Goal: Task Accomplishment & Management: Complete application form

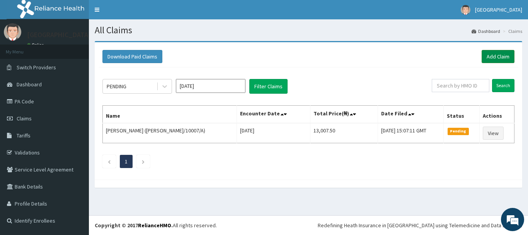
click at [503, 59] on link "Add Claim" at bounding box center [498, 56] width 33 height 13
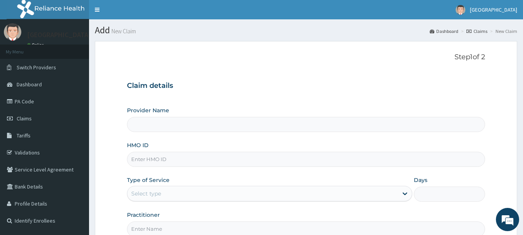
click at [178, 163] on input "HMO ID" at bounding box center [306, 159] width 358 height 15
type input "[GEOGRAPHIC_DATA]"
type input "ZZZ/10489/A"
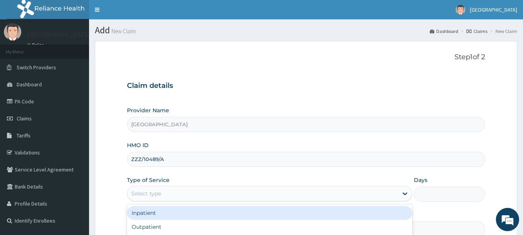
click at [198, 193] on div "Select type" at bounding box center [262, 193] width 270 height 12
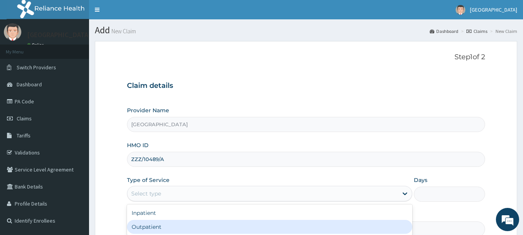
click at [201, 226] on div "Outpatient" at bounding box center [269, 227] width 285 height 14
type input "1"
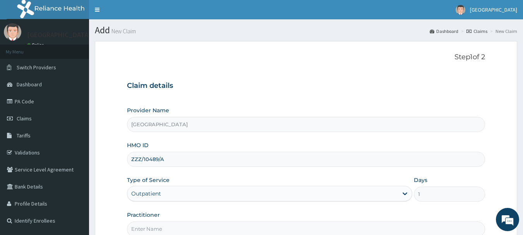
click at [201, 226] on input "Practitioner" at bounding box center [306, 228] width 358 height 15
type input "AKINOLA"
click at [423, 91] on div "Claim details Provider Name Davestar Hospital HMO ID ZZZ/10489/A Type of Servic…" at bounding box center [306, 155] width 358 height 162
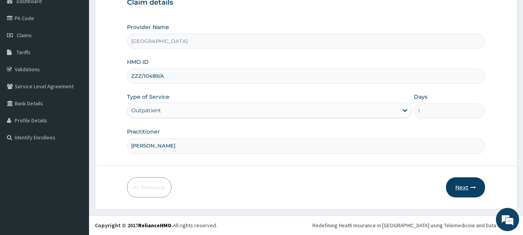
click at [453, 183] on button "Next" at bounding box center [465, 187] width 39 height 20
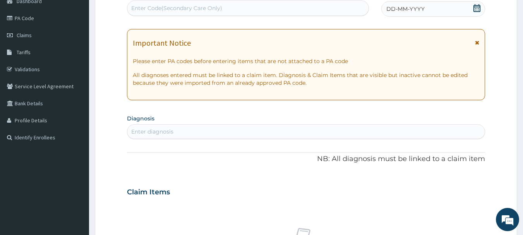
click at [410, 5] on span "DD-MM-YYYY" at bounding box center [405, 9] width 38 height 8
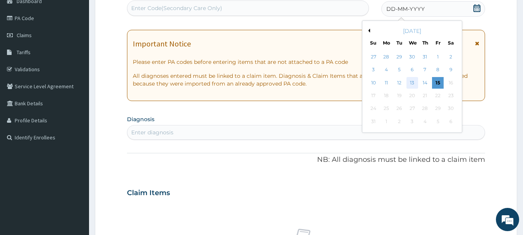
click at [410, 83] on div "13" at bounding box center [412, 83] width 12 height 12
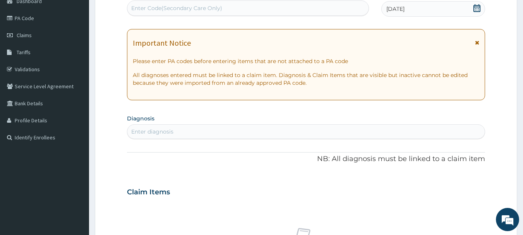
click at [267, 132] on div "Enter diagnosis" at bounding box center [305, 131] width 357 height 12
type input "MALAR"
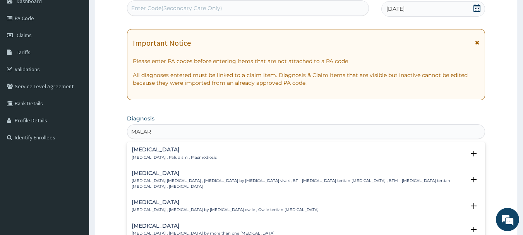
click at [152, 144] on div "Malaria Malaria , Paludism , Plasmodiosis Select Status Query Query covers susp…" at bounding box center [306, 156] width 358 height 24
click at [152, 152] on h4 "Malaria" at bounding box center [174, 150] width 85 height 6
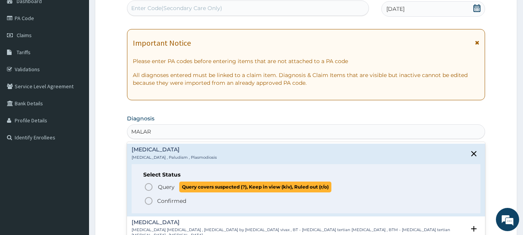
click at [149, 183] on circle "status option query" at bounding box center [148, 186] width 7 height 7
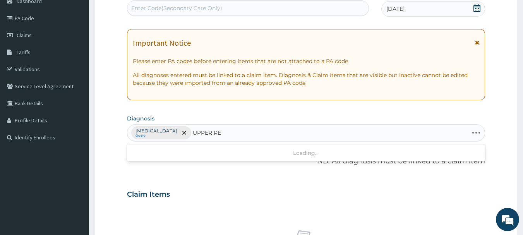
type input "UPPER RES"
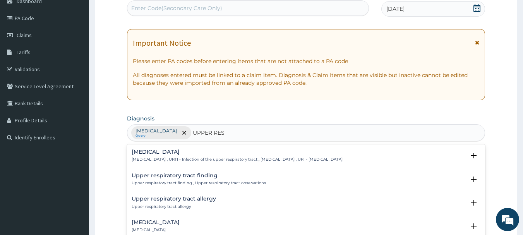
click at [175, 156] on div "Upper respiratory infection Upper respiratory infection , URTI - Infection of t…" at bounding box center [237, 156] width 211 height 14
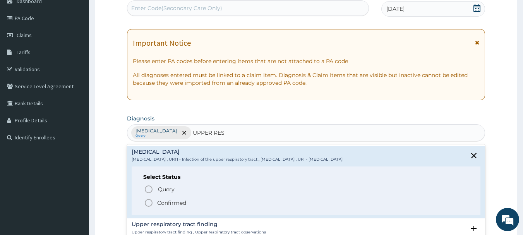
click at [150, 202] on icon "status option filled" at bounding box center [148, 202] width 9 height 9
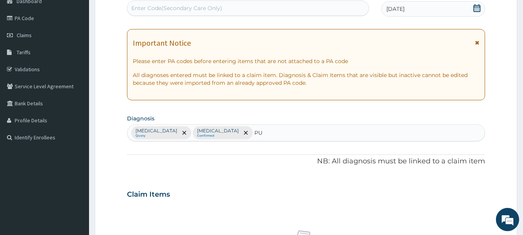
type input "PUD"
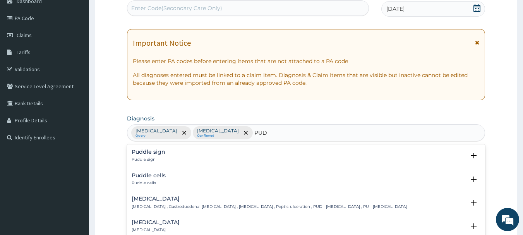
click at [162, 202] on div "Peptic ulcer Peptic ulcer , Gastroduodenal ulcer , Peptic ulcer disease , Pepti…" at bounding box center [269, 203] width 275 height 14
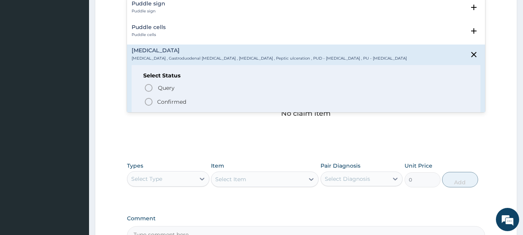
scroll to position [306, 0]
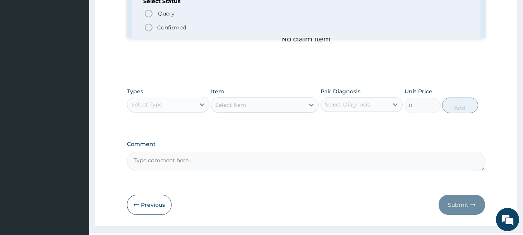
click at [186, 30] on span "Confirmed" at bounding box center [306, 27] width 325 height 9
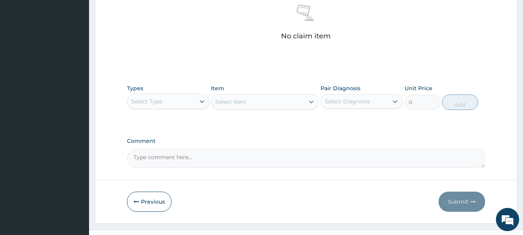
scroll to position [323, 0]
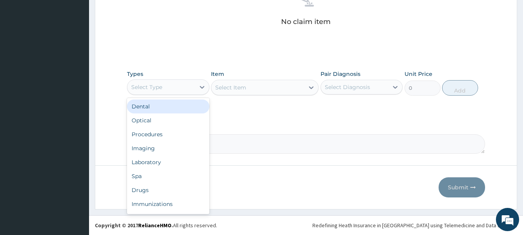
click at [172, 85] on div "Select Type" at bounding box center [161, 87] width 68 height 12
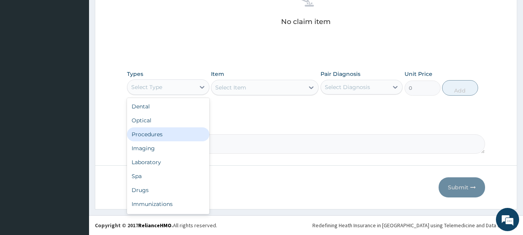
click at [170, 135] on div "Procedures" at bounding box center [168, 134] width 82 height 14
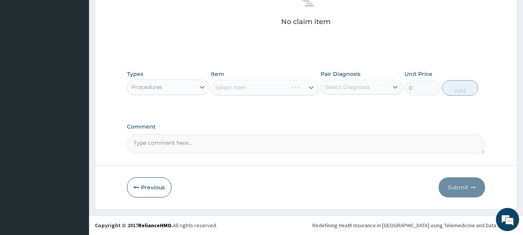
click at [265, 90] on div "Select Item" at bounding box center [265, 87] width 108 height 15
click at [265, 90] on div "Select Item" at bounding box center [257, 87] width 93 height 12
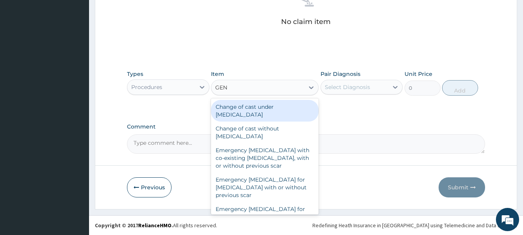
type input "GENE"
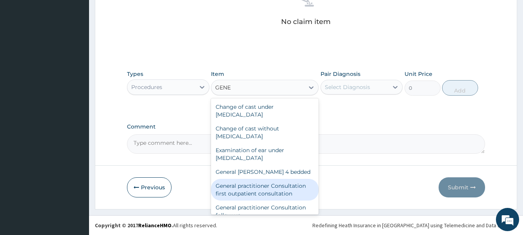
click at [286, 190] on div "General practitioner Consultation first outpatient consultation" at bounding box center [265, 190] width 108 height 22
type input "3547.5"
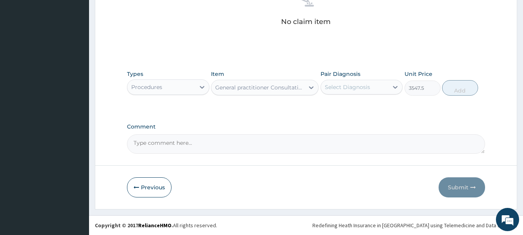
click at [380, 86] on div "Select Diagnosis" at bounding box center [355, 87] width 68 height 12
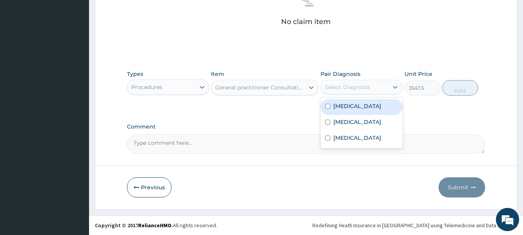
click at [377, 111] on div "[MEDICAL_DATA]" at bounding box center [361, 107] width 82 height 16
checkbox input "true"
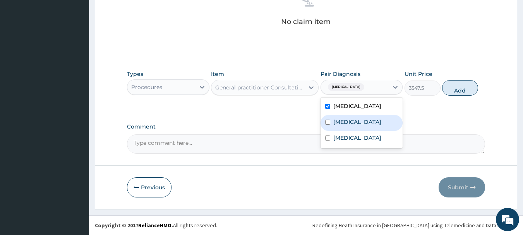
drag, startPoint x: 376, startPoint y: 123, endPoint x: 376, endPoint y: 138, distance: 14.7
click at [376, 124] on label "Upper respiratory infection" at bounding box center [357, 122] width 48 height 8
checkbox input "true"
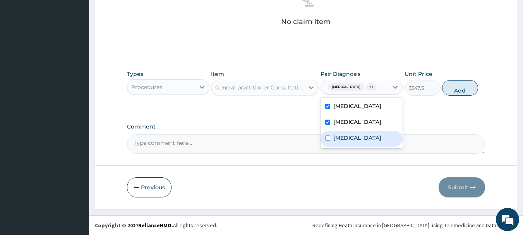
click at [375, 139] on div "Peptic ulcer" at bounding box center [361, 139] width 82 height 16
checkbox input "true"
click at [460, 87] on button "Add" at bounding box center [460, 87] width 36 height 15
type input "0"
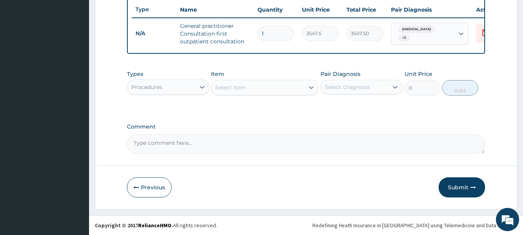
scroll to position [296, 0]
click at [205, 86] on icon at bounding box center [202, 87] width 8 height 8
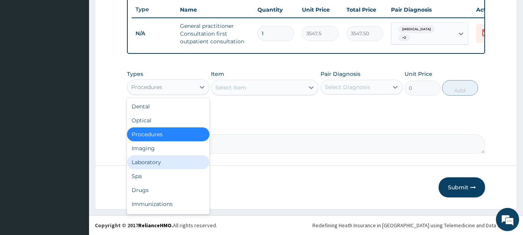
click at [166, 164] on div "Laboratory" at bounding box center [168, 162] width 82 height 14
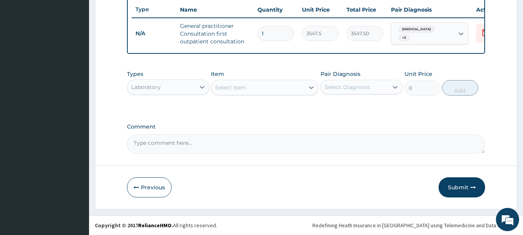
click at [261, 85] on div "Select Item" at bounding box center [257, 87] width 93 height 12
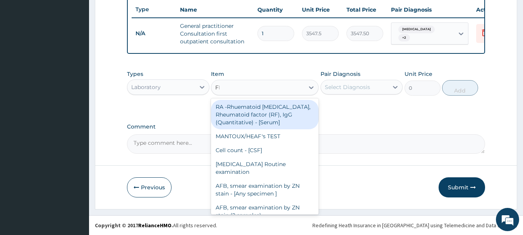
type input "FBC"
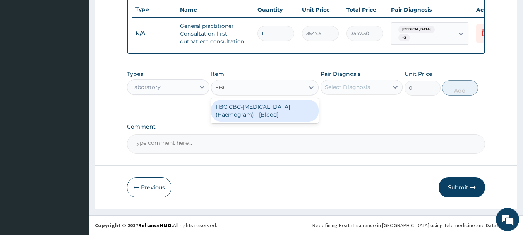
drag, startPoint x: 275, startPoint y: 113, endPoint x: 280, endPoint y: 113, distance: 4.3
click at [276, 113] on div "FBC CBC-Complete Blood Count (Haemogram) - [Blood]" at bounding box center [265, 111] width 108 height 22
type input "4300"
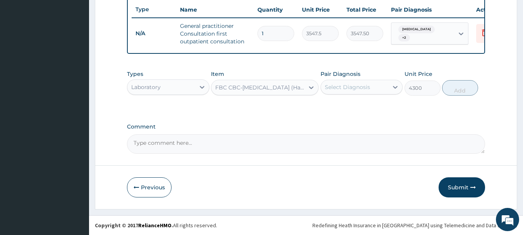
click at [358, 84] on div "Select Diagnosis" at bounding box center [347, 87] width 45 height 8
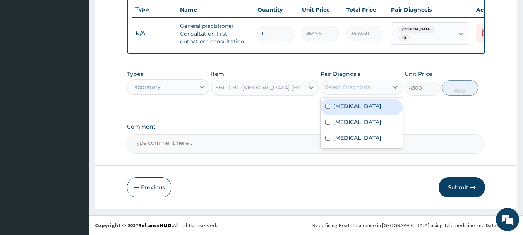
drag, startPoint x: 361, startPoint y: 104, endPoint x: 361, endPoint y: 110, distance: 5.4
click at [361, 105] on div "Malaria" at bounding box center [361, 107] width 82 height 16
checkbox input "true"
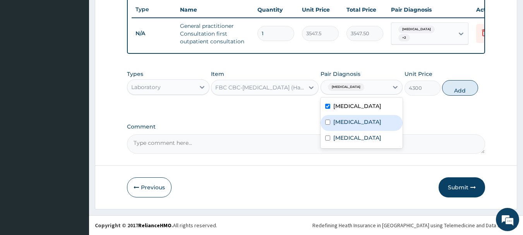
click at [362, 125] on label "Upper respiratory infection" at bounding box center [357, 122] width 48 height 8
checkbox input "true"
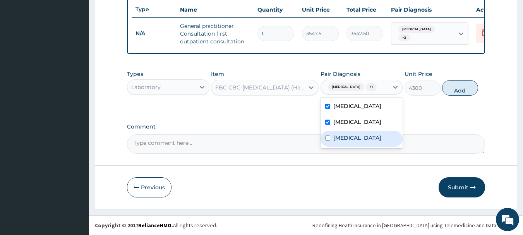
click at [363, 141] on div "Peptic ulcer" at bounding box center [361, 139] width 82 height 16
checkbox input "true"
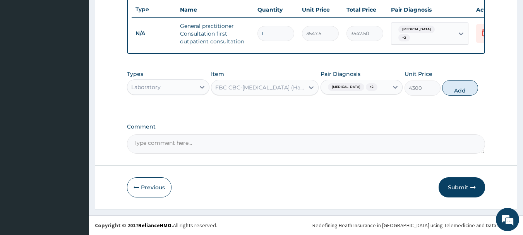
click at [458, 95] on button "Add" at bounding box center [460, 87] width 36 height 15
type input "0"
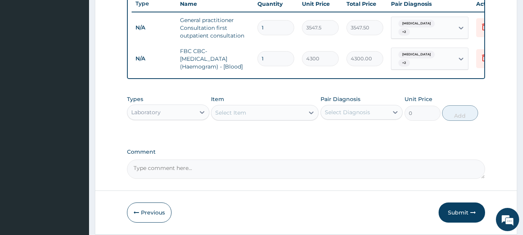
click at [263, 116] on div "Select Item" at bounding box center [257, 112] width 93 height 12
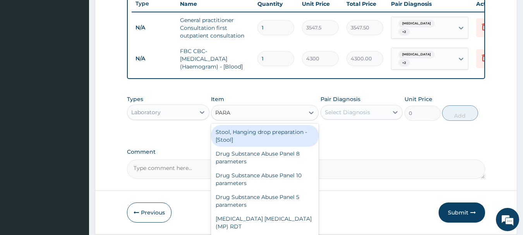
type input "PARAS"
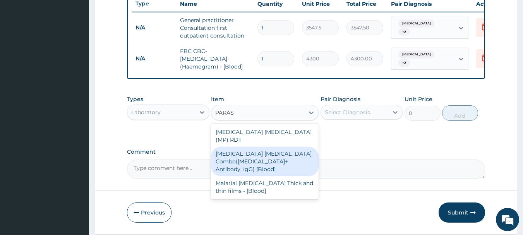
click at [269, 159] on div "Malaria Parasite Combo(Blood Film+ Antibody, IgG) [Blood]" at bounding box center [265, 161] width 108 height 29
type input "1612.5"
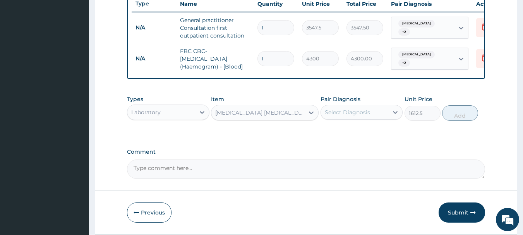
click at [355, 116] on div "Select Diagnosis" at bounding box center [347, 112] width 45 height 8
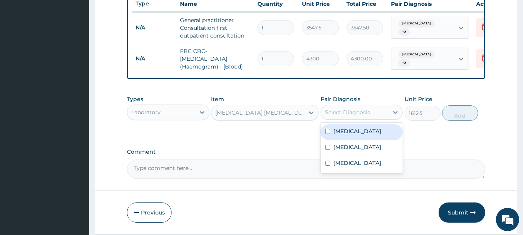
drag, startPoint x: 355, startPoint y: 136, endPoint x: 356, endPoint y: 156, distance: 20.1
click at [355, 139] on div "Malaria" at bounding box center [361, 132] width 82 height 16
checkbox input "true"
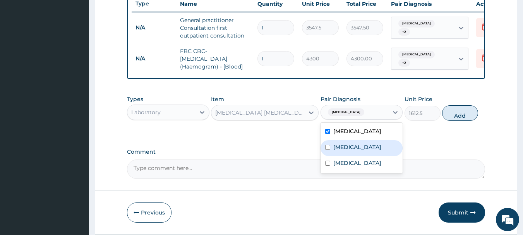
drag, startPoint x: 357, startPoint y: 156, endPoint x: 360, endPoint y: 174, distance: 18.0
click at [357, 151] on label "Upper respiratory infection" at bounding box center [357, 147] width 48 height 8
checkbox input "true"
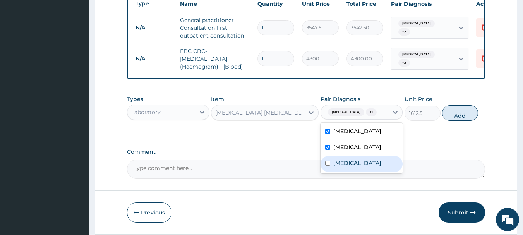
click at [360, 167] on label "Peptic ulcer" at bounding box center [357, 163] width 48 height 8
checkbox input "true"
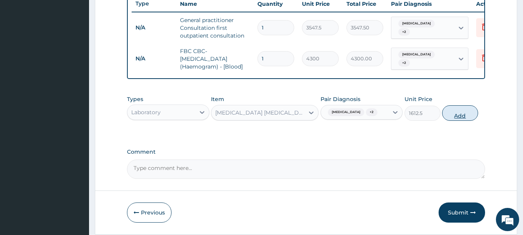
click at [455, 114] on button "Add" at bounding box center [460, 112] width 36 height 15
type input "0"
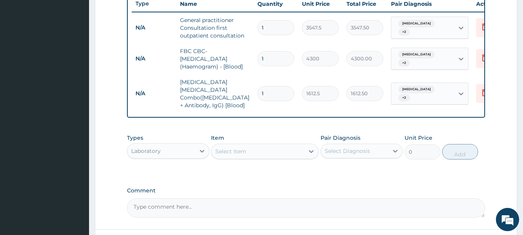
drag, startPoint x: 449, startPoint y: 181, endPoint x: 411, endPoint y: 158, distance: 44.1
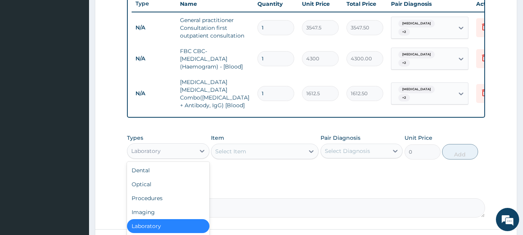
click at [183, 148] on div "Laboratory" at bounding box center [161, 151] width 68 height 12
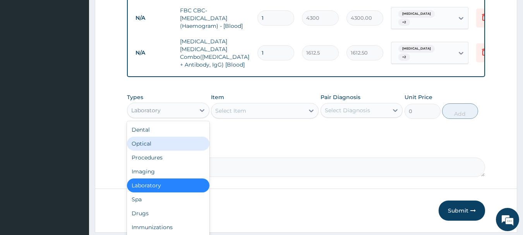
scroll to position [358, 0]
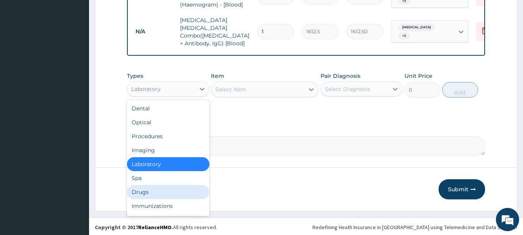
click at [143, 191] on div "Drugs" at bounding box center [168, 192] width 82 height 14
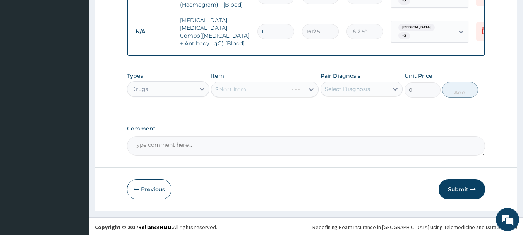
click at [251, 85] on div "Select Item" at bounding box center [265, 89] width 108 height 15
click at [251, 85] on div "Select Item" at bounding box center [249, 89] width 77 height 12
click at [251, 85] on div "Select Item" at bounding box center [257, 89] width 93 height 12
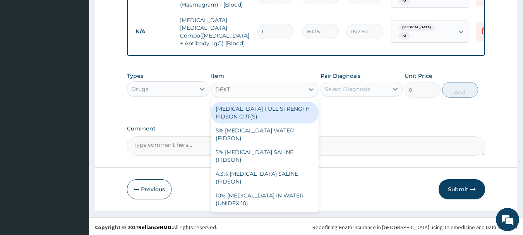
type input "DEXTR"
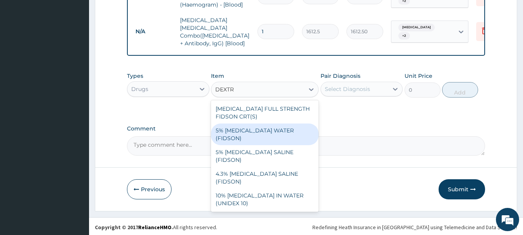
click at [283, 128] on div "5% DEXTROSE WATER (FIDSON)" at bounding box center [265, 134] width 108 height 22
type input "1773.75"
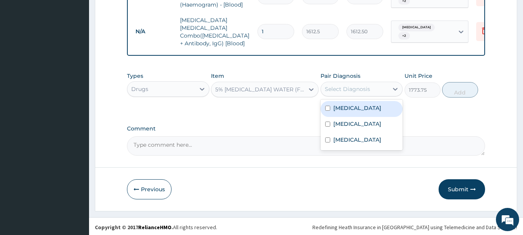
click at [337, 87] on div "Select Diagnosis" at bounding box center [347, 89] width 45 height 8
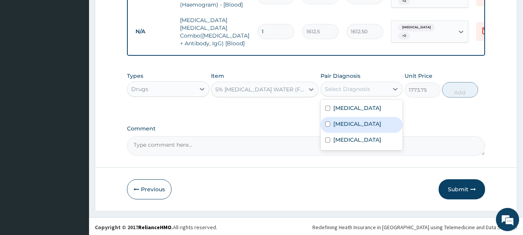
click at [343, 117] on div "[MEDICAL_DATA]" at bounding box center [361, 125] width 82 height 16
checkbox input "true"
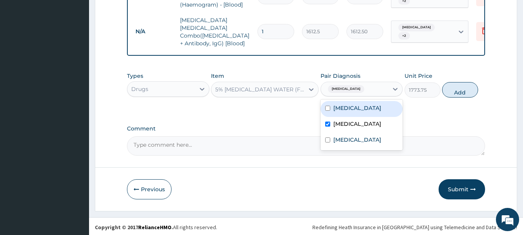
click at [348, 107] on label "Malaria" at bounding box center [357, 108] width 48 height 8
checkbox input "true"
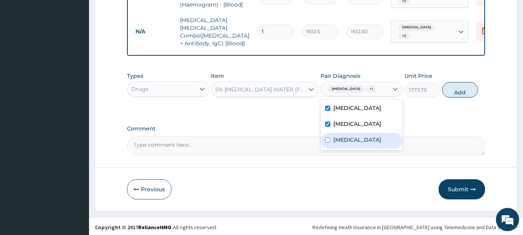
drag, startPoint x: 355, startPoint y: 149, endPoint x: 392, endPoint y: 135, distance: 39.3
click at [355, 144] on label "Peptic ulcer" at bounding box center [357, 140] width 48 height 8
checkbox input "true"
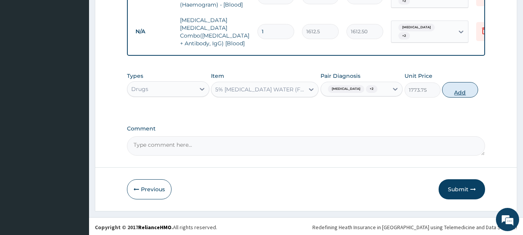
click at [467, 97] on button "Add" at bounding box center [460, 89] width 36 height 15
type input "0"
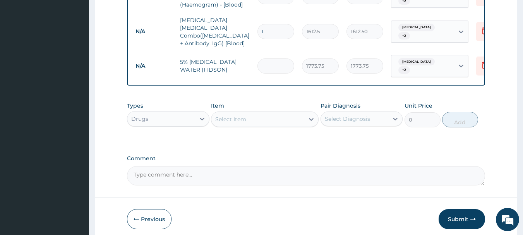
type input "0.00"
type input "2"
type input "3547.50"
type input "2"
click at [272, 122] on div "Select Item" at bounding box center [257, 119] width 93 height 12
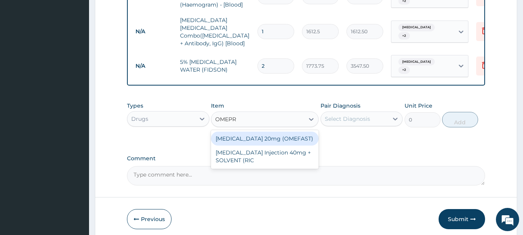
type input "OMEPRA"
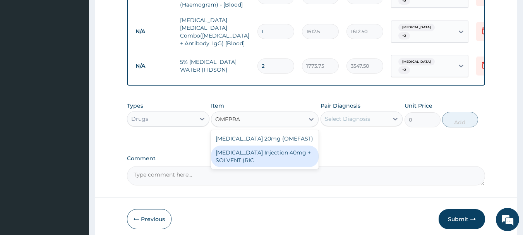
click at [289, 152] on div "[MEDICAL_DATA] Injection 40mg + SOLVENT (RIC" at bounding box center [265, 156] width 108 height 22
type input "1537.25"
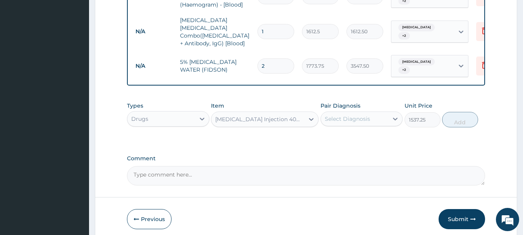
click at [367, 115] on div "Select Diagnosis" at bounding box center [347, 119] width 45 height 8
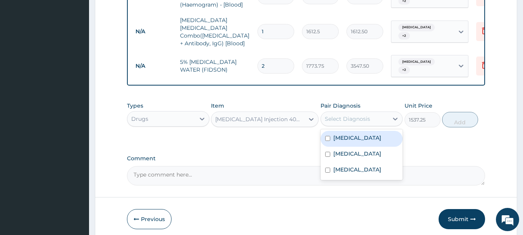
click at [362, 136] on div "Malaria" at bounding box center [361, 139] width 82 height 16
checkbox input "true"
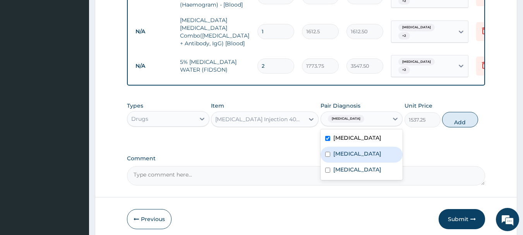
drag, startPoint x: 365, startPoint y: 154, endPoint x: 366, endPoint y: 169, distance: 15.9
click at [365, 157] on label "[MEDICAL_DATA]" at bounding box center [357, 154] width 48 height 8
checkbox input "true"
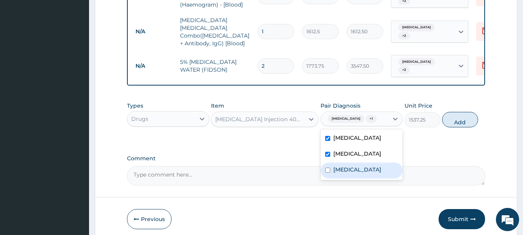
click at [367, 173] on div "Peptic ulcer" at bounding box center [361, 170] width 82 height 16
checkbox input "true"
click at [462, 120] on button "Add" at bounding box center [460, 119] width 36 height 15
type input "0"
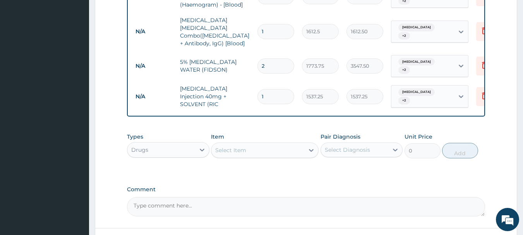
click at [264, 144] on div "Select Item" at bounding box center [257, 150] width 93 height 12
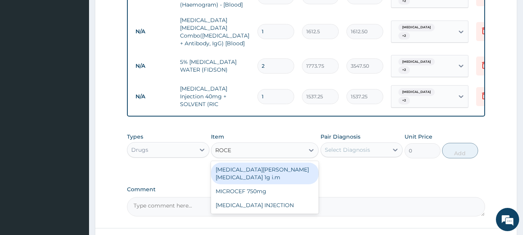
type input "ROCEP"
click at [290, 168] on div "ROCEPHIN CEFTRIAXONE 1g i.m" at bounding box center [265, 173] width 108 height 22
type input "8277.5"
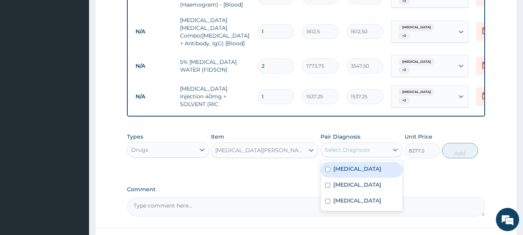
click at [341, 144] on div "Select Diagnosis" at bounding box center [355, 150] width 68 height 12
drag, startPoint x: 355, startPoint y: 167, endPoint x: 356, endPoint y: 177, distance: 9.4
click at [356, 168] on div "Malaria" at bounding box center [361, 170] width 82 height 16
checkbox input "true"
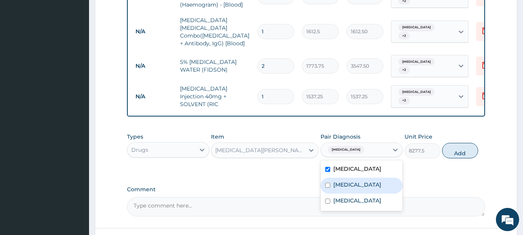
drag, startPoint x: 359, startPoint y: 182, endPoint x: 359, endPoint y: 204, distance: 21.7
click at [359, 184] on label "Upper respiratory infection" at bounding box center [357, 185] width 48 height 8
checkbox input "true"
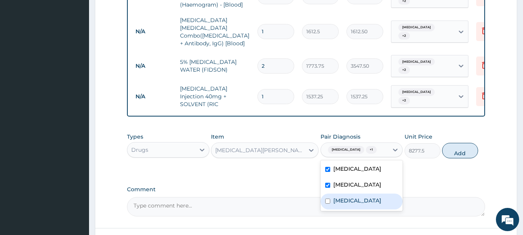
click at [360, 204] on label "Peptic ulcer" at bounding box center [357, 200] width 48 height 8
checkbox input "true"
click at [463, 145] on button "Add" at bounding box center [460, 150] width 36 height 15
type input "0"
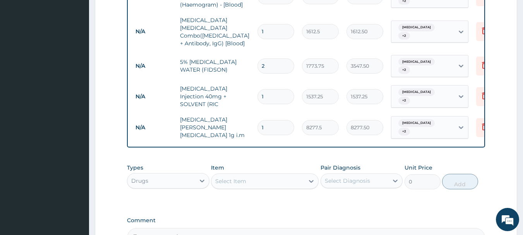
click at [282, 175] on div "Select Item" at bounding box center [257, 181] width 93 height 12
type input "P"
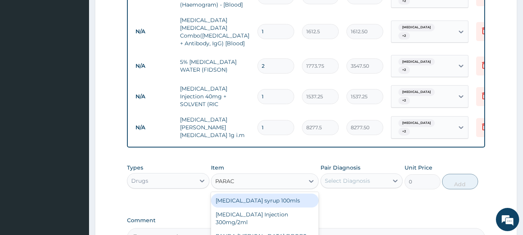
type input "PARACE"
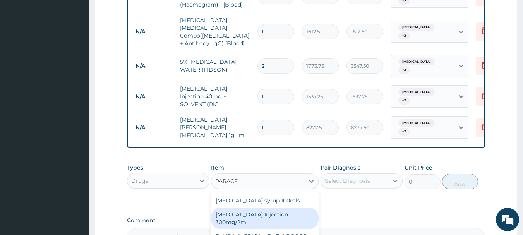
click at [266, 208] on div "PARACETAMOL Injection 300mg/2ml" at bounding box center [265, 218] width 108 height 22
type input "260.15"
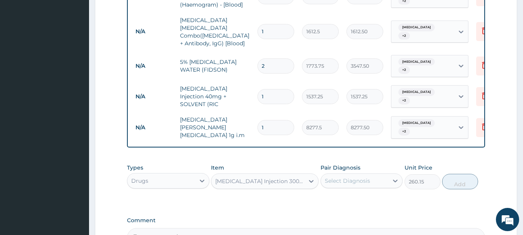
click at [359, 164] on div "Pair Diagnosis Select Diagnosis" at bounding box center [361, 177] width 82 height 26
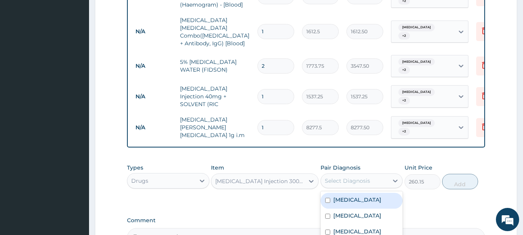
click at [360, 177] on div "Select Diagnosis" at bounding box center [347, 181] width 45 height 8
drag, startPoint x: 363, startPoint y: 188, endPoint x: 365, endPoint y: 204, distance: 16.3
click at [364, 193] on div "Malaria" at bounding box center [361, 201] width 82 height 16
checkbox input "true"
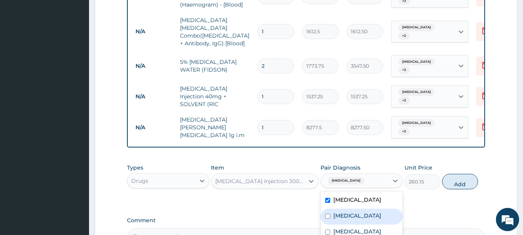
drag, startPoint x: 365, startPoint y: 207, endPoint x: 364, endPoint y: 220, distance: 12.8
click at [365, 212] on label "Upper respiratory infection" at bounding box center [357, 216] width 48 height 8
click at [364, 221] on div "Upper respiratory infection" at bounding box center [361, 216] width 82 height 16
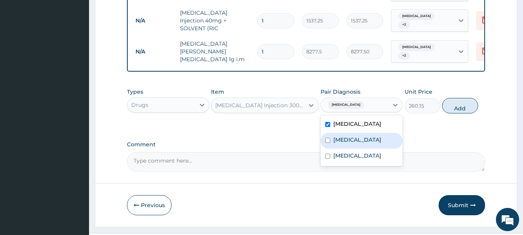
scroll to position [441, 0]
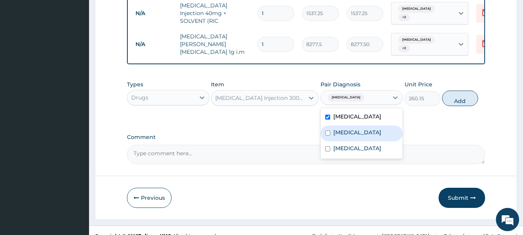
drag, startPoint x: 373, startPoint y: 121, endPoint x: 372, endPoint y: 128, distance: 6.3
click at [374, 128] on label "Upper respiratory infection" at bounding box center [357, 132] width 48 height 8
checkbox input "true"
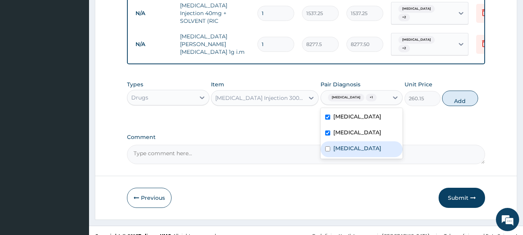
drag, startPoint x: 366, startPoint y: 141, endPoint x: 376, endPoint y: 130, distance: 14.5
click at [367, 141] on div "Peptic ulcer" at bounding box center [361, 149] width 82 height 16
checkbox input "true"
click at [453, 91] on button "Add" at bounding box center [460, 98] width 36 height 15
type input "0"
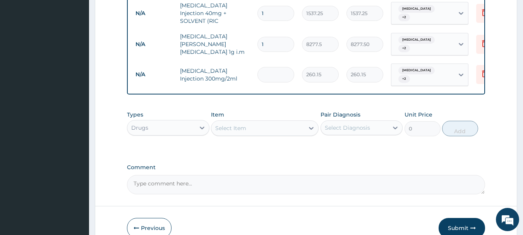
type input "0.00"
type input "3"
type input "780.45"
type input "3"
click at [256, 122] on div "Select Item" at bounding box center [257, 128] width 93 height 12
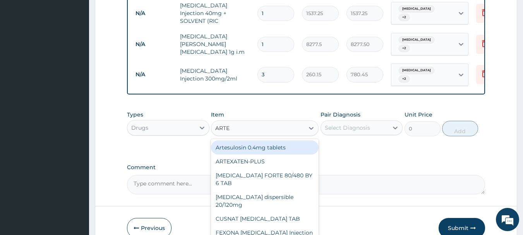
type input "ARTES"
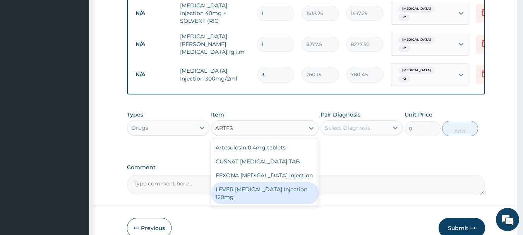
click at [258, 182] on div "LEVER ARTESUNATE Injection. 120mg" at bounding box center [265, 193] width 108 height 22
type input "2365"
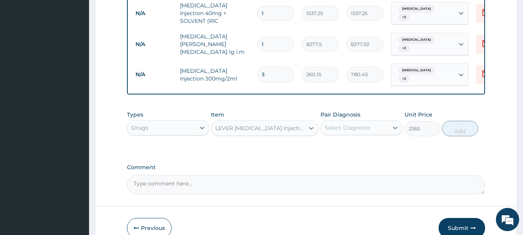
click at [376, 121] on div "Select Diagnosis" at bounding box center [355, 127] width 68 height 12
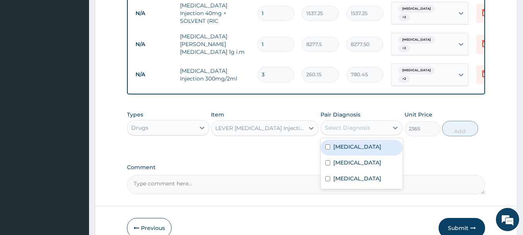
click at [342, 143] on label "Malaria" at bounding box center [357, 147] width 48 height 8
checkbox input "true"
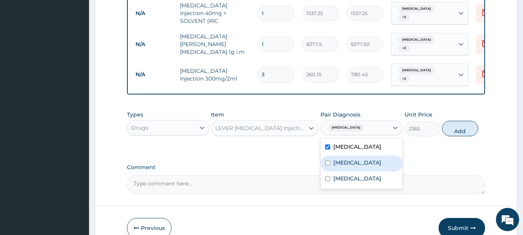
drag, startPoint x: 343, startPoint y: 151, endPoint x: 341, endPoint y: 171, distance: 20.2
click at [344, 159] on label "Upper respiratory infection" at bounding box center [357, 163] width 48 height 8
checkbox input "true"
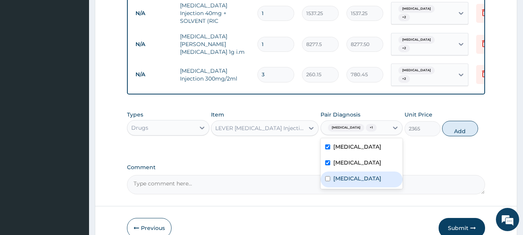
click at [342, 174] on label "Peptic ulcer" at bounding box center [357, 178] width 48 height 8
checkbox input "true"
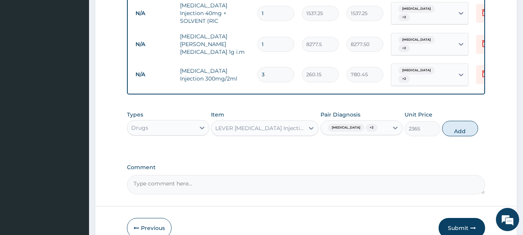
drag, startPoint x: 470, startPoint y: 113, endPoint x: 366, endPoint y: 114, distance: 104.4
click at [470, 121] on button "Add" at bounding box center [460, 128] width 36 height 15
type input "0"
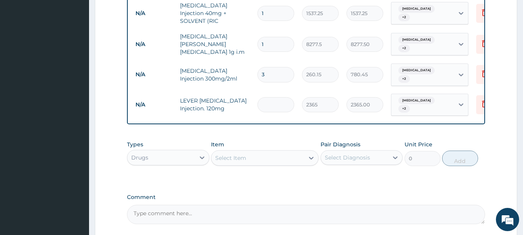
type input "0.00"
type input "3"
type input "7095.00"
type input "3"
click at [275, 152] on div "Select Item" at bounding box center [257, 158] width 93 height 12
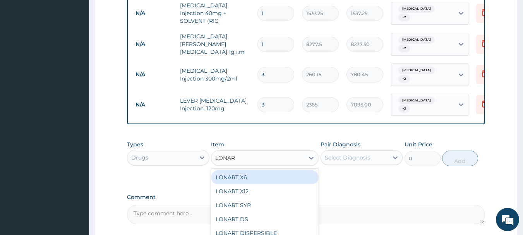
type input "LONART"
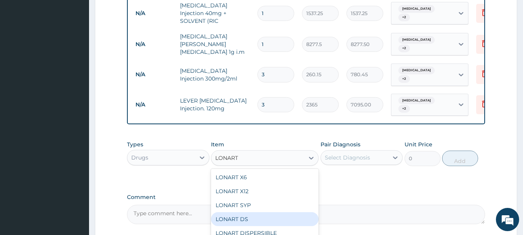
click at [267, 212] on div "LONART DS" at bounding box center [265, 219] width 108 height 14
type input "473"
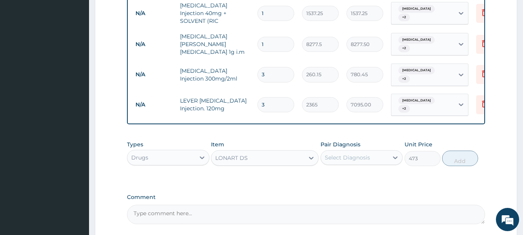
drag, startPoint x: 365, startPoint y: 133, endPoint x: 367, endPoint y: 140, distance: 8.0
click at [366, 140] on div "Pair Diagnosis Select Diagnosis" at bounding box center [361, 153] width 82 height 26
click at [367, 154] on div "Select Diagnosis" at bounding box center [347, 158] width 45 height 8
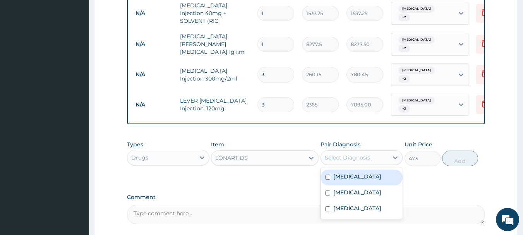
drag, startPoint x: 369, startPoint y: 155, endPoint x: 369, endPoint y: 172, distance: 16.6
click at [369, 169] on div "Malaria" at bounding box center [361, 177] width 82 height 16
checkbox input "true"
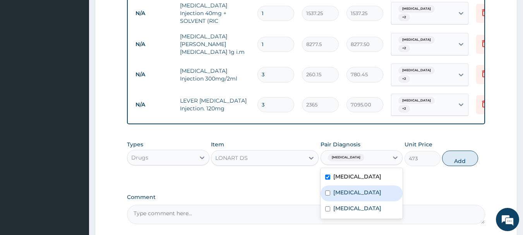
drag, startPoint x: 369, startPoint y: 173, endPoint x: 370, endPoint y: 180, distance: 7.4
click at [369, 188] on label "Upper respiratory infection" at bounding box center [357, 192] width 48 height 8
checkbox input "true"
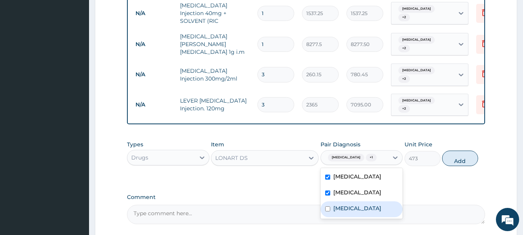
click at [369, 201] on div "Peptic ulcer" at bounding box center [361, 209] width 82 height 16
checkbox input "true"
click at [460, 150] on button "Add" at bounding box center [460, 157] width 36 height 15
type input "0"
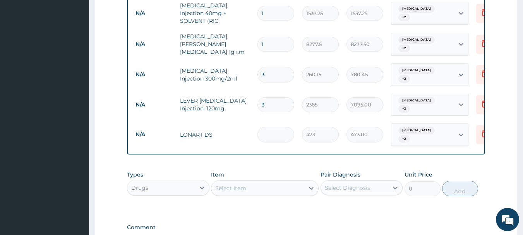
type input "0.00"
type input "6"
type input "2838.00"
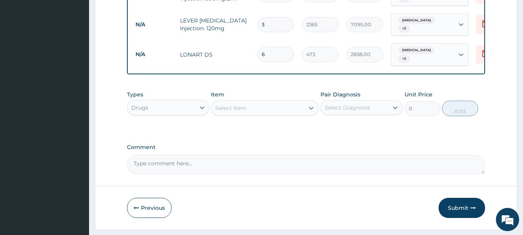
type input "6"
click at [284, 102] on div "Select Item" at bounding box center [257, 108] width 93 height 12
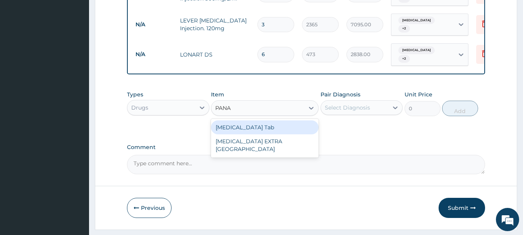
type input "PANAD"
click at [266, 120] on div "PANADOL Tab" at bounding box center [265, 127] width 108 height 14
type input "49.665"
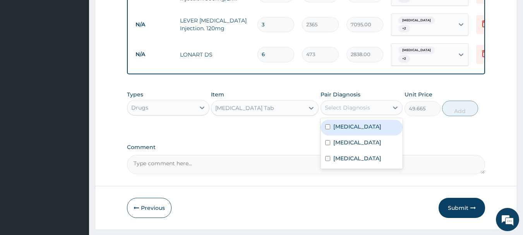
click at [328, 104] on div "Select Diagnosis" at bounding box center [347, 108] width 45 height 8
drag, startPoint x: 337, startPoint y: 102, endPoint x: 342, endPoint y: 115, distance: 14.4
click at [337, 120] on div "Malaria" at bounding box center [361, 128] width 82 height 16
checkbox input "true"
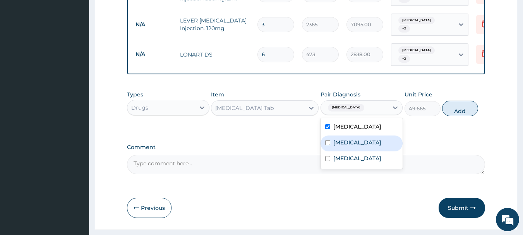
drag, startPoint x: 347, startPoint y: 126, endPoint x: 350, endPoint y: 142, distance: 16.2
click at [348, 138] on label "Upper respiratory infection" at bounding box center [357, 142] width 48 height 8
checkbox input "true"
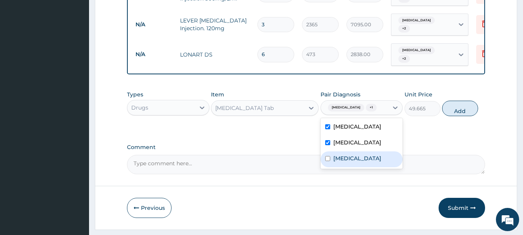
click at [354, 154] on label "Peptic ulcer" at bounding box center [357, 158] width 48 height 8
checkbox input "true"
click at [457, 101] on button "Add" at bounding box center [460, 108] width 36 height 15
type input "0"
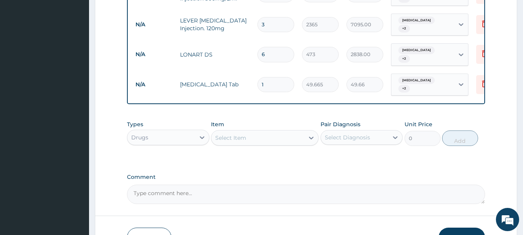
type input "0.00"
type input "3"
type input "149.00"
type input "30"
type input "1489.95"
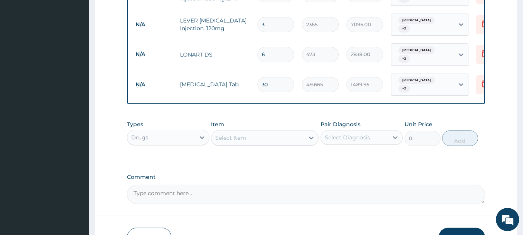
type input "30"
click at [275, 132] on div "Select Item" at bounding box center [257, 138] width 93 height 12
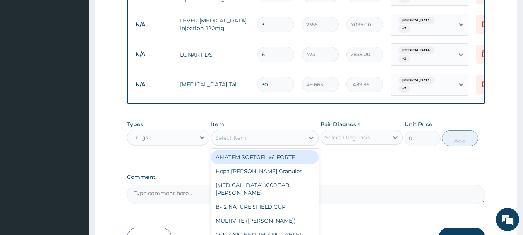
click at [275, 132] on div "Select Item" at bounding box center [257, 138] width 93 height 12
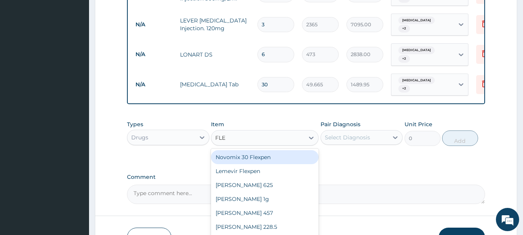
type input "FLEM"
click at [277, 150] on div "FLEMING 625" at bounding box center [265, 157] width 108 height 14
type input "591.25"
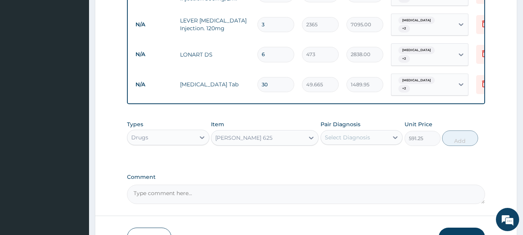
click at [335, 133] on div "Select Diagnosis" at bounding box center [347, 137] width 45 height 8
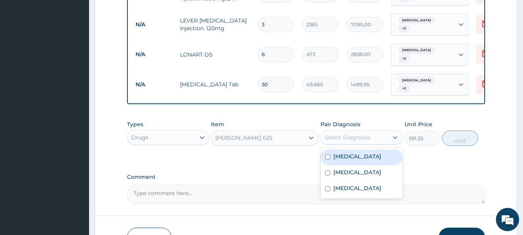
click at [343, 149] on div "[MEDICAL_DATA]" at bounding box center [361, 157] width 82 height 16
checkbox input "true"
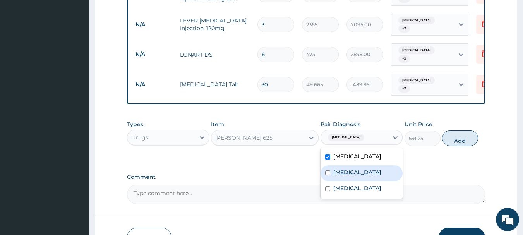
drag, startPoint x: 347, startPoint y: 153, endPoint x: 352, endPoint y: 168, distance: 16.0
click at [348, 168] on label "[MEDICAL_DATA]" at bounding box center [357, 172] width 48 height 8
checkbox input "true"
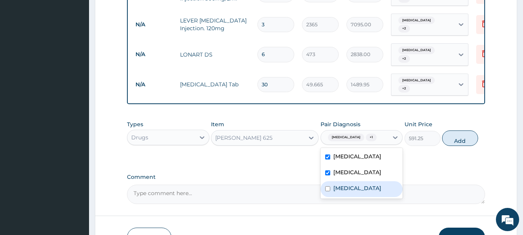
click at [354, 184] on label "Peptic ulcer" at bounding box center [357, 188] width 48 height 8
checkbox input "true"
click at [453, 130] on button "Add" at bounding box center [460, 137] width 36 height 15
type input "0"
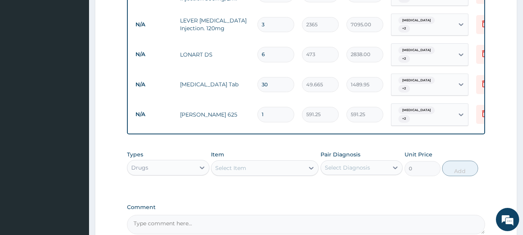
type input "14"
type input "8277.50"
type input "14"
click at [285, 162] on div "Select Item" at bounding box center [257, 168] width 93 height 12
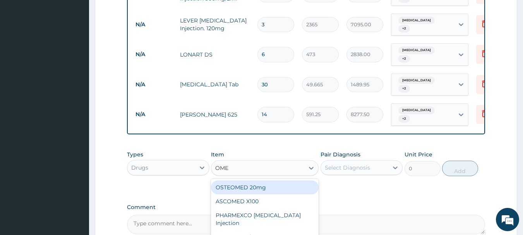
type input "OMEP"
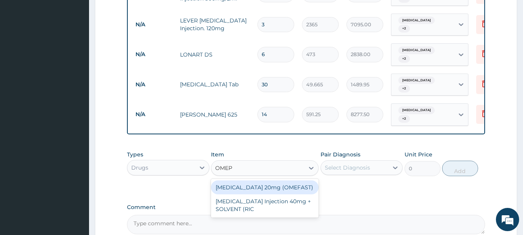
click at [284, 180] on div "[MEDICAL_DATA] 20mg (OMEFAST)" at bounding box center [265, 187] width 108 height 14
type input "82.775"
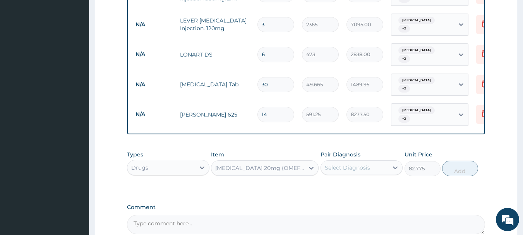
click at [338, 161] on div "Select Diagnosis" at bounding box center [355, 167] width 68 height 12
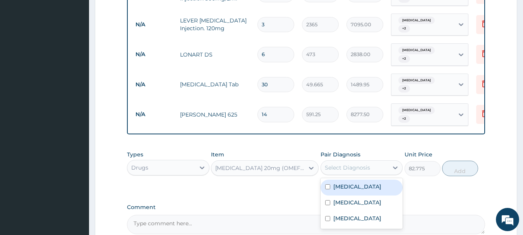
drag, startPoint x: 339, startPoint y: 157, endPoint x: 340, endPoint y: 168, distance: 10.5
click at [340, 183] on label "[MEDICAL_DATA]" at bounding box center [357, 187] width 48 height 8
checkbox input "true"
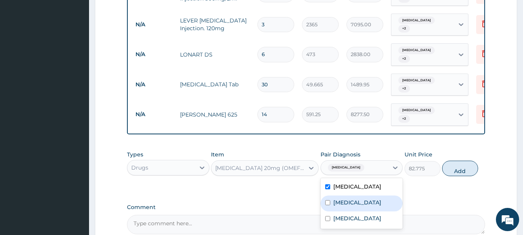
click at [343, 198] on label "[MEDICAL_DATA]" at bounding box center [357, 202] width 48 height 8
checkbox input "true"
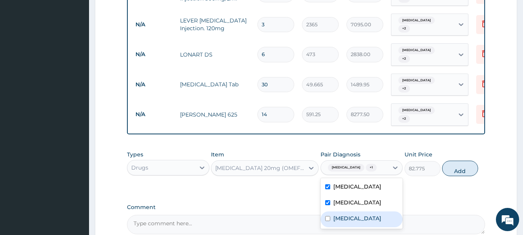
click at [350, 214] on label "Peptic ulcer" at bounding box center [357, 218] width 48 height 8
checkbox input "true"
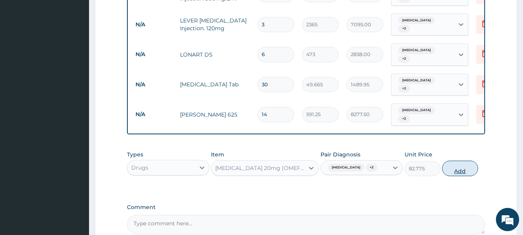
click at [449, 161] on button "Add" at bounding box center [460, 168] width 36 height 15
type input "0"
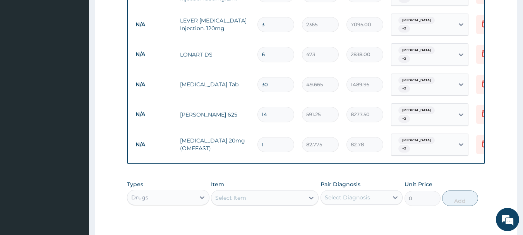
type input "14"
type input "1158.85"
type input "14"
click at [287, 191] on div "Select Item" at bounding box center [257, 197] width 93 height 12
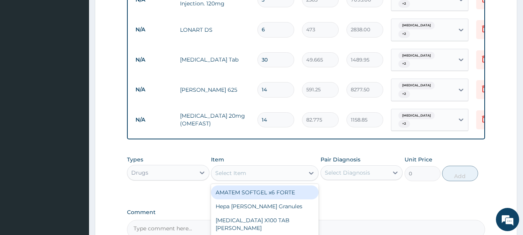
scroll to position [601, 0]
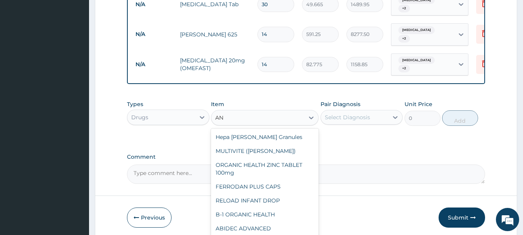
type input "A"
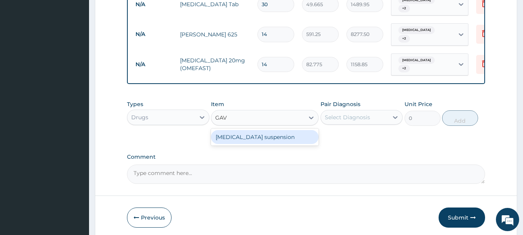
type input "GAVI"
click at [293, 130] on div "[MEDICAL_DATA] suspension" at bounding box center [265, 137] width 108 height 14
type input "8514"
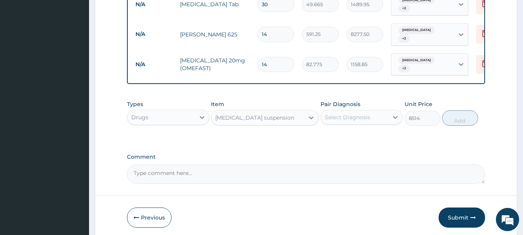
click at [335, 113] on div "Select Diagnosis" at bounding box center [347, 117] width 45 height 8
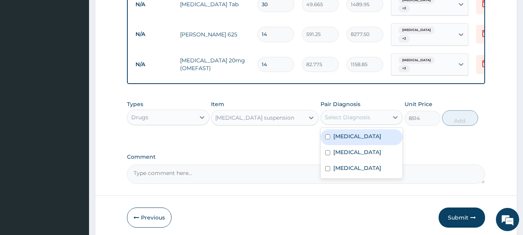
drag, startPoint x: 342, startPoint y: 106, endPoint x: 353, endPoint y: 125, distance: 22.2
click at [344, 132] on label "[MEDICAL_DATA]" at bounding box center [357, 136] width 48 height 8
checkbox input "true"
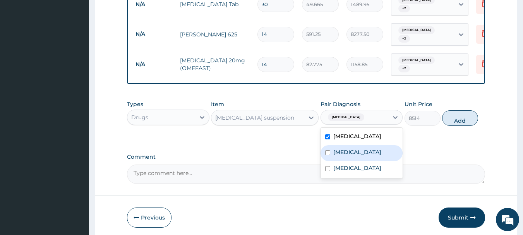
drag, startPoint x: 354, startPoint y: 125, endPoint x: 356, endPoint y: 130, distance: 5.5
click at [354, 148] on label "[MEDICAL_DATA]" at bounding box center [357, 152] width 48 height 8
checkbox input "true"
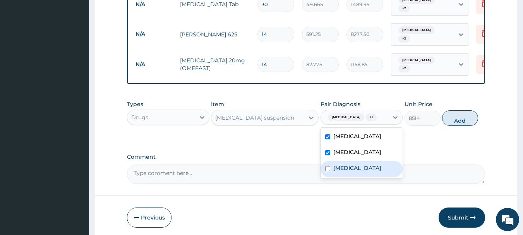
click at [360, 164] on label "Peptic ulcer" at bounding box center [357, 168] width 48 height 8
checkbox input "true"
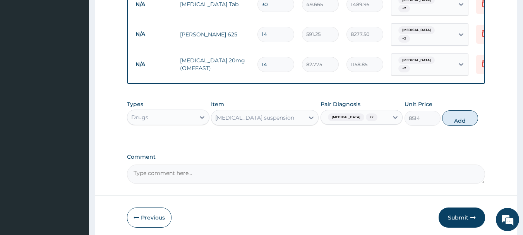
click at [463, 110] on button "Add" at bounding box center [460, 117] width 36 height 15
type input "0"
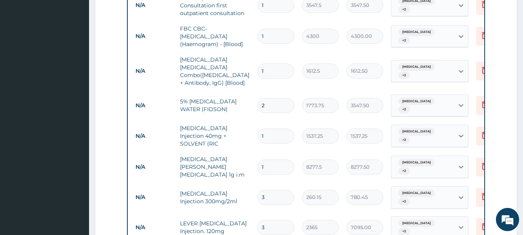
scroll to position [628, 0]
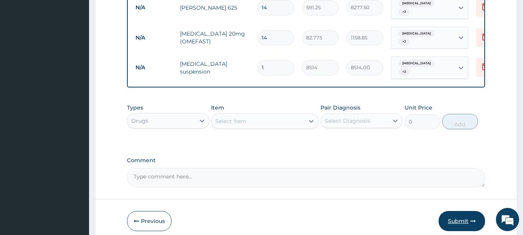
click at [455, 211] on button "Submit" at bounding box center [461, 221] width 46 height 20
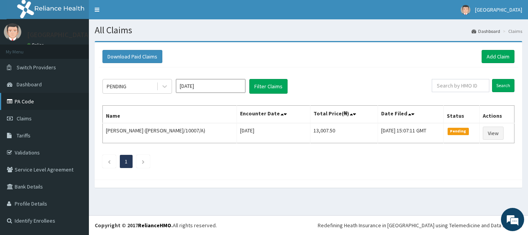
click at [31, 101] on link "PA Code" at bounding box center [44, 101] width 89 height 17
click at [494, 57] on link "Add Claim" at bounding box center [498, 56] width 33 height 13
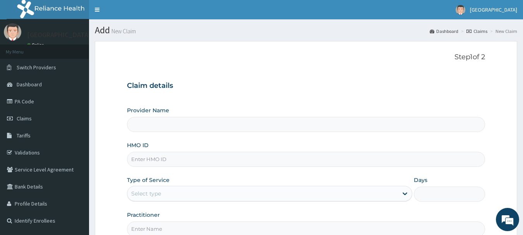
type input "[GEOGRAPHIC_DATA]"
click at [155, 159] on input "HMO ID" at bounding box center [306, 159] width 358 height 15
type input "WTW/10035/B"
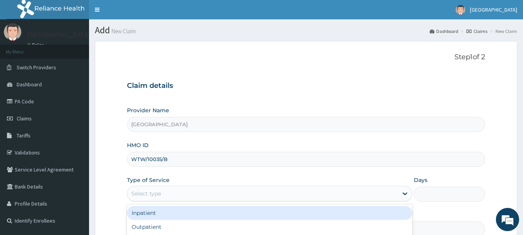
click at [159, 195] on div "Select type" at bounding box center [146, 194] width 30 height 8
click at [159, 213] on div "Inpatient" at bounding box center [269, 213] width 285 height 14
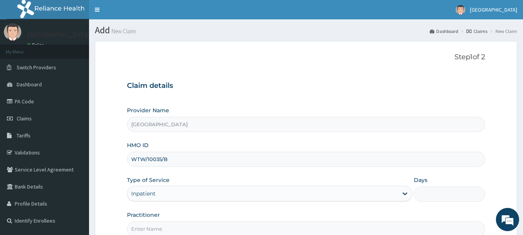
click at [436, 200] on input "Days" at bounding box center [448, 193] width 71 height 15
type input "2"
click at [243, 229] on input "Practitioner" at bounding box center [306, 228] width 358 height 15
type input "AKINOLA"
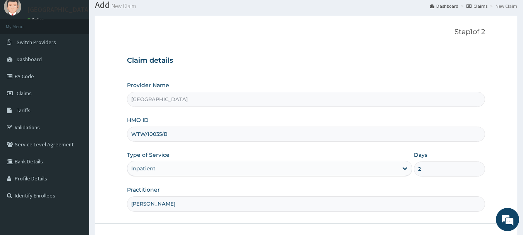
scroll to position [83, 0]
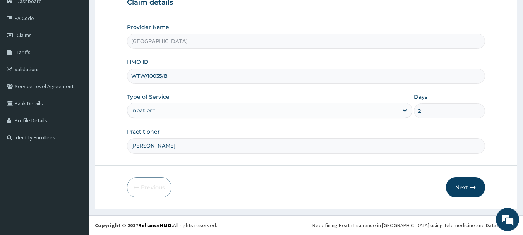
click at [471, 185] on icon "button" at bounding box center [472, 187] width 5 height 5
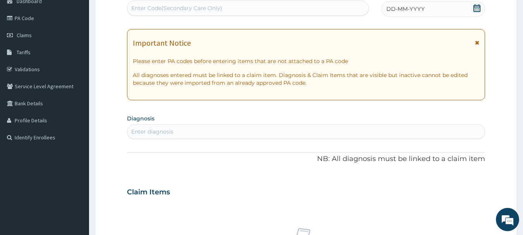
click at [328, 10] on div "Enter Code(Secondary Care Only)" at bounding box center [247, 8] width 241 height 12
paste input "PA/89218B"
type input "PA/89218B"
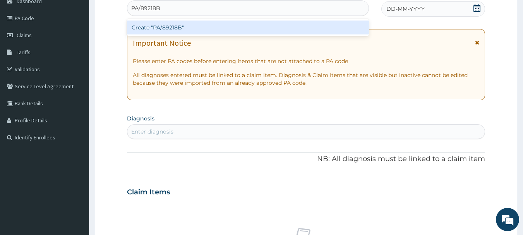
click at [290, 29] on div "Create "PA/89218B"" at bounding box center [248, 28] width 242 height 14
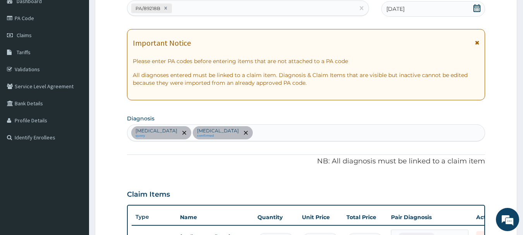
scroll to position [231, 0]
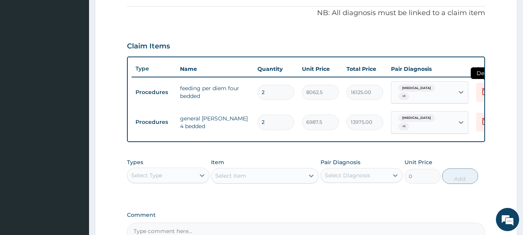
click at [480, 89] on icon at bounding box center [484, 91] width 9 height 9
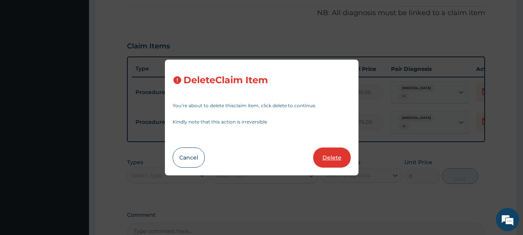
click at [339, 157] on button "Delete" at bounding box center [332, 157] width 38 height 20
type input "6987.5"
type input "13975.00"
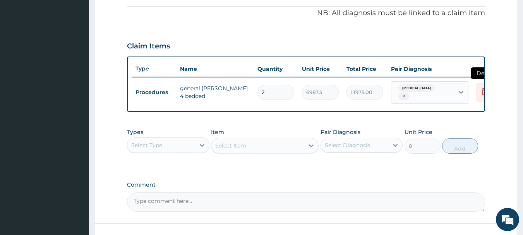
click at [483, 89] on icon at bounding box center [484, 91] width 9 height 9
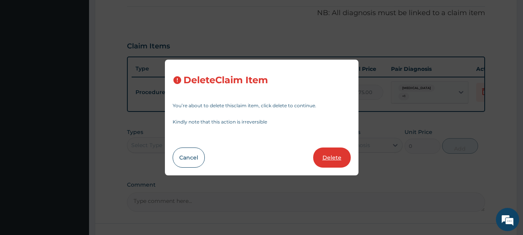
click at [335, 155] on button "Delete" at bounding box center [332, 157] width 38 height 20
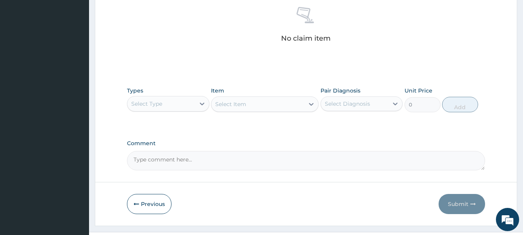
scroll to position [323, 0]
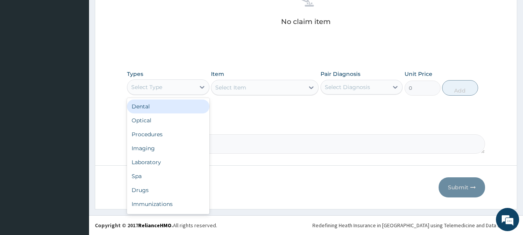
click at [185, 82] on div "Select Type" at bounding box center [161, 87] width 68 height 12
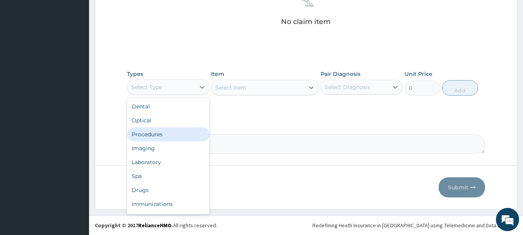
click at [174, 134] on div "Procedures" at bounding box center [168, 134] width 82 height 14
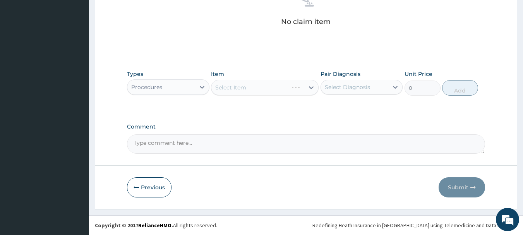
click at [260, 89] on div "Select Item" at bounding box center [265, 87] width 108 height 15
click at [260, 89] on div "Select Item" at bounding box center [249, 87] width 77 height 12
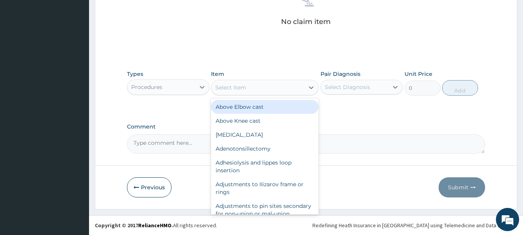
click at [260, 89] on div "Select Item" at bounding box center [257, 87] width 93 height 12
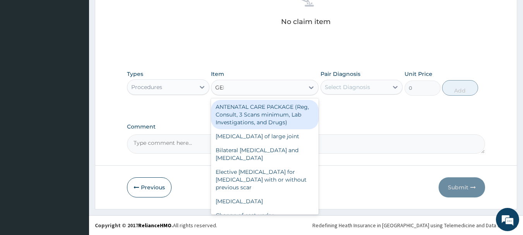
type input "GENE"
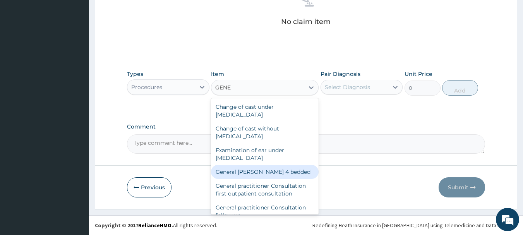
click at [270, 173] on div "General ward 4 bedded" at bounding box center [265, 172] width 108 height 14
type input "6987.5"
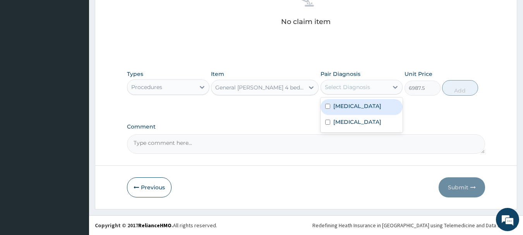
drag, startPoint x: 366, startPoint y: 87, endPoint x: 367, endPoint y: 97, distance: 10.1
click at [367, 87] on div "Select Diagnosis" at bounding box center [347, 87] width 45 height 8
click at [282, 85] on div "General ward 4 bedded" at bounding box center [257, 87] width 93 height 12
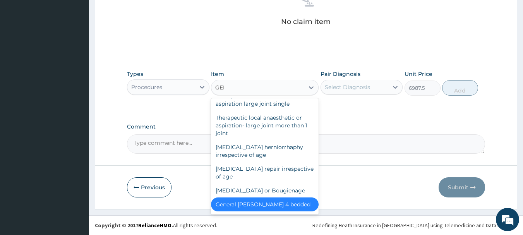
scroll to position [71, 0]
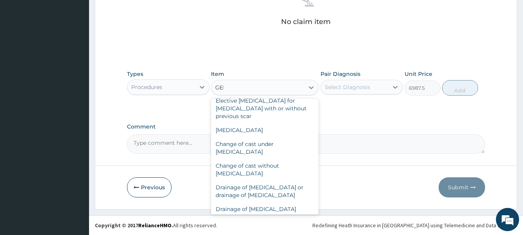
type input "GENE"
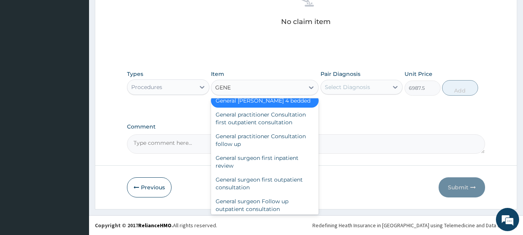
scroll to position [0, 0]
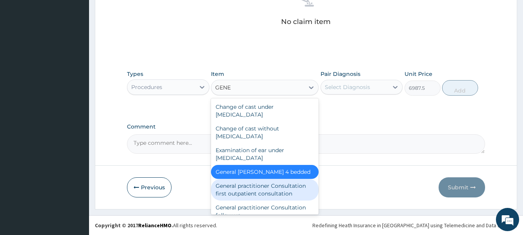
click at [281, 185] on div "General practitioner Consultation first outpatient consultation" at bounding box center [265, 190] width 108 height 22
type input "3547.5"
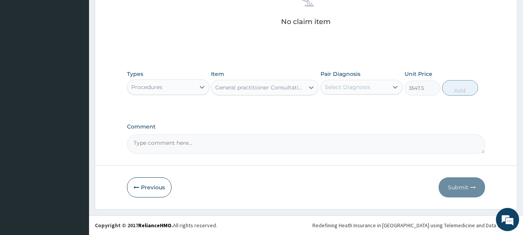
click at [360, 90] on div "Select Diagnosis" at bounding box center [347, 87] width 45 height 8
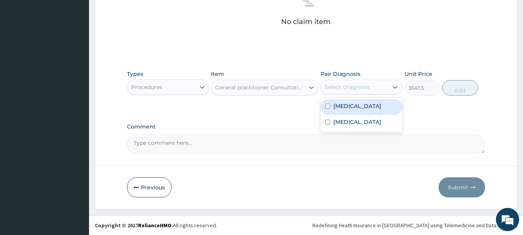
drag, startPoint x: 364, startPoint y: 106, endPoint x: 364, endPoint y: 111, distance: 5.4
click at [364, 106] on div "Malaria" at bounding box center [361, 107] width 82 height 16
checkbox input "true"
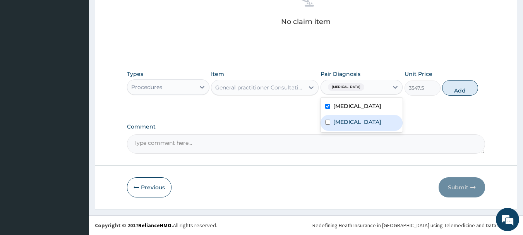
click at [364, 121] on div "Sepsis" at bounding box center [361, 123] width 82 height 16
checkbox input "true"
click at [469, 89] on button "Add" at bounding box center [460, 87] width 36 height 15
type input "0"
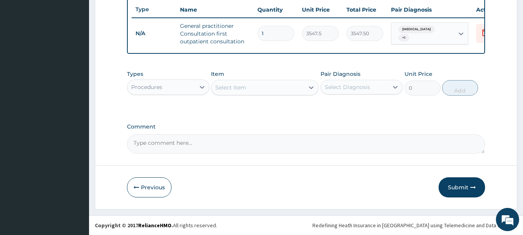
scroll to position [296, 0]
click at [237, 89] on div "Select Item" at bounding box center [230, 88] width 31 height 8
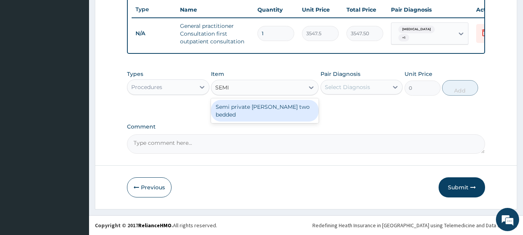
type input "SEMI"
click at [274, 105] on div "Semi private ward two bedded" at bounding box center [265, 111] width 108 height 22
type input "9675"
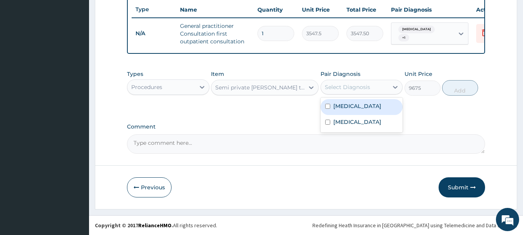
click at [341, 89] on div "Select Diagnosis" at bounding box center [347, 87] width 45 height 8
drag, startPoint x: 344, startPoint y: 103, endPoint x: 352, endPoint y: 116, distance: 16.0
click at [344, 104] on label "[MEDICAL_DATA]" at bounding box center [357, 106] width 48 height 8
checkbox input "true"
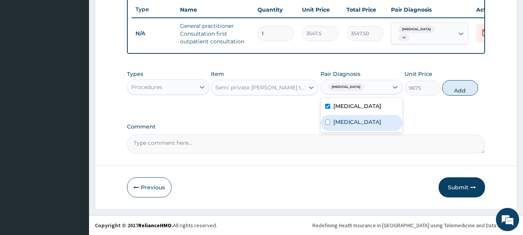
click at [353, 117] on div "Sepsis" at bounding box center [361, 123] width 82 height 16
checkbox input "true"
click at [447, 89] on button "Add" at bounding box center [460, 87] width 36 height 15
type input "0"
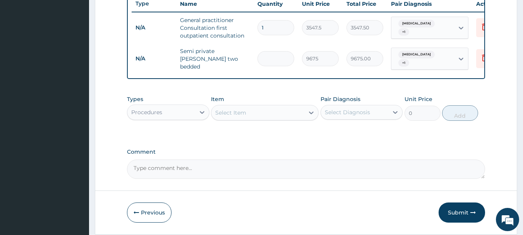
type input "0.00"
type input "2"
type input "19350.00"
type input "2"
click at [266, 111] on div "Select Item" at bounding box center [257, 112] width 93 height 12
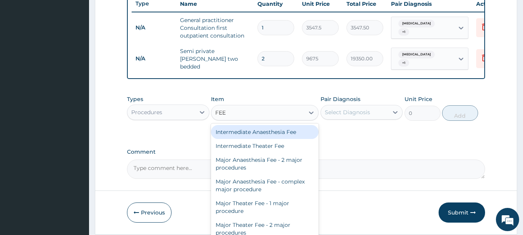
type input "FEED"
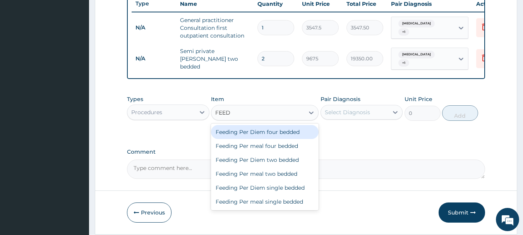
scroll to position [323, 0]
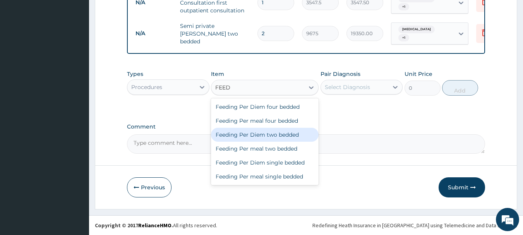
click at [283, 134] on div "Feeding Per Diem two bedded" at bounding box center [265, 135] width 108 height 14
type input "9675"
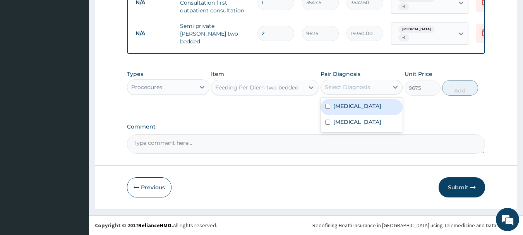
click at [360, 86] on div "Select Diagnosis" at bounding box center [347, 87] width 45 height 8
click at [365, 104] on div "[MEDICAL_DATA]" at bounding box center [361, 107] width 82 height 16
checkbox input "true"
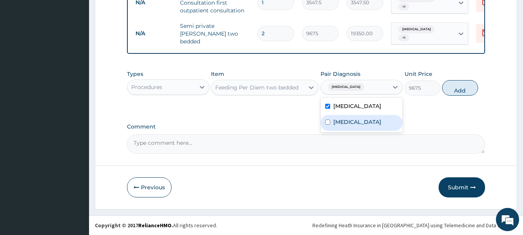
click at [364, 118] on div "Sepsis" at bounding box center [361, 123] width 82 height 16
checkbox input "true"
click at [465, 86] on button "Add" at bounding box center [460, 87] width 36 height 15
type input "0"
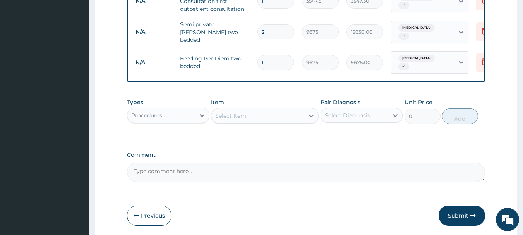
type input "0.00"
type input "2"
type input "19350.00"
type input "2"
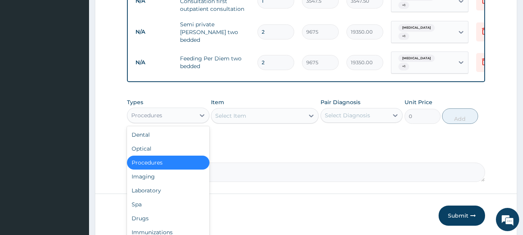
click at [178, 111] on div "Procedures" at bounding box center [161, 115] width 68 height 12
click at [175, 190] on div "Laboratory" at bounding box center [168, 190] width 82 height 14
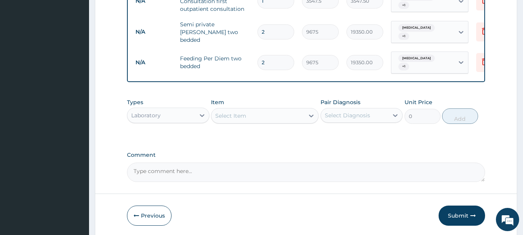
click at [281, 115] on div "Select Item" at bounding box center [257, 115] width 93 height 12
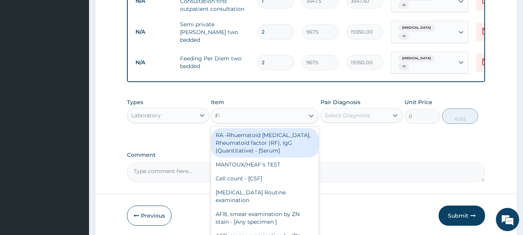
type input "FBC"
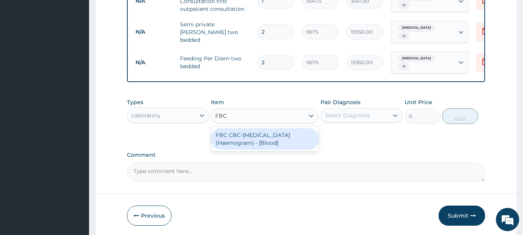
click at [289, 133] on div "FBC CBC-Complete Blood Count (Haemogram) - [Blood]" at bounding box center [265, 139] width 108 height 22
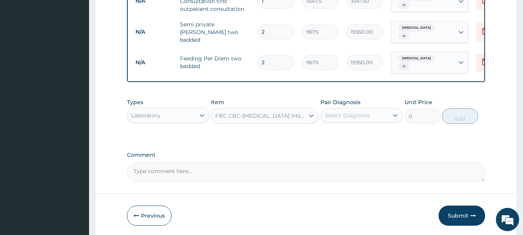
type input "4300"
click at [371, 113] on div "Select Diagnosis" at bounding box center [355, 115] width 68 height 12
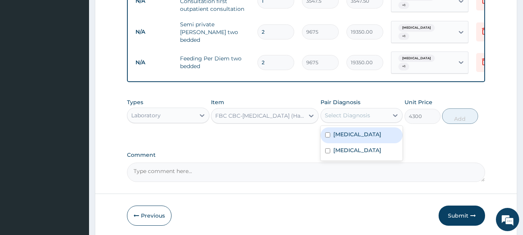
drag, startPoint x: 376, startPoint y: 130, endPoint x: 379, endPoint y: 144, distance: 13.7
click at [376, 132] on div "[MEDICAL_DATA]" at bounding box center [361, 135] width 82 height 16
checkbox input "true"
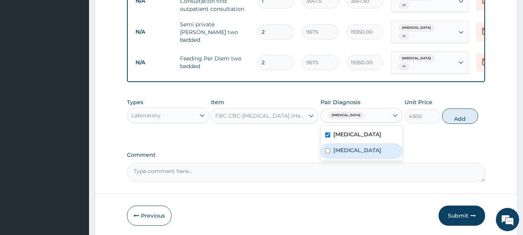
click at [380, 144] on div "Sepsis" at bounding box center [361, 151] width 82 height 16
checkbox input "true"
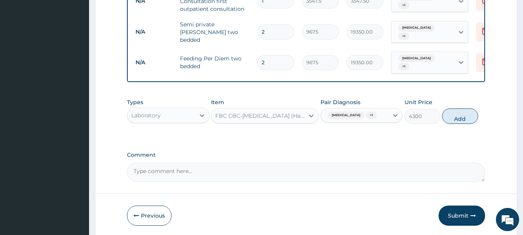
drag, startPoint x: 454, startPoint y: 117, endPoint x: 437, endPoint y: 117, distance: 17.0
click at [455, 117] on button "Add" at bounding box center [460, 115] width 36 height 15
type input "0"
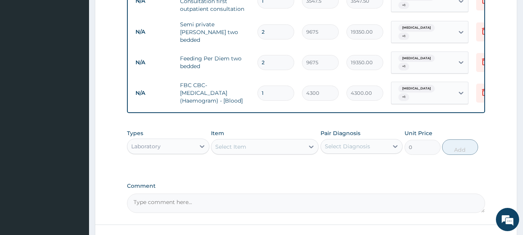
click at [268, 142] on div "Select Item" at bounding box center [257, 146] width 93 height 12
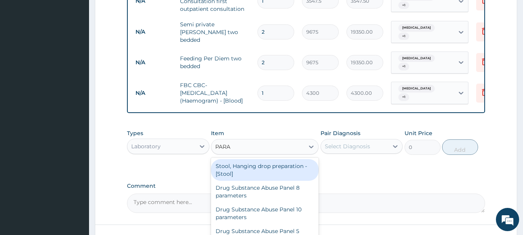
type input "PARAS"
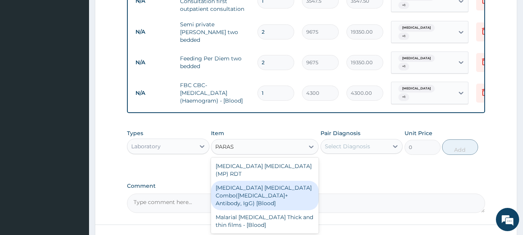
click at [269, 183] on div "Malaria Parasite Combo(Blood Film+ Antibody, IgG) [Blood]" at bounding box center [265, 195] width 108 height 29
type input "1612.5"
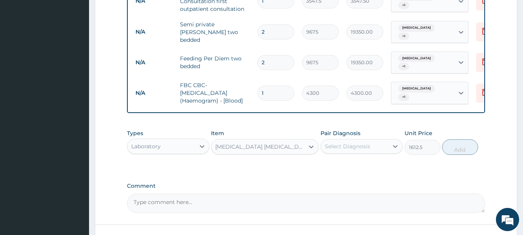
click at [339, 146] on div "Select Diagnosis" at bounding box center [347, 146] width 45 height 8
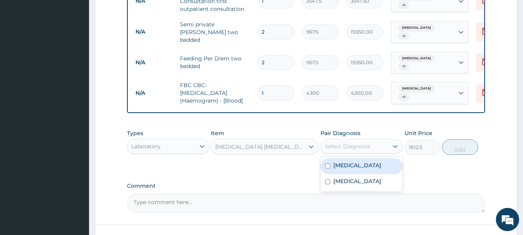
drag, startPoint x: 348, startPoint y: 166, endPoint x: 352, endPoint y: 179, distance: 14.6
click at [349, 169] on div "[MEDICAL_DATA]" at bounding box center [361, 166] width 82 height 16
checkbox input "true"
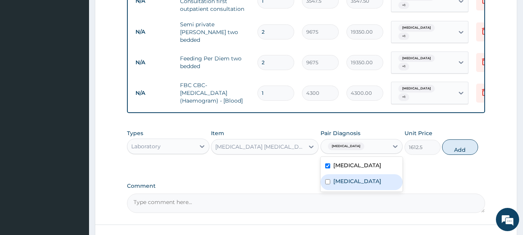
drag, startPoint x: 353, startPoint y: 181, endPoint x: 360, endPoint y: 179, distance: 7.6
click at [354, 181] on div "Sepsis" at bounding box center [361, 182] width 82 height 16
checkbox input "true"
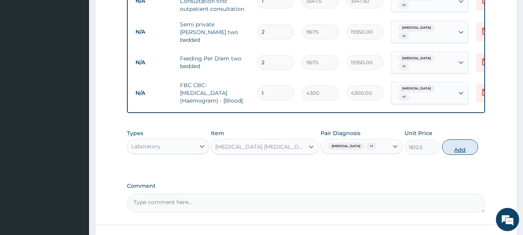
click at [460, 149] on button "Add" at bounding box center [460, 146] width 36 height 15
type input "0"
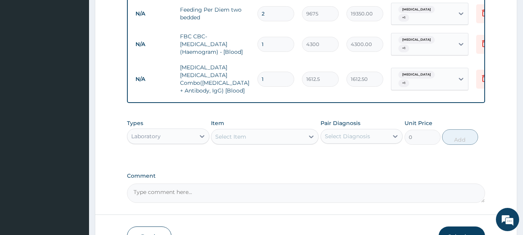
scroll to position [412, 0]
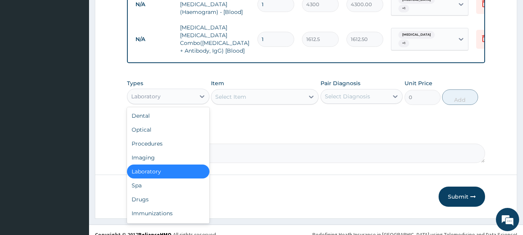
click at [180, 91] on div "Laboratory" at bounding box center [161, 96] width 68 height 12
click at [177, 192] on div "Drugs" at bounding box center [168, 199] width 82 height 14
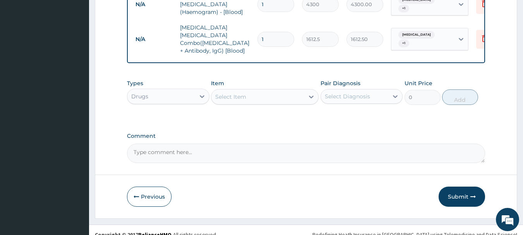
click at [276, 91] on div "Select Item" at bounding box center [257, 97] width 93 height 12
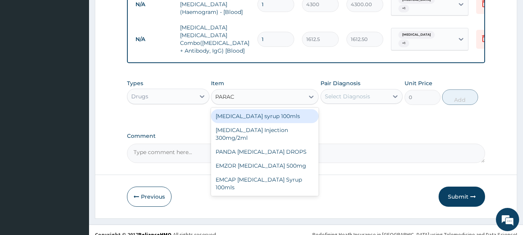
type input "PARACE"
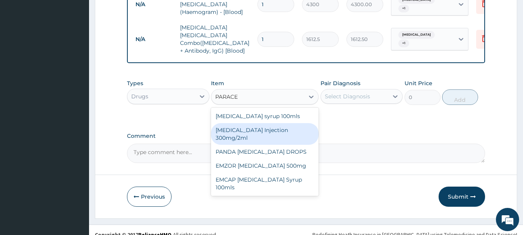
click at [275, 126] on div "[MEDICAL_DATA] Injection 300mg/2ml" at bounding box center [265, 134] width 108 height 22
type input "260.15"
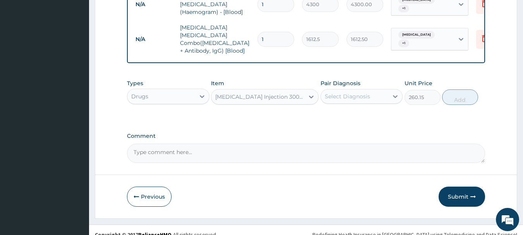
click at [329, 92] on div "Select Diagnosis" at bounding box center [347, 96] width 45 height 8
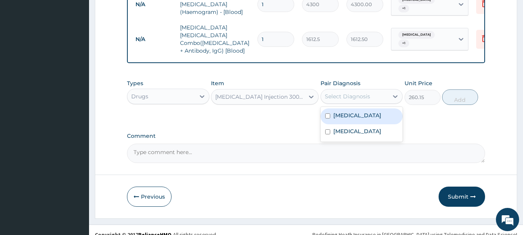
click at [341, 112] on div "[MEDICAL_DATA]" at bounding box center [361, 116] width 82 height 16
checkbox input "true"
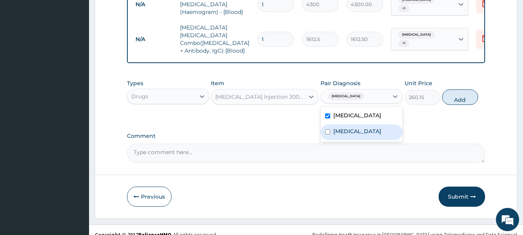
click at [346, 128] on div "Sepsis" at bounding box center [361, 132] width 82 height 16
checkbox input "true"
click at [464, 91] on button "Add" at bounding box center [460, 96] width 36 height 15
type input "0"
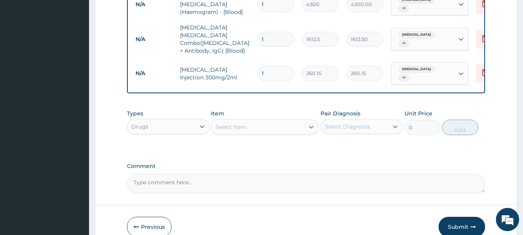
type input "10"
type input "2601.50"
type input "10"
click at [246, 121] on div "Select Item" at bounding box center [257, 127] width 93 height 12
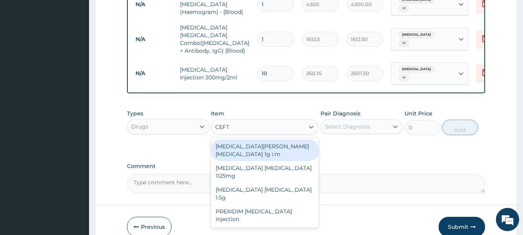
type input "CEFTR"
click at [301, 139] on div "[MEDICAL_DATA][PERSON_NAME][MEDICAL_DATA] 1g i.m" at bounding box center [265, 150] width 108 height 22
type input "8277.5"
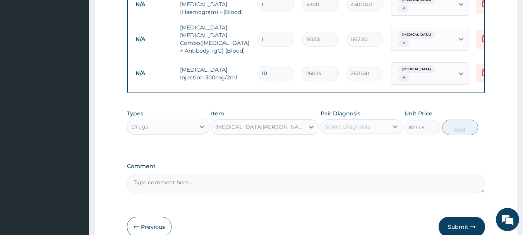
drag, startPoint x: 335, startPoint y: 114, endPoint x: 339, endPoint y: 119, distance: 5.8
click at [337, 123] on div "Select Diagnosis" at bounding box center [347, 127] width 45 height 8
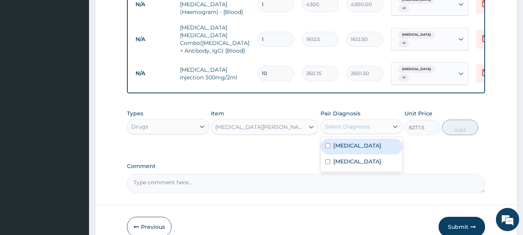
click at [349, 138] on div "[MEDICAL_DATA]" at bounding box center [361, 146] width 82 height 16
checkbox input "true"
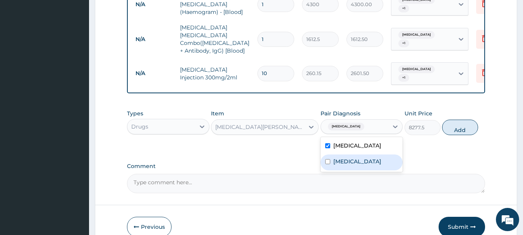
click at [359, 154] on div "Sepsis" at bounding box center [361, 162] width 82 height 16
checkbox input "true"
click at [448, 120] on button "Add" at bounding box center [460, 127] width 36 height 15
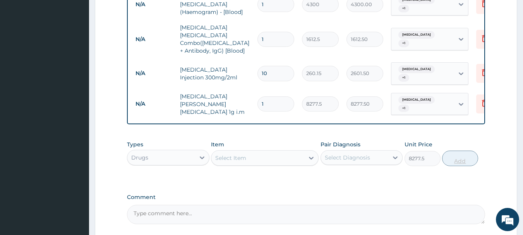
type input "0"
type input "0.00"
type input "4"
type input "33110.00"
type input "4"
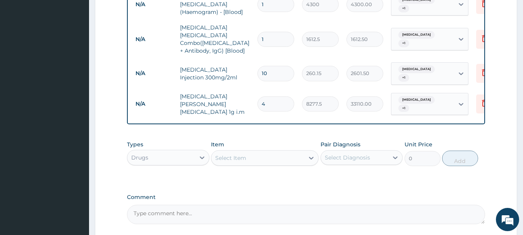
click at [275, 152] on div "Select Item" at bounding box center [257, 158] width 93 height 12
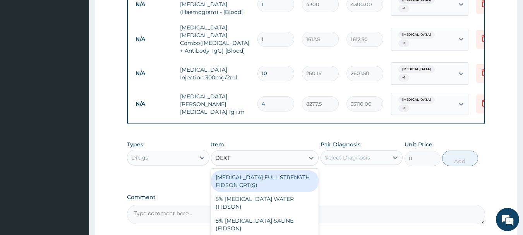
type input "DEXTR"
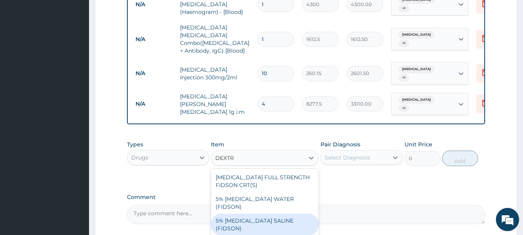
click at [266, 214] on div "5% [MEDICAL_DATA] SALINE (FIDSON)" at bounding box center [265, 225] width 108 height 22
type input "1773.75"
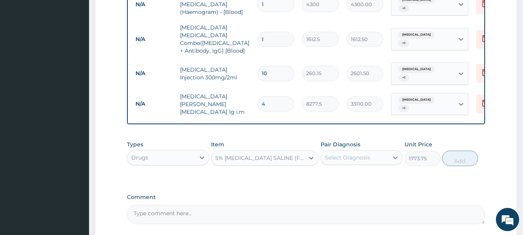
click at [370, 151] on div "Select Diagnosis" at bounding box center [355, 157] width 68 height 12
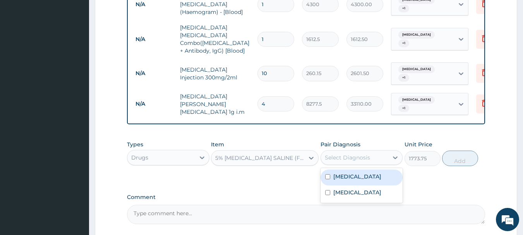
click at [370, 169] on div "[MEDICAL_DATA]" at bounding box center [361, 177] width 82 height 16
checkbox input "true"
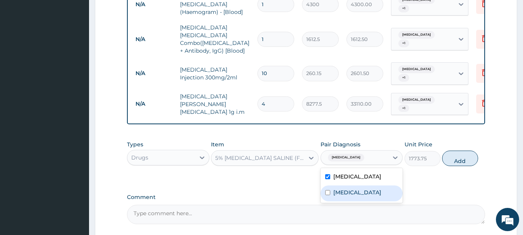
click at [373, 185] on div "Sepsis" at bounding box center [361, 193] width 82 height 16
checkbox input "true"
click at [465, 150] on button "Add" at bounding box center [460, 157] width 36 height 15
type input "0"
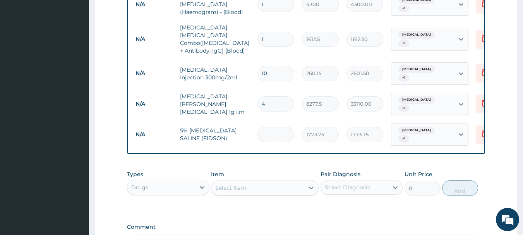
type input "0.00"
type input "2"
type input "3547.50"
type input "2"
click at [267, 181] on div "Select Item" at bounding box center [257, 187] width 93 height 12
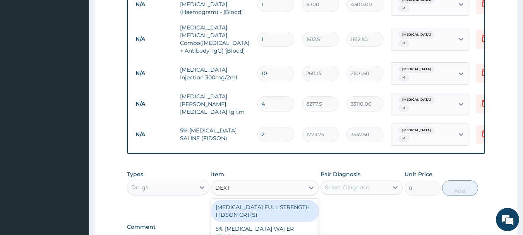
type input "DEXTR"
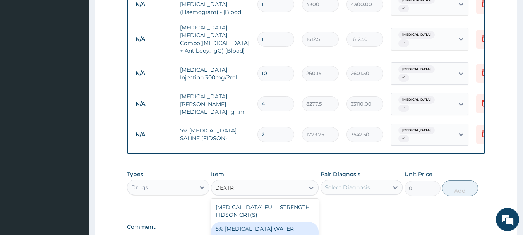
click at [280, 222] on div "5% [MEDICAL_DATA] WATER (FIDSON)" at bounding box center [265, 233] width 108 height 22
type input "1773.75"
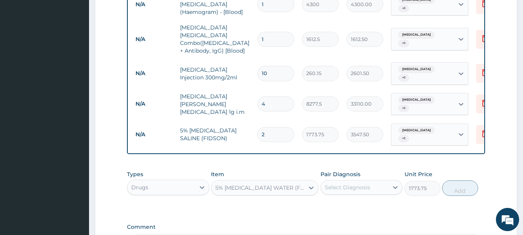
click at [343, 183] on div "Select Diagnosis" at bounding box center [347, 187] width 45 height 8
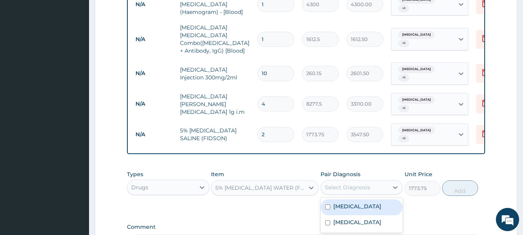
drag, startPoint x: 348, startPoint y: 185, endPoint x: 349, endPoint y: 196, distance: 11.3
click at [348, 202] on label "[MEDICAL_DATA]" at bounding box center [357, 206] width 48 height 8
checkbox input "true"
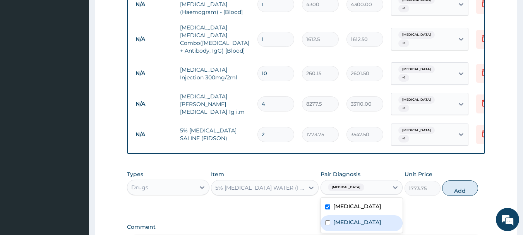
click at [350, 215] on div "Sepsis" at bounding box center [361, 223] width 82 height 16
checkbox input "true"
click at [450, 180] on button "Add" at bounding box center [460, 187] width 36 height 15
type input "0"
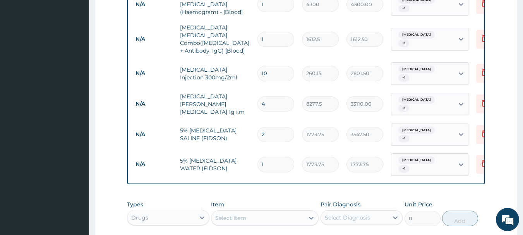
type input "0.00"
type input "2"
type input "3547.50"
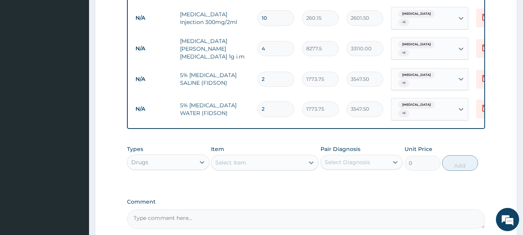
scroll to position [518, 0]
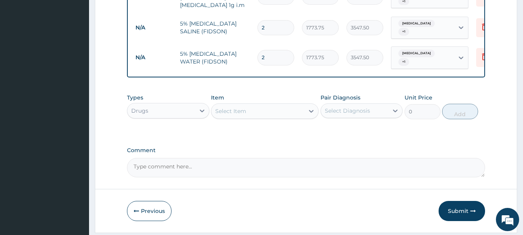
type input "2"
click at [234, 107] on div "Select Item" at bounding box center [230, 111] width 31 height 8
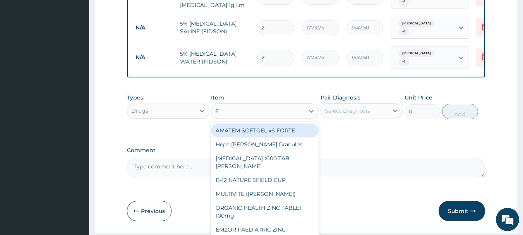
type input "E M"
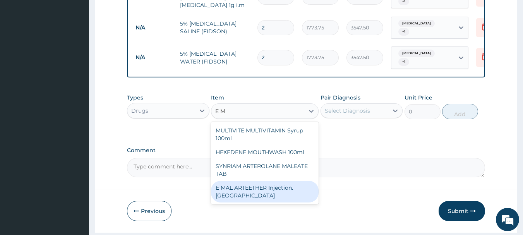
drag, startPoint x: 258, startPoint y: 159, endPoint x: 263, endPoint y: 157, distance: 6.1
click at [258, 181] on div "E MAL ARTEETHER Injection. [GEOGRAPHIC_DATA]" at bounding box center [265, 192] width 108 height 22
type input "1773.75"
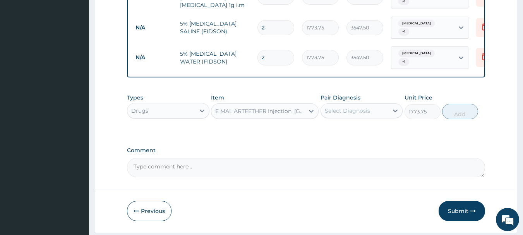
click at [358, 107] on div "Select Diagnosis" at bounding box center [347, 111] width 45 height 8
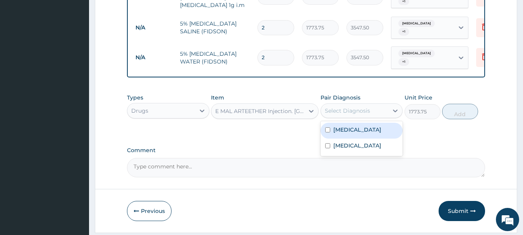
drag, startPoint x: 362, startPoint y: 99, endPoint x: 363, endPoint y: 106, distance: 7.1
click at [362, 123] on div "Malaria" at bounding box center [361, 131] width 82 height 16
checkbox input "true"
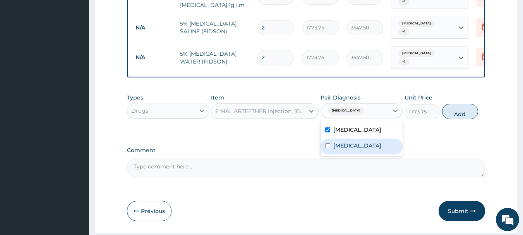
click at [367, 138] on div "Sepsis" at bounding box center [361, 146] width 82 height 16
checkbox input "true"
click at [459, 104] on button "Add" at bounding box center [460, 111] width 36 height 15
type input "0"
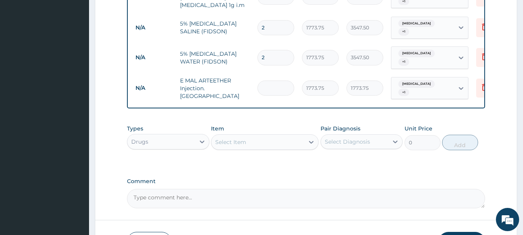
type input "0.00"
type input "3"
type input "5321.25"
type input "3"
click at [296, 136] on div "Select Item" at bounding box center [257, 142] width 93 height 12
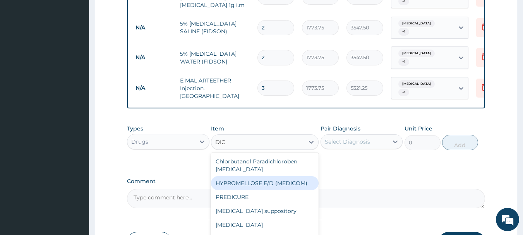
type input "DICL"
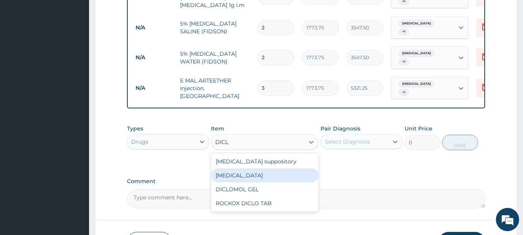
click at [251, 168] on div "Diclofenac" at bounding box center [265, 175] width 108 height 14
type input "591.25"
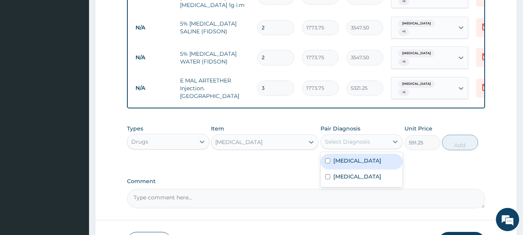
click at [382, 135] on div "Select Diagnosis" at bounding box center [355, 141] width 68 height 12
drag, startPoint x: 381, startPoint y: 132, endPoint x: 383, endPoint y: 140, distance: 7.6
click at [381, 154] on div "Malaria" at bounding box center [361, 162] width 82 height 16
checkbox input "true"
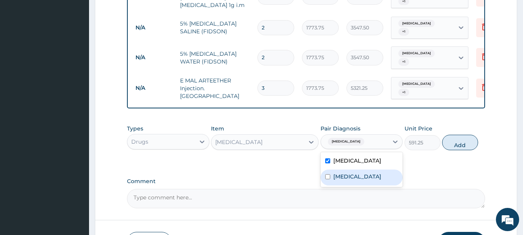
click at [385, 169] on div "Sepsis" at bounding box center [361, 177] width 82 height 16
checkbox input "true"
click at [455, 135] on button "Add" at bounding box center [460, 142] width 36 height 15
type input "0"
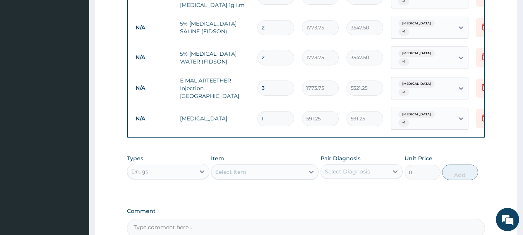
click at [249, 166] on div "Select Item" at bounding box center [257, 172] width 93 height 12
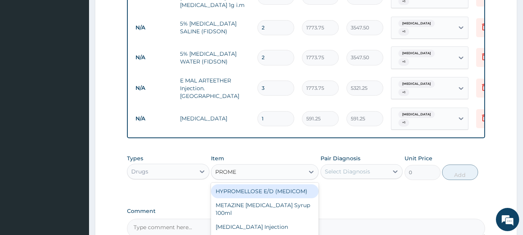
type input "PROMET"
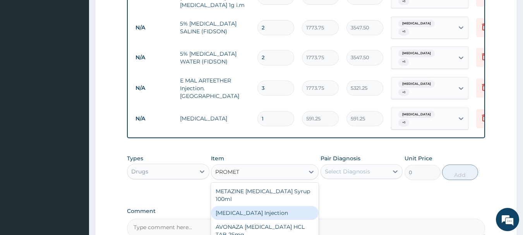
click at [283, 206] on div "PROMETHAZINE Injection" at bounding box center [265, 213] width 108 height 14
type input "354.75"
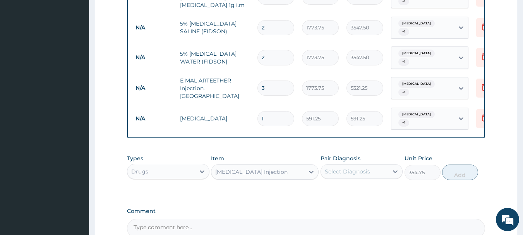
click at [387, 154] on div "Pair Diagnosis Select Diagnosis" at bounding box center [361, 167] width 82 height 26
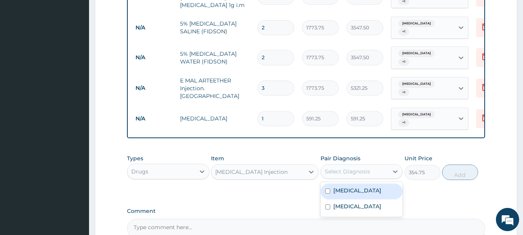
click at [385, 165] on div "Select Diagnosis" at bounding box center [355, 171] width 68 height 12
drag, startPoint x: 384, startPoint y: 152, endPoint x: 386, endPoint y: 167, distance: 15.3
click at [384, 182] on div "Malaria Sepsis" at bounding box center [361, 199] width 82 height 35
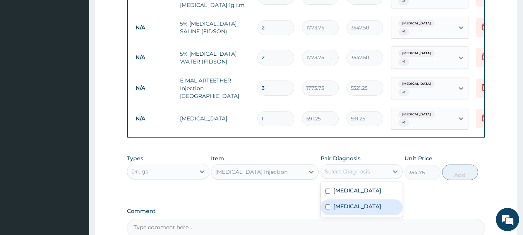
click at [386, 199] on div "Sepsis" at bounding box center [361, 207] width 82 height 16
checkbox input "true"
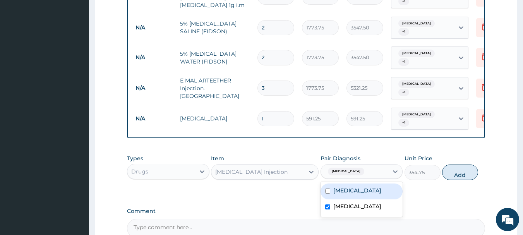
click at [385, 183] on div "Malaria" at bounding box center [361, 191] width 82 height 16
checkbox input "true"
click at [449, 164] on button "Add" at bounding box center [460, 171] width 36 height 15
type input "0"
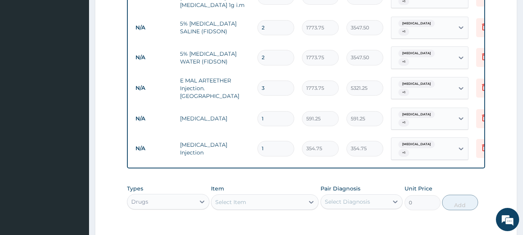
click at [261, 196] on div "Select Item" at bounding box center [257, 202] width 93 height 12
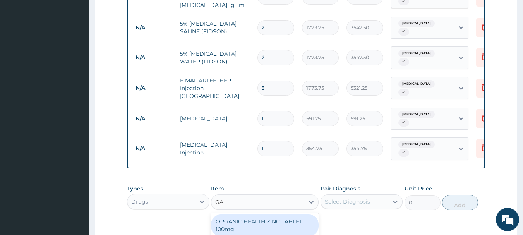
type input "GAV"
click at [265, 214] on div "Gaviscon suspension" at bounding box center [265, 221] width 108 height 14
type input "8514"
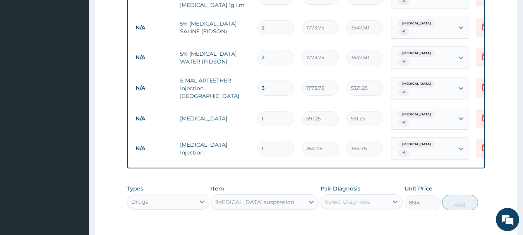
click at [364, 198] on div "Select Diagnosis" at bounding box center [347, 202] width 45 height 8
click at [372, 214] on div "Malaria" at bounding box center [361, 222] width 82 height 16
checkbox input "true"
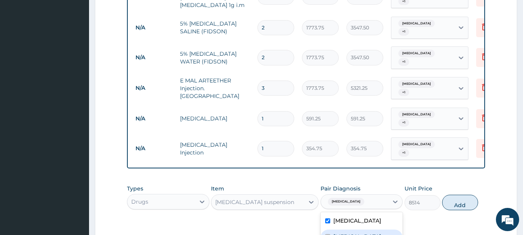
click at [376, 229] on div "Sepsis" at bounding box center [361, 237] width 82 height 16
checkbox input "true"
drag, startPoint x: 459, startPoint y: 171, endPoint x: 473, endPoint y: 170, distance: 14.4
click at [459, 195] on button "Add" at bounding box center [460, 202] width 36 height 15
type input "0"
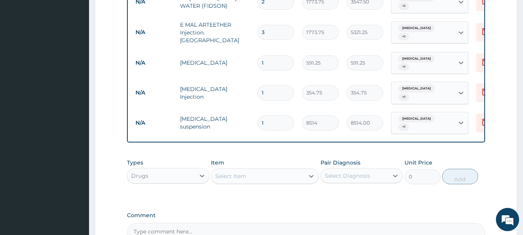
scroll to position [625, 0]
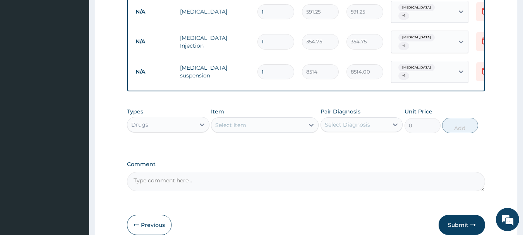
click at [240, 121] on div "Select Item" at bounding box center [230, 125] width 31 height 8
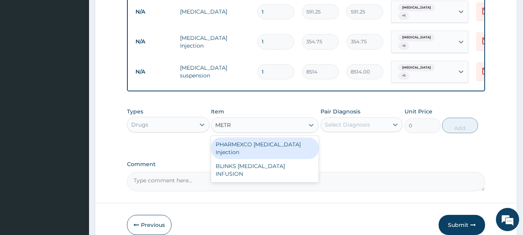
type input "METRO"
click at [253, 137] on div "BLINKS METRONIDAZOLE INFUSION" at bounding box center [265, 148] width 108 height 22
type input "709.5"
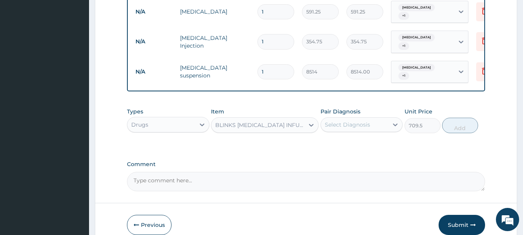
click at [339, 121] on div "Select Diagnosis" at bounding box center [347, 125] width 45 height 8
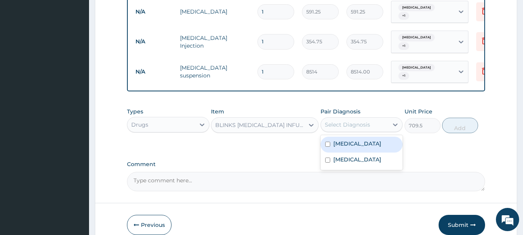
drag, startPoint x: 347, startPoint y: 110, endPoint x: 354, endPoint y: 124, distance: 15.4
click at [349, 137] on div "Malaria" at bounding box center [361, 145] width 82 height 16
checkbox input "true"
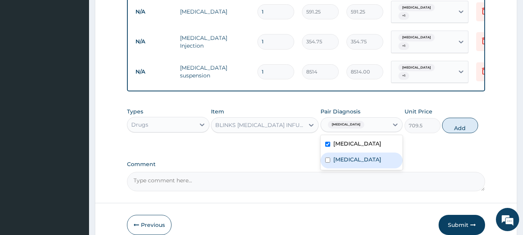
click at [356, 152] on div "Sepsis" at bounding box center [361, 160] width 82 height 16
checkbox input "true"
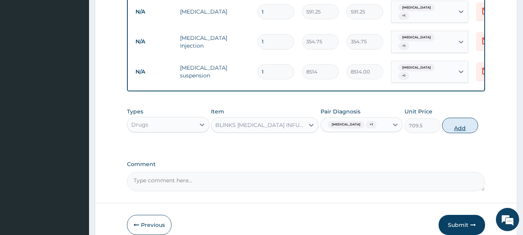
click at [456, 118] on button "Add" at bounding box center [460, 125] width 36 height 15
type input "0"
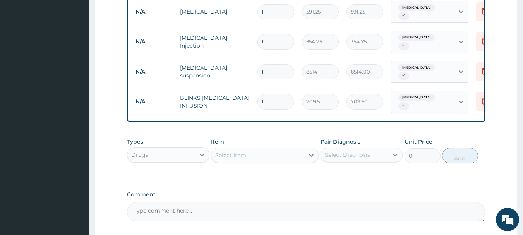
type input "0.00"
type input "3"
type input "2128.50"
type input "3"
click at [260, 149] on div "Select Item" at bounding box center [257, 155] width 93 height 12
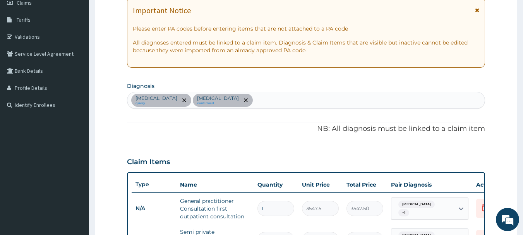
scroll to position [108, 0]
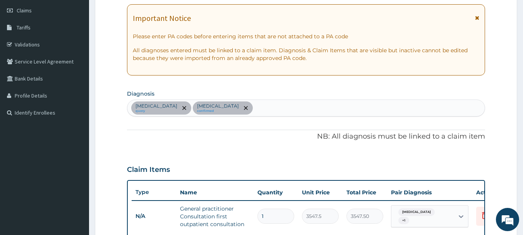
type input "OM"
click at [241, 112] on div "Malaria query Sepsis confirmed" at bounding box center [305, 108] width 357 height 16
type input "GASTR"
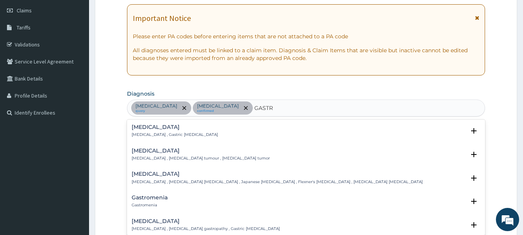
click at [145, 126] on h4 "Gastritis" at bounding box center [175, 127] width 86 height 6
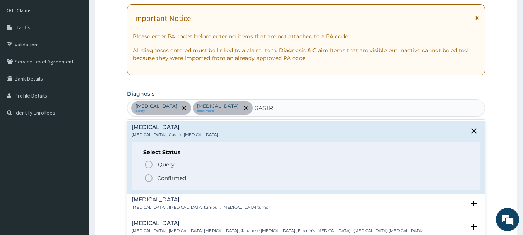
click at [148, 178] on icon "status option filled" at bounding box center [148, 177] width 9 height 9
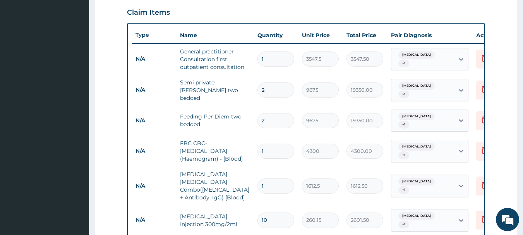
scroll to position [295, 0]
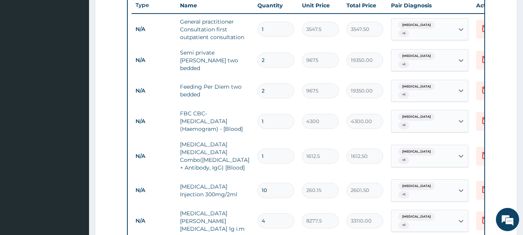
click at [442, 31] on div "Malaria + 1" at bounding box center [422, 30] width 63 height 22
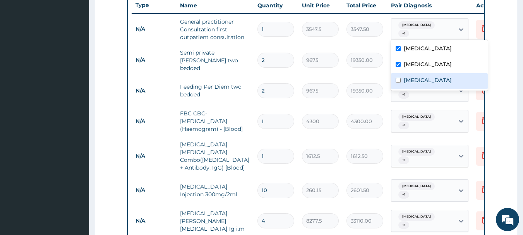
click at [408, 83] on label "Gastritis" at bounding box center [427, 80] width 48 height 8
checkbox input "true"
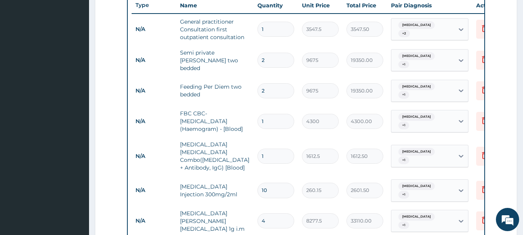
drag, startPoint x: 412, startPoint y: 58, endPoint x: 413, endPoint y: 66, distance: 7.7
click at [412, 58] on span "Malaria" at bounding box center [416, 56] width 36 height 8
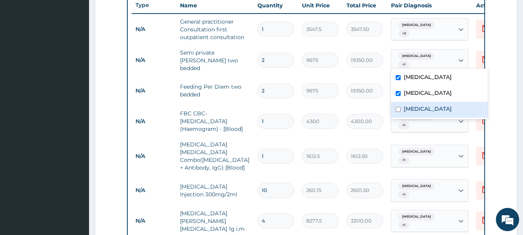
click at [412, 109] on label "Gastritis" at bounding box center [427, 109] width 48 height 8
checkbox input "true"
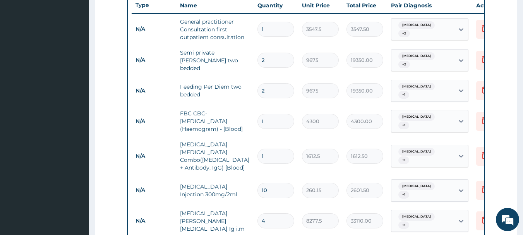
click at [397, 87] on div "Malaria + 1" at bounding box center [421, 91] width 53 height 19
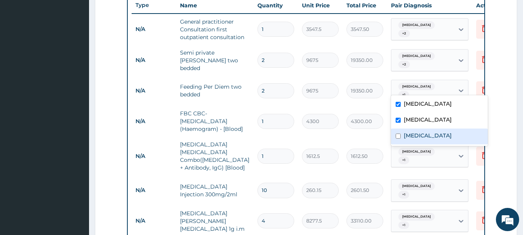
drag, startPoint x: 410, startPoint y: 132, endPoint x: 403, endPoint y: 130, distance: 7.3
click at [410, 132] on label "Gastritis" at bounding box center [427, 136] width 48 height 8
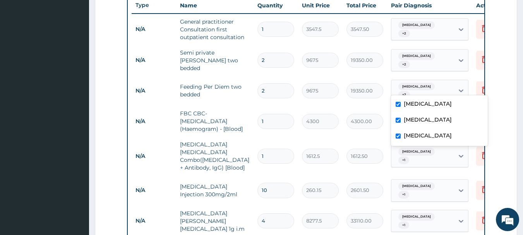
checkbox input "true"
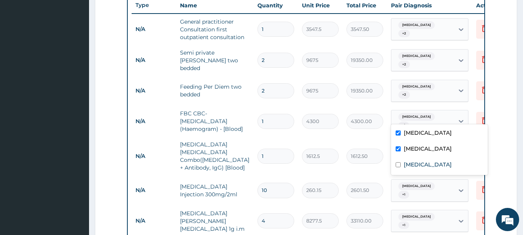
click at [417, 117] on div "Malaria + 1" at bounding box center [421, 121] width 53 height 19
drag, startPoint x: 414, startPoint y: 166, endPoint x: 397, endPoint y: 167, distance: 17.0
click at [414, 166] on label "Gastritis" at bounding box center [427, 165] width 48 height 8
checkbox input "true"
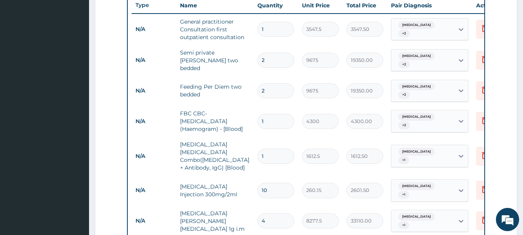
drag, startPoint x: 338, startPoint y: 166, endPoint x: 390, endPoint y: 156, distance: 52.0
click at [340, 179] on td "260.15" at bounding box center [320, 190] width 44 height 23
click at [404, 148] on span "Malaria" at bounding box center [416, 152] width 36 height 8
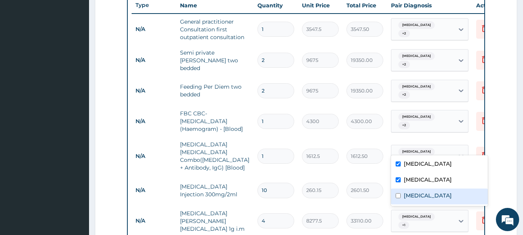
click at [415, 201] on div "Gastritis" at bounding box center [439, 196] width 97 height 16
checkbox input "true"
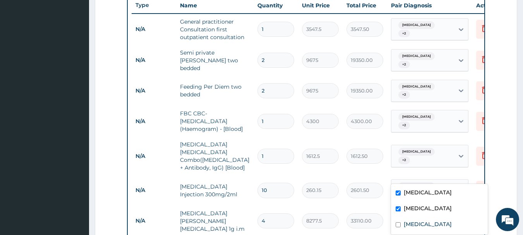
click at [412, 182] on span "Malaria" at bounding box center [416, 186] width 36 height 8
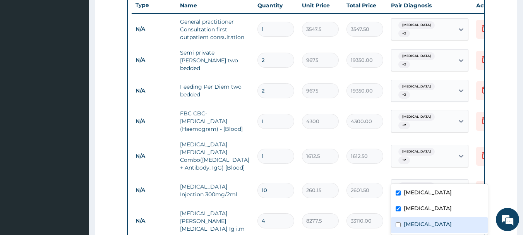
drag, startPoint x: 401, startPoint y: 224, endPoint x: 403, endPoint y: 221, distance: 4.2
click at [401, 224] on div "Gastritis" at bounding box center [439, 225] width 97 height 16
checkbox input "true"
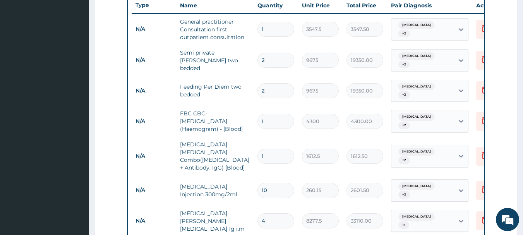
drag, startPoint x: 326, startPoint y: 207, endPoint x: 350, endPoint y: 179, distance: 36.5
click at [326, 213] on input "8277.5" at bounding box center [320, 220] width 37 height 15
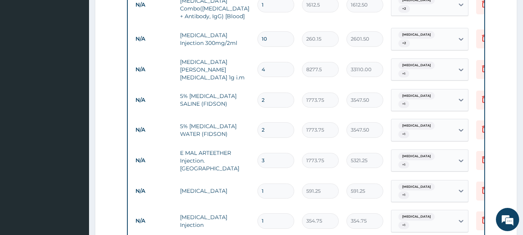
scroll to position [449, 0]
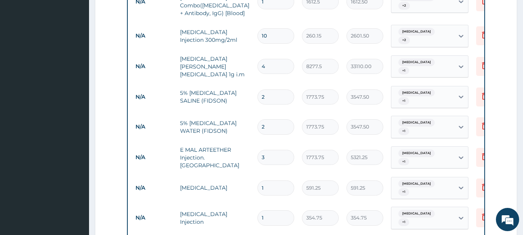
click at [439, 56] on div "Malaria + 1" at bounding box center [422, 67] width 63 height 22
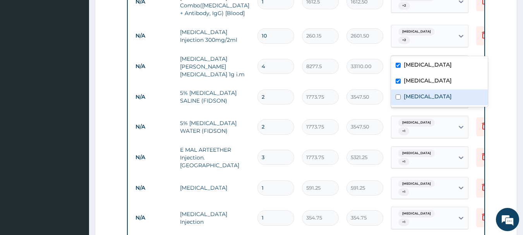
click at [429, 98] on div "Gastritis" at bounding box center [439, 97] width 97 height 16
checkbox input "true"
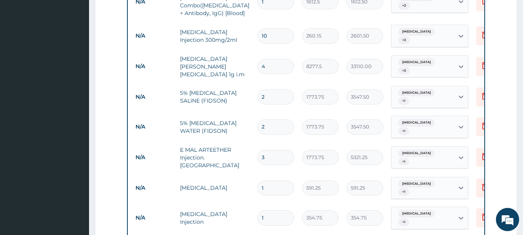
drag, startPoint x: 340, startPoint y: 102, endPoint x: 376, endPoint y: 97, distance: 37.0
click at [342, 112] on tr "N/A 5% DEXTROSE WATER (FIDSON) 2 1773.75 3547.50 Malaria + 1 Delete" at bounding box center [321, 127] width 379 height 30
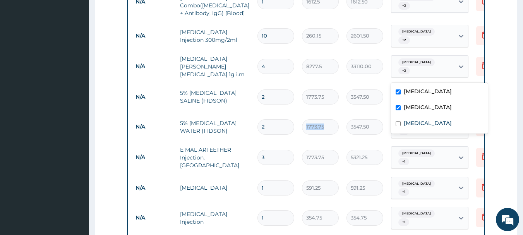
click at [407, 89] on span "Malaria" at bounding box center [416, 93] width 36 height 8
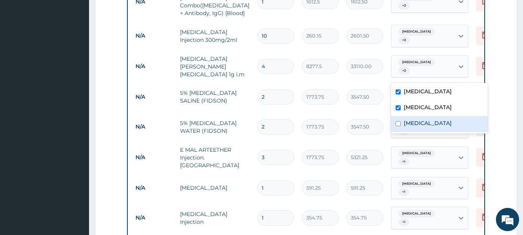
click at [416, 121] on label "Gastritis" at bounding box center [427, 123] width 48 height 8
checkbox input "true"
click at [360, 146] on td "5321.25" at bounding box center [364, 157] width 44 height 23
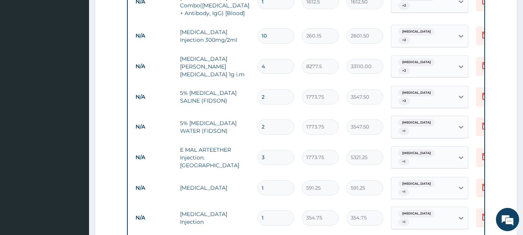
click at [406, 119] on span "Malaria" at bounding box center [416, 123] width 36 height 8
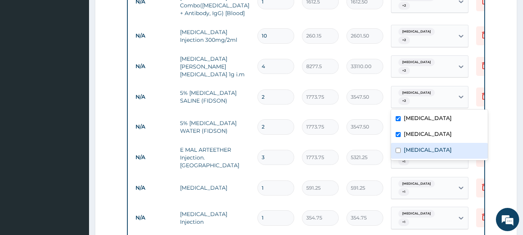
click at [409, 147] on label "Gastritis" at bounding box center [427, 150] width 48 height 8
checkbox input "true"
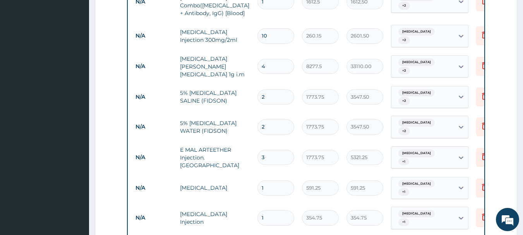
click at [409, 158] on span "+ 1" at bounding box center [403, 162] width 11 height 8
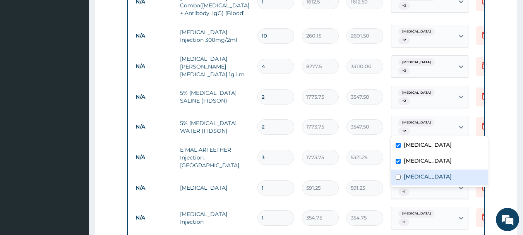
click at [415, 173] on label "Gastritis" at bounding box center [427, 177] width 48 height 8
checkbox input "true"
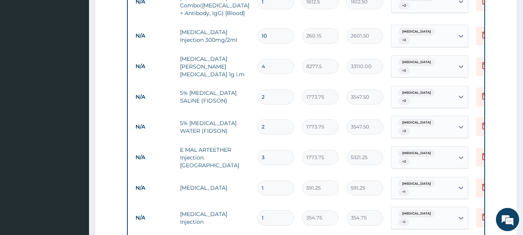
drag, startPoint x: 421, startPoint y: 147, endPoint x: 421, endPoint y: 152, distance: 4.3
click at [421, 179] on div "Malaria + 1" at bounding box center [421, 188] width 53 height 19
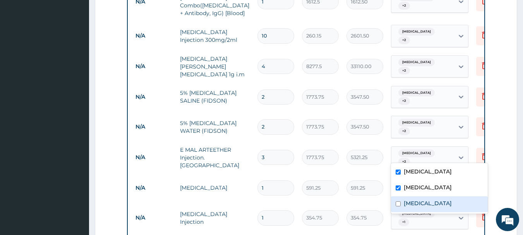
click at [408, 200] on label "Gastritis" at bounding box center [427, 203] width 48 height 8
checkbox input "true"
click at [348, 206] on td "354.75" at bounding box center [364, 217] width 44 height 23
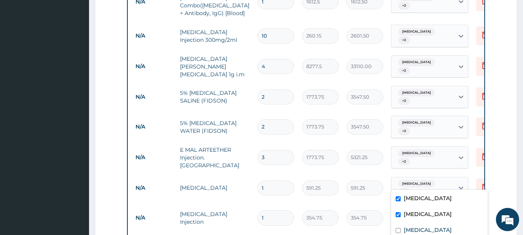
click at [409, 218] on span "+ 1" at bounding box center [403, 222] width 11 height 8
click at [406, 227] on label "Gastritis" at bounding box center [427, 230] width 48 height 8
checkbox input "true"
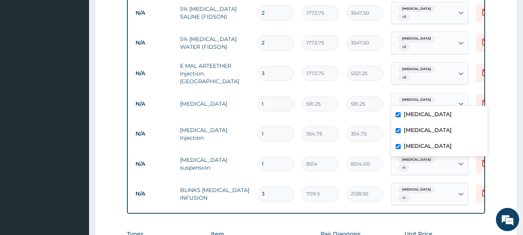
scroll to position [549, 0]
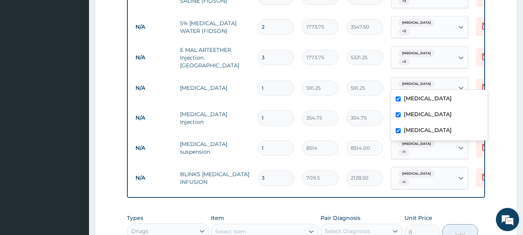
drag, startPoint x: 357, startPoint y: 124, endPoint x: 387, endPoint y: 120, distance: 30.9
click at [359, 166] on td "2128.50" at bounding box center [364, 177] width 44 height 23
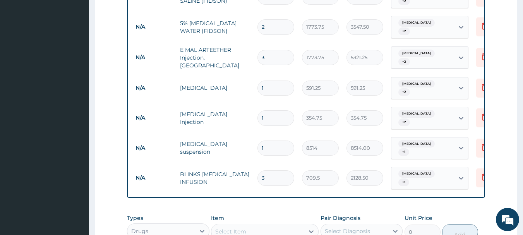
click at [411, 140] on span "Malaria" at bounding box center [416, 144] width 36 height 8
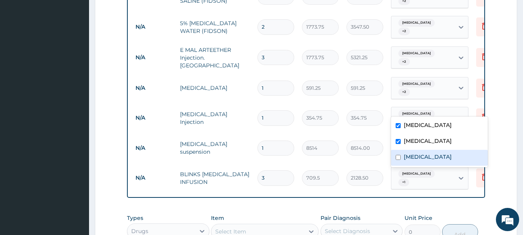
click at [422, 158] on label "Gastritis" at bounding box center [427, 157] width 48 height 8
checkbox input "true"
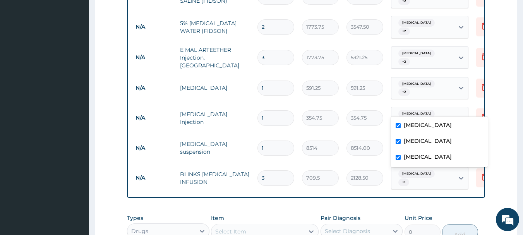
click at [352, 166] on td "2128.50" at bounding box center [364, 177] width 44 height 23
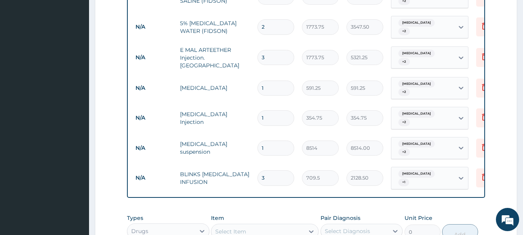
click at [415, 170] on span "Malaria" at bounding box center [416, 174] width 36 height 8
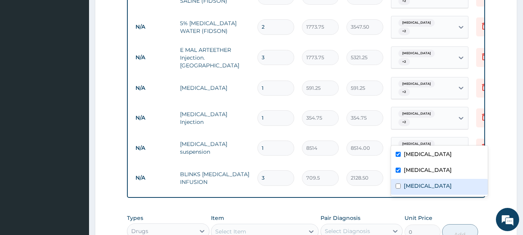
click at [419, 185] on label "Gastritis" at bounding box center [427, 186] width 48 height 8
checkbox input "true"
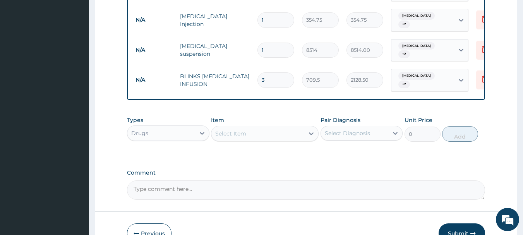
scroll to position [656, 0]
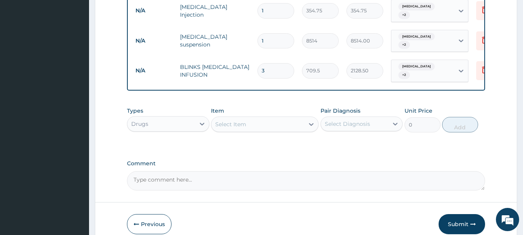
click at [248, 118] on div "Select Item" at bounding box center [257, 124] width 93 height 12
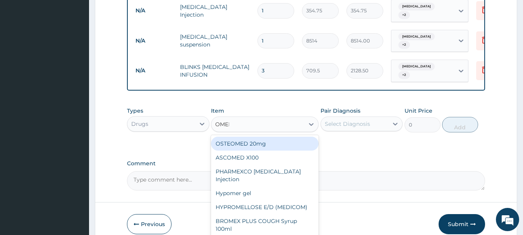
type input "OMEPR"
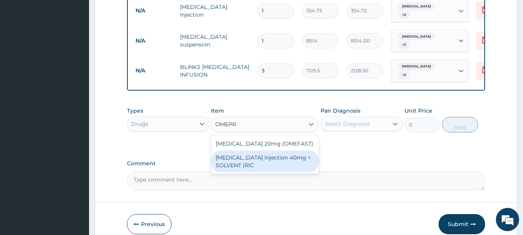
click at [280, 150] on div "[MEDICAL_DATA] Injection 40mg + SOLVENT (RIC" at bounding box center [265, 161] width 108 height 22
type input "1537.25"
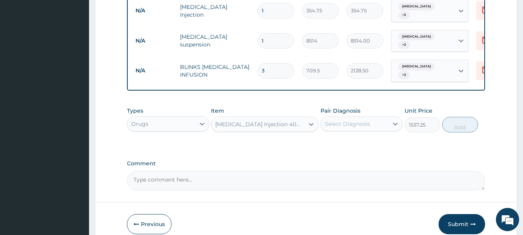
click at [345, 120] on div "Select Diagnosis" at bounding box center [347, 124] width 45 height 8
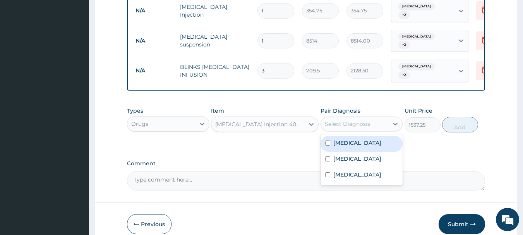
click at [349, 139] on label "Malaria" at bounding box center [357, 143] width 48 height 8
checkbox input "true"
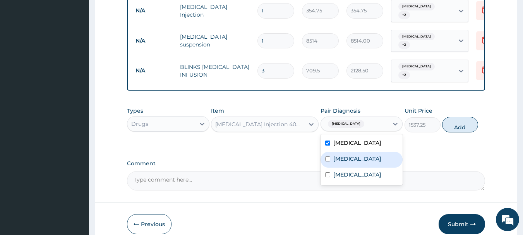
click at [352, 152] on div "Sepsis" at bounding box center [361, 160] width 82 height 16
checkbox input "true"
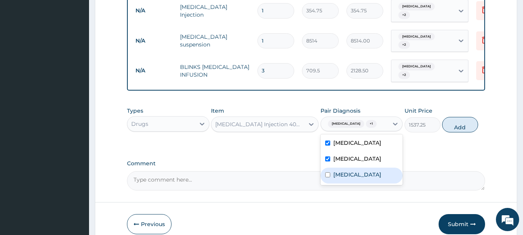
click at [354, 171] on label "Gastritis" at bounding box center [357, 175] width 48 height 8
checkbox input "true"
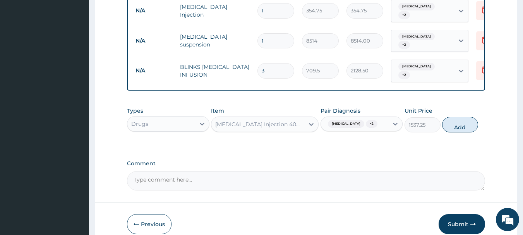
click at [461, 117] on button "Add" at bounding box center [460, 124] width 36 height 15
type input "0"
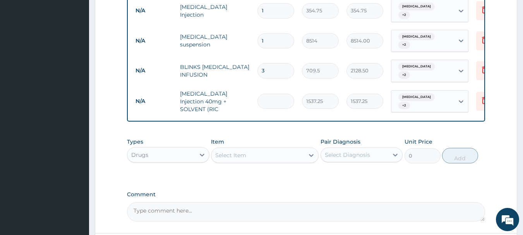
type input "0.00"
type input "2"
type input "3074.50"
type input "2"
click at [224, 151] on div "Select Item" at bounding box center [230, 155] width 31 height 8
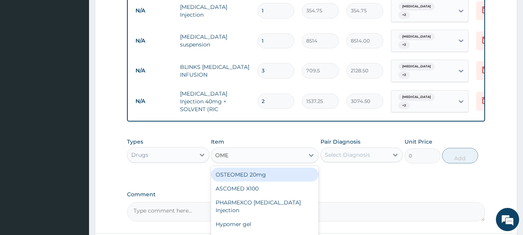
type input "OMEP"
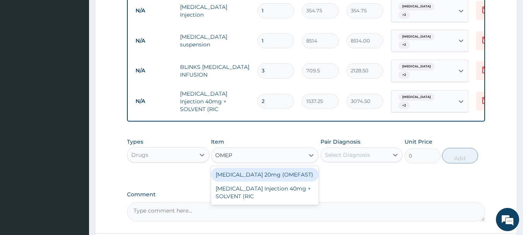
drag, startPoint x: 279, startPoint y: 130, endPoint x: 298, endPoint y: 124, distance: 19.6
click at [280, 167] on div "OMEPRAZOLE 20mg (OMEFAST)" at bounding box center [265, 174] width 108 height 14
type input "82.775"
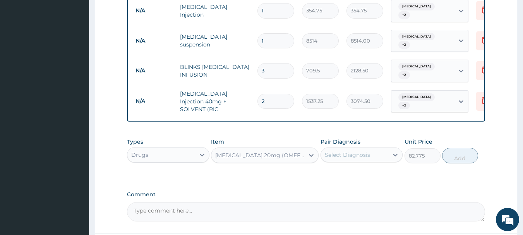
click at [366, 151] on div "Select Diagnosis" at bounding box center [347, 155] width 45 height 8
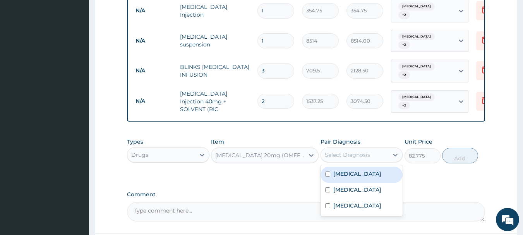
drag, startPoint x: 373, startPoint y: 128, endPoint x: 378, endPoint y: 140, distance: 12.9
click at [374, 167] on div "Malaria" at bounding box center [361, 175] width 82 height 16
checkbox input "true"
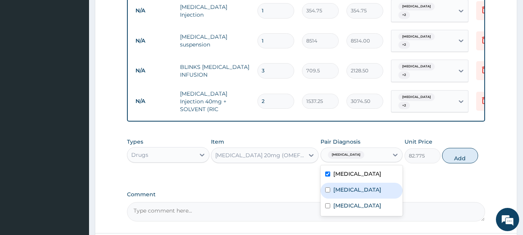
click at [379, 183] on div "Sepsis" at bounding box center [361, 191] width 82 height 16
checkbox input "true"
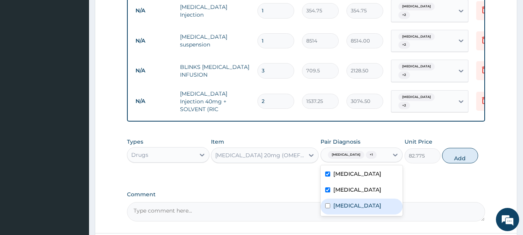
drag, startPoint x: 381, startPoint y: 159, endPoint x: 424, endPoint y: 134, distance: 50.0
click at [381, 198] on div "Gastritis" at bounding box center [361, 206] width 82 height 16
checkbox input "true"
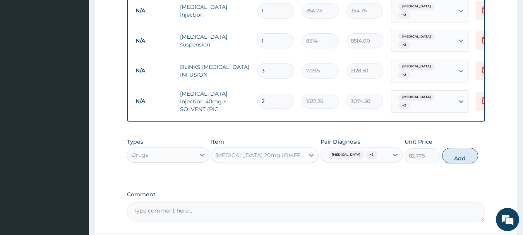
click at [462, 148] on button "Add" at bounding box center [460, 155] width 36 height 15
type input "0"
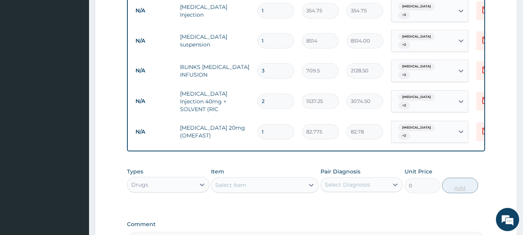
type input "14"
type input "1158.85"
type input "14"
click at [296, 179] on div "Select Item" at bounding box center [257, 185] width 93 height 12
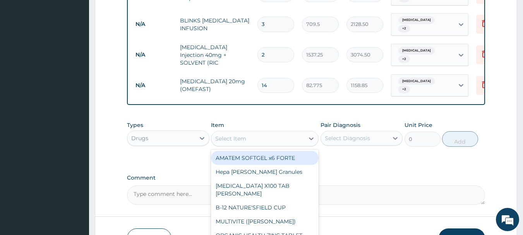
scroll to position [709, 0]
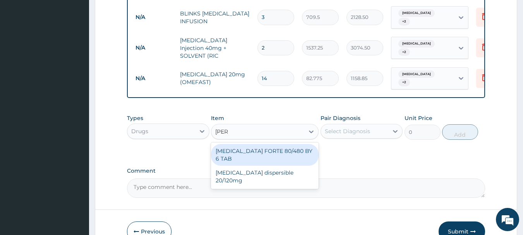
type input "COART"
drag, startPoint x: 287, startPoint y: 111, endPoint x: 294, endPoint y: 106, distance: 8.7
click at [287, 144] on div "COARTEM FORTE 80/480 BY 6 TAB" at bounding box center [265, 155] width 108 height 22
type input "449.35"
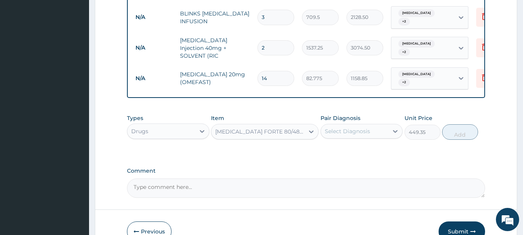
click at [357, 124] on div "Select Diagnosis" at bounding box center [361, 131] width 82 height 15
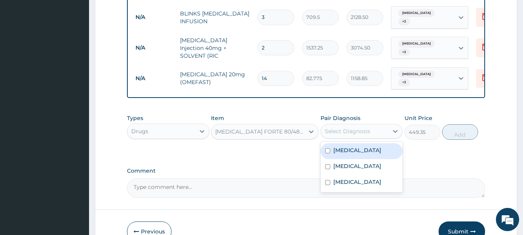
drag, startPoint x: 360, startPoint y: 104, endPoint x: 364, endPoint y: 121, distance: 17.9
click at [361, 143] on div "Malaria" at bounding box center [361, 151] width 82 height 16
checkbox input "true"
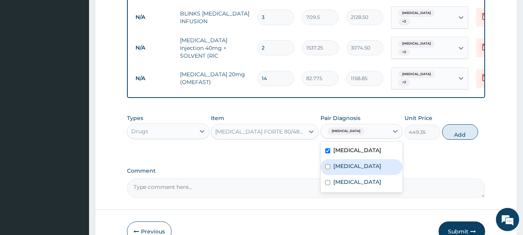
drag, startPoint x: 365, startPoint y: 122, endPoint x: 367, endPoint y: 135, distance: 12.9
click at [365, 159] on div "Sepsis" at bounding box center [361, 167] width 82 height 16
checkbox input "true"
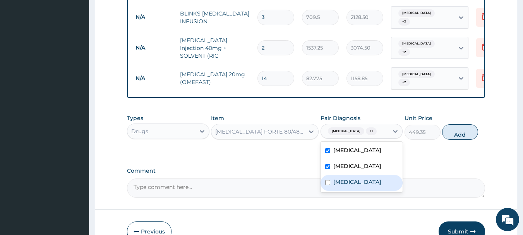
drag, startPoint x: 368, startPoint y: 138, endPoint x: 412, endPoint y: 123, distance: 46.7
click at [367, 175] on div "Gastritis" at bounding box center [361, 183] width 82 height 16
checkbox input "true"
click at [464, 124] on button "Add" at bounding box center [460, 131] width 36 height 15
type input "0"
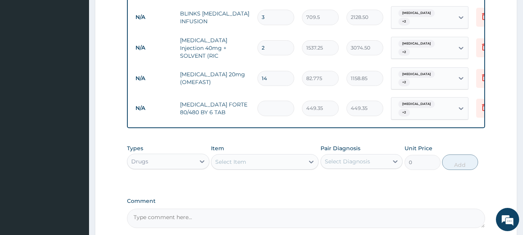
type input "0.00"
type input "6"
type input "2696.10"
type input "6"
click at [285, 155] on div "Select Item" at bounding box center [257, 161] width 93 height 12
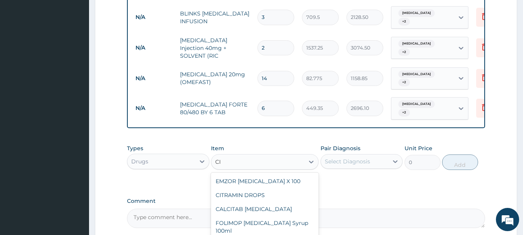
type input "C"
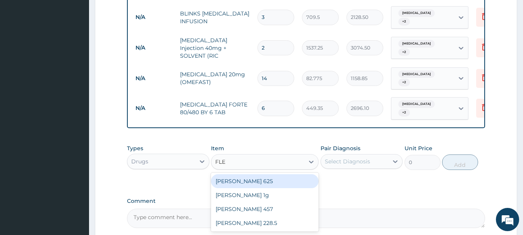
type input "FLEM"
click at [301, 174] on div "FLEMING 625" at bounding box center [265, 181] width 108 height 14
type input "591.25"
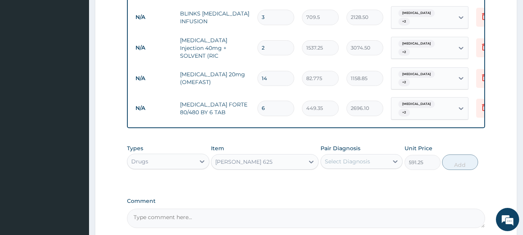
click at [334, 157] on div "Select Diagnosis" at bounding box center [347, 161] width 45 height 8
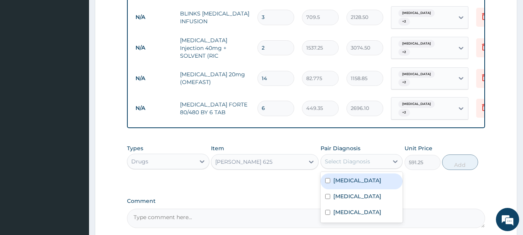
drag, startPoint x: 342, startPoint y: 133, endPoint x: 348, endPoint y: 145, distance: 13.7
click at [342, 176] on label "Malaria" at bounding box center [357, 180] width 48 height 8
checkbox input "true"
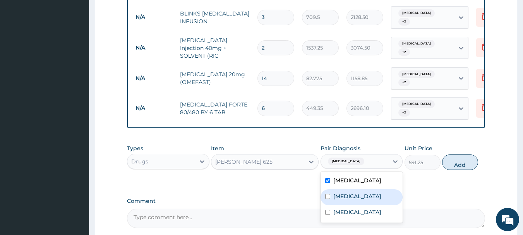
click at [350, 189] on div "Sepsis" at bounding box center [361, 197] width 82 height 16
checkbox input "true"
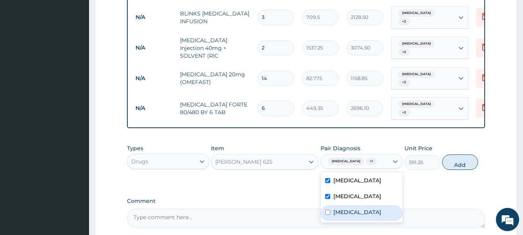
click at [354, 208] on label "Gastritis" at bounding box center [357, 212] width 48 height 8
checkbox input "true"
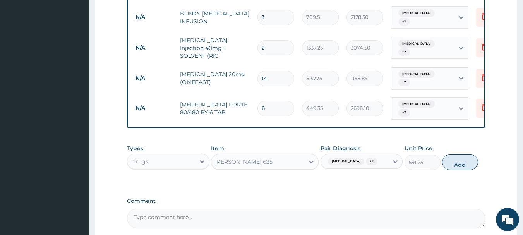
click at [452, 154] on button "Add" at bounding box center [460, 161] width 36 height 15
type input "0"
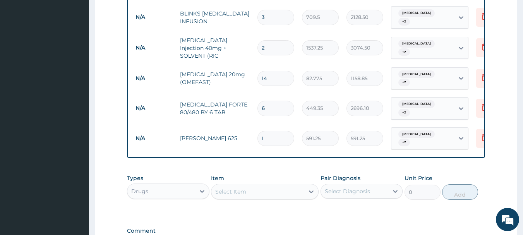
type input "10"
type input "5912.50"
type input "10"
click at [229, 184] on div "Select Item" at bounding box center [265, 191] width 108 height 15
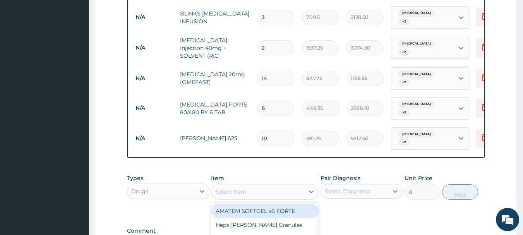
click at [232, 188] on div "Select Item" at bounding box center [230, 192] width 31 height 8
type input "PANAD"
click at [276, 204] on div "PANADOL Tab" at bounding box center [265, 211] width 108 height 14
type input "49.665"
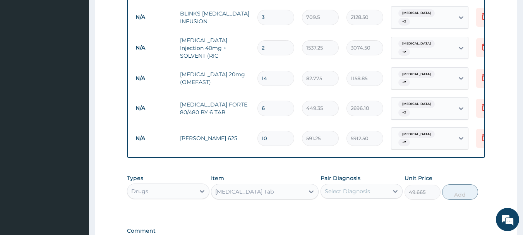
click at [354, 187] on div "Select Diagnosis" at bounding box center [347, 191] width 45 height 8
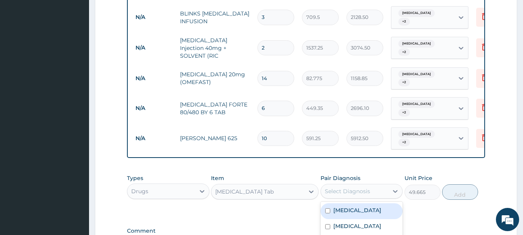
drag, startPoint x: 360, startPoint y: 163, endPoint x: 363, endPoint y: 176, distance: 14.0
click at [361, 202] on div "Malaria Sepsis Gastritis" at bounding box center [361, 227] width 82 height 51
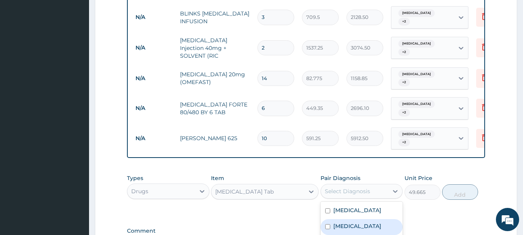
drag, startPoint x: 363, startPoint y: 176, endPoint x: 364, endPoint y: 180, distance: 3.9
click at [364, 219] on div "Sepsis" at bounding box center [361, 227] width 82 height 16
checkbox input "true"
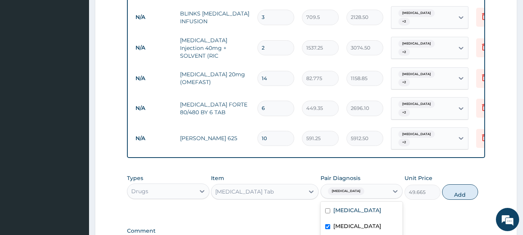
click at [370, 203] on div "Malaria" at bounding box center [361, 211] width 82 height 16
click at [449, 184] on button "Add" at bounding box center [460, 191] width 36 height 15
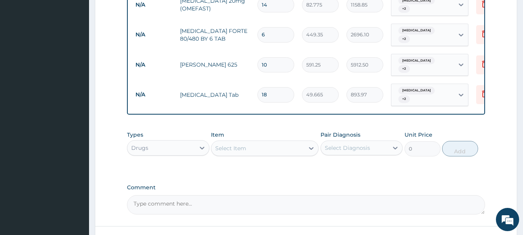
scroll to position [789, 0]
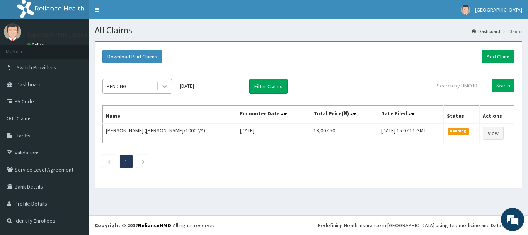
click at [159, 85] on div at bounding box center [165, 86] width 14 height 14
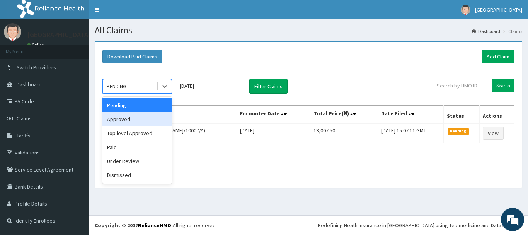
click at [151, 117] on div "Approved" at bounding box center [138, 119] width 70 height 14
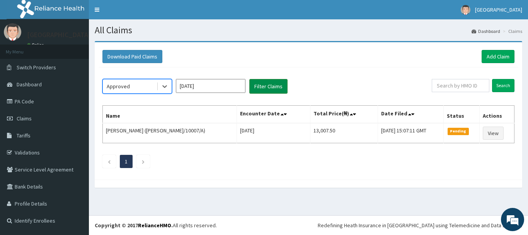
click at [268, 82] on button "Filter Claims" at bounding box center [268, 86] width 38 height 15
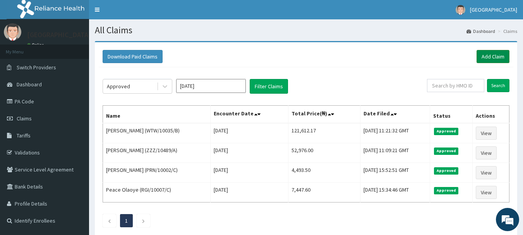
click at [498, 58] on link "Add Claim" at bounding box center [492, 56] width 33 height 13
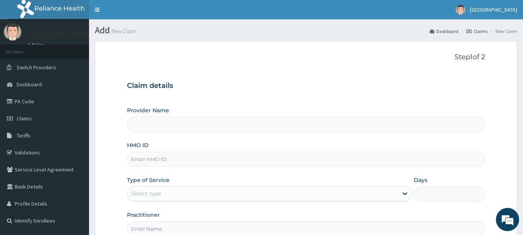
type input "R"
type input "[GEOGRAPHIC_DATA]"
type input "RET/46500/A"
click at [196, 191] on div "Select type" at bounding box center [262, 193] width 270 height 12
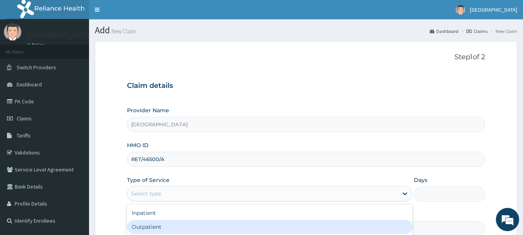
click at [189, 226] on div "Outpatient" at bounding box center [269, 227] width 285 height 14
type input "1"
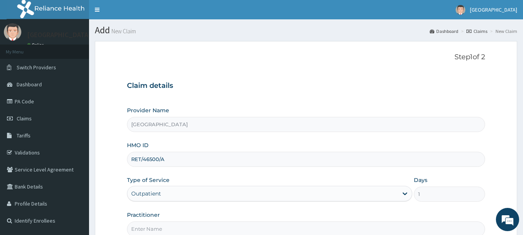
click at [189, 226] on input "Practitioner" at bounding box center [306, 228] width 358 height 15
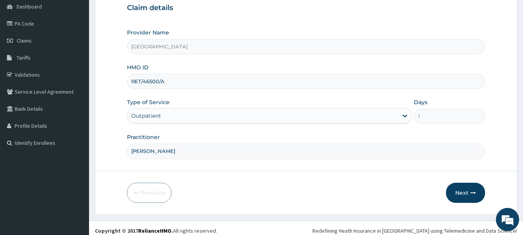
scroll to position [79, 0]
type input "A"
type input "EZEKWE"
click at [466, 193] on button "Next" at bounding box center [465, 192] width 39 height 20
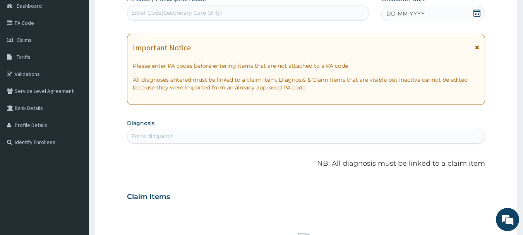
click at [429, 10] on div "DD-MM-YYYY" at bounding box center [433, 13] width 104 height 15
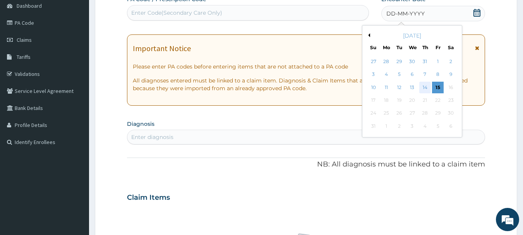
click at [422, 89] on div "14" at bounding box center [425, 88] width 12 height 12
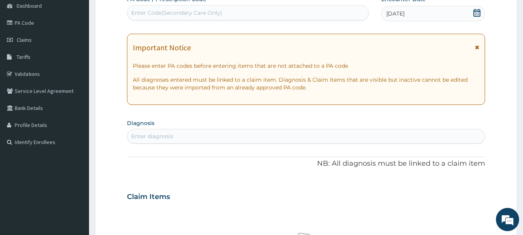
click at [199, 137] on div "Enter diagnosis" at bounding box center [305, 136] width 357 height 12
type input "MALAR"
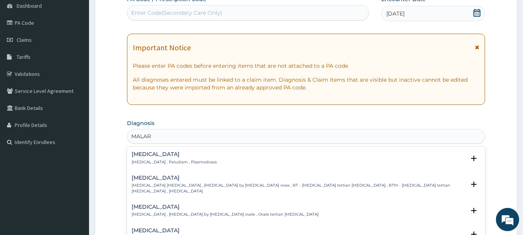
click at [147, 154] on h4 "[MEDICAL_DATA]" at bounding box center [174, 154] width 85 height 6
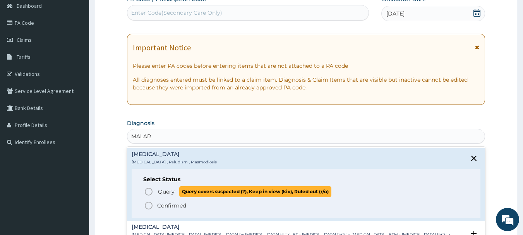
click at [148, 192] on icon "status option query" at bounding box center [148, 191] width 9 height 9
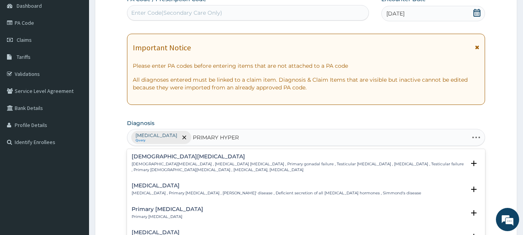
type input "PRIMARY HYPERT"
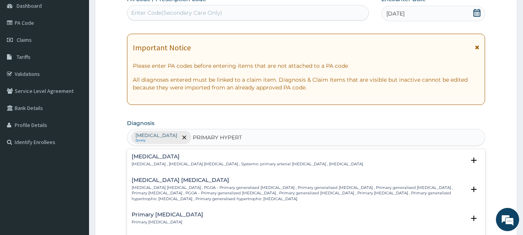
click at [153, 159] on h4 "[MEDICAL_DATA]" at bounding box center [247, 157] width 231 height 6
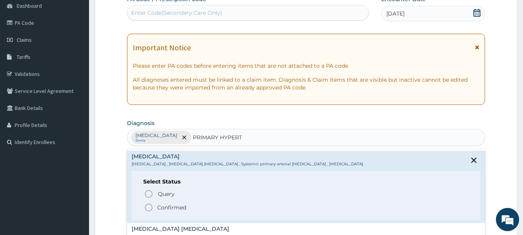
click at [151, 208] on icon "status option filled" at bounding box center [148, 207] width 9 height 9
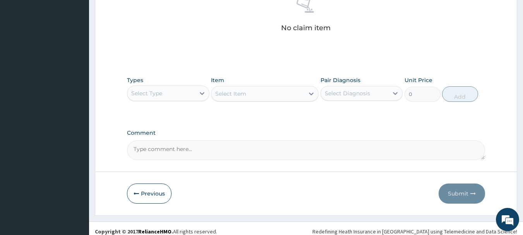
scroll to position [322, 0]
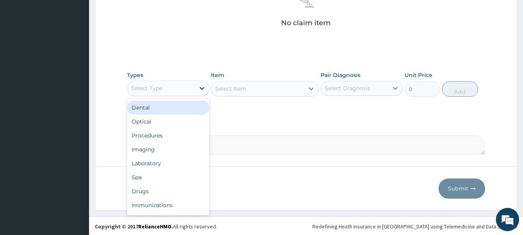
click at [195, 87] on div at bounding box center [202, 88] width 14 height 14
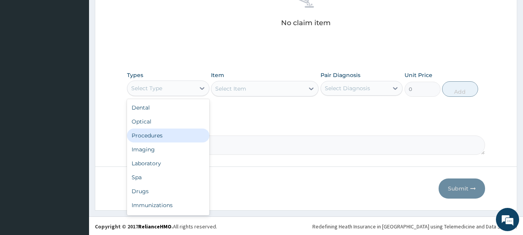
drag, startPoint x: 174, startPoint y: 134, endPoint x: 187, endPoint y: 130, distance: 13.7
click at [174, 134] on div "Procedures" at bounding box center [168, 135] width 82 height 14
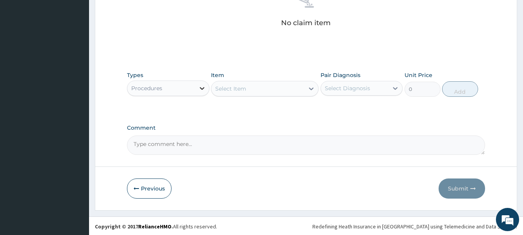
click at [205, 94] on div at bounding box center [202, 88] width 14 height 14
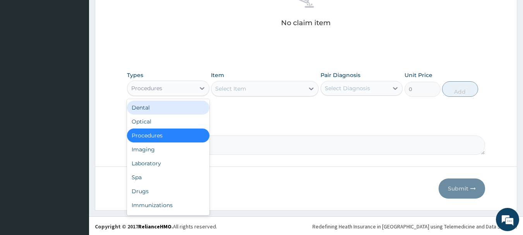
click at [273, 88] on div "Select Item" at bounding box center [257, 88] width 93 height 12
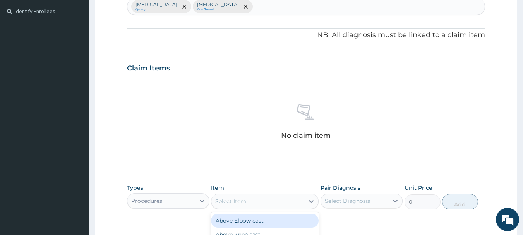
scroll to position [212, 0]
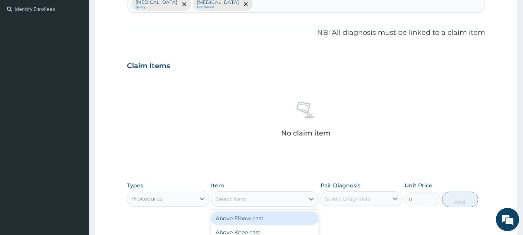
click at [228, 69] on div "Claim Items" at bounding box center [306, 64] width 358 height 20
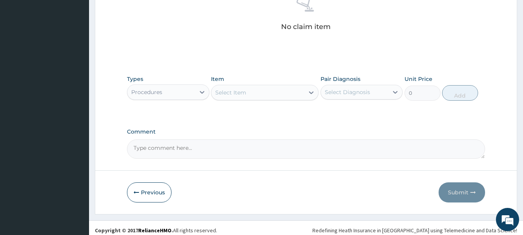
scroll to position [323, 0]
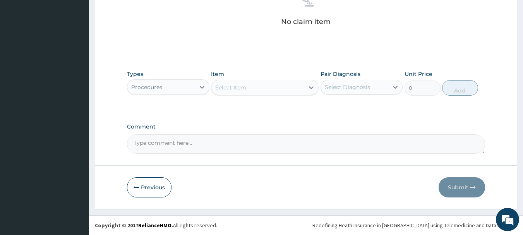
click at [236, 82] on div "Select Item" at bounding box center [257, 87] width 93 height 12
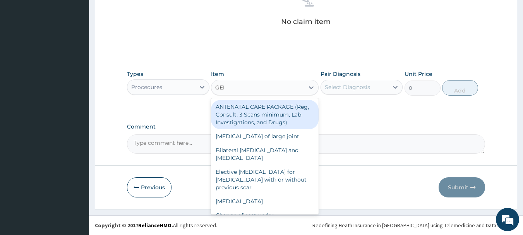
type input "GENE"
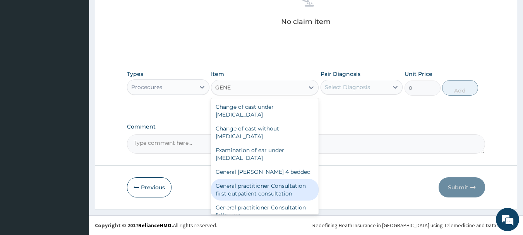
click at [263, 190] on div "General practitioner Consultation first outpatient consultation" at bounding box center [265, 190] width 108 height 22
type input "3547.5"
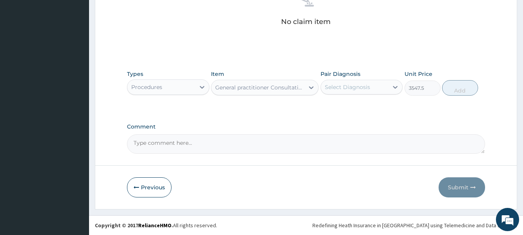
click at [374, 86] on div "Select Diagnosis" at bounding box center [355, 87] width 68 height 12
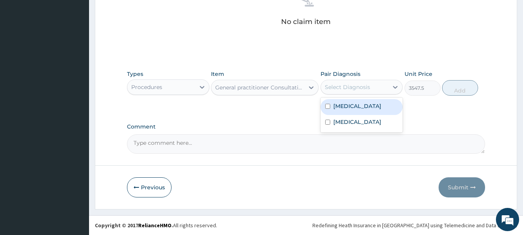
click at [367, 104] on div "[MEDICAL_DATA]" at bounding box center [361, 107] width 82 height 16
checkbox input "true"
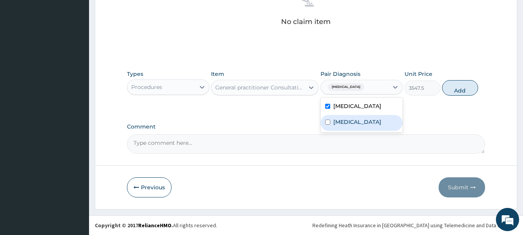
click at [367, 119] on label "Essential hypertension" at bounding box center [357, 122] width 48 height 8
checkbox input "true"
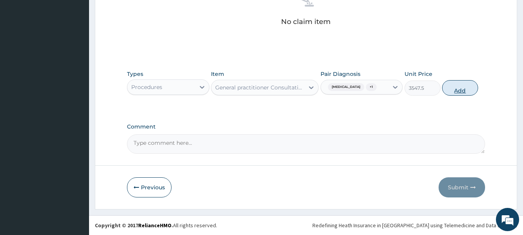
click at [460, 88] on button "Add" at bounding box center [460, 87] width 36 height 15
type input "0"
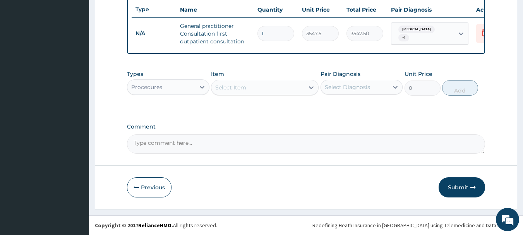
scroll to position [296, 0]
click at [455, 125] on label "Comment" at bounding box center [306, 126] width 358 height 7
click at [455, 134] on textarea "Comment" at bounding box center [306, 143] width 358 height 19
click at [248, 84] on div "Select Item" at bounding box center [257, 87] width 93 height 12
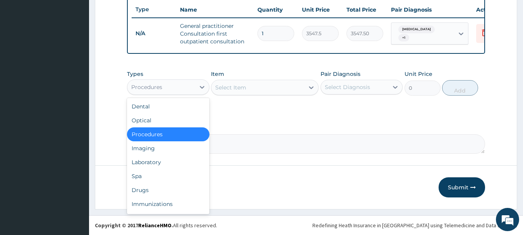
click at [187, 89] on div "Procedures" at bounding box center [161, 87] width 68 height 12
click at [153, 190] on div "Drugs" at bounding box center [168, 190] width 82 height 14
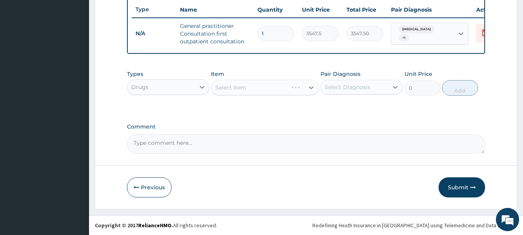
click at [262, 87] on div "Select Item" at bounding box center [265, 87] width 108 height 15
click at [260, 87] on div "Select Item" at bounding box center [265, 87] width 108 height 15
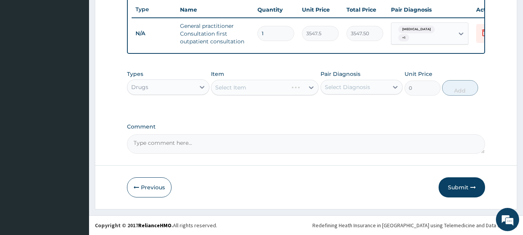
click at [260, 87] on div "Select Item" at bounding box center [265, 87] width 108 height 15
click at [262, 89] on div "Select Item" at bounding box center [265, 87] width 108 height 15
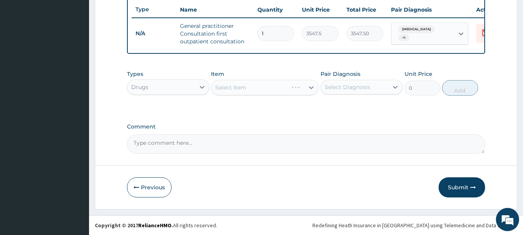
click at [262, 89] on div "Select Item" at bounding box center [265, 87] width 108 height 15
click at [275, 90] on div "Select Item" at bounding box center [265, 87] width 108 height 15
click at [276, 90] on div "Select Item" at bounding box center [265, 87] width 108 height 15
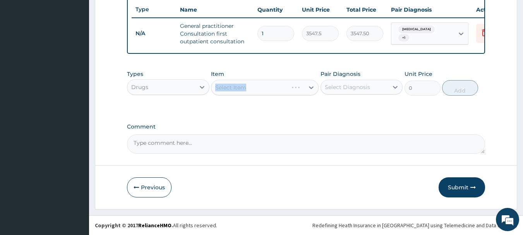
click at [277, 109] on div "Types Drugs Item Select Item Pair Diagnosis Select Diagnosis Unit Price 0 Add" at bounding box center [306, 88] width 358 height 45
click at [275, 91] on div "Select Item" at bounding box center [265, 87] width 108 height 15
click at [301, 86] on div "Select Item" at bounding box center [265, 87] width 108 height 15
click at [290, 89] on div "Select Item" at bounding box center [265, 87] width 108 height 15
click at [291, 89] on div "Select Item" at bounding box center [265, 87] width 108 height 15
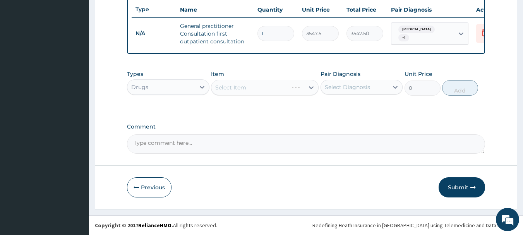
click at [311, 87] on div "Select Item" at bounding box center [265, 87] width 108 height 15
click at [291, 87] on div "Select Item" at bounding box center [265, 87] width 108 height 15
click at [294, 89] on div "Select Item" at bounding box center [265, 87] width 108 height 15
click at [296, 90] on div "Select Item" at bounding box center [265, 87] width 108 height 15
click at [277, 85] on div "Select Item" at bounding box center [265, 87] width 108 height 15
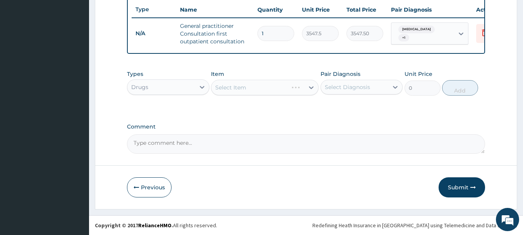
click at [277, 85] on div "Select Item" at bounding box center [265, 87] width 108 height 15
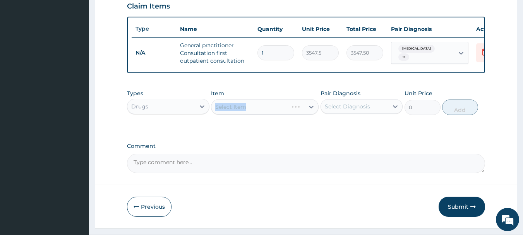
scroll to position [258, 0]
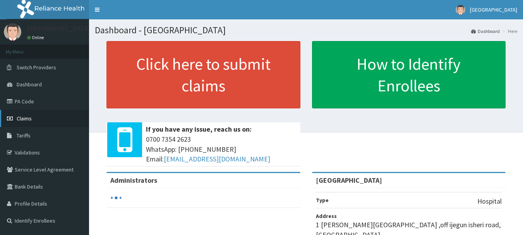
click at [36, 118] on link "Claims" at bounding box center [44, 118] width 89 height 17
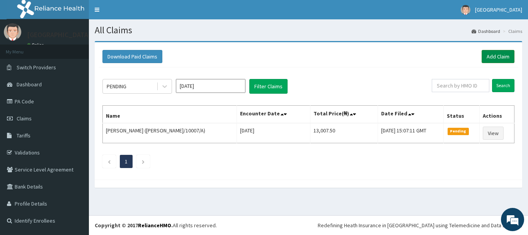
click at [495, 58] on link "Add Claim" at bounding box center [498, 56] width 33 height 13
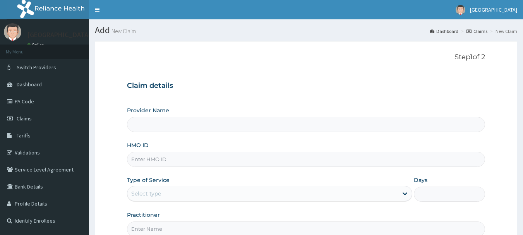
click at [165, 161] on input "HMO ID" at bounding box center [306, 159] width 358 height 15
type input "[GEOGRAPHIC_DATA]"
type input "RET/46500/A"
click at [175, 193] on div "Select type" at bounding box center [262, 193] width 270 height 12
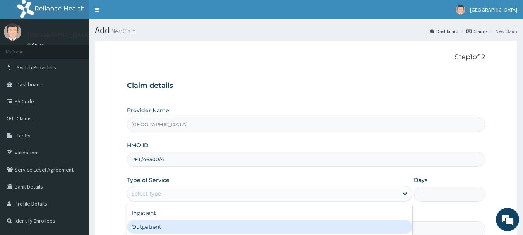
click at [166, 225] on div "Outpatient" at bounding box center [269, 227] width 285 height 14
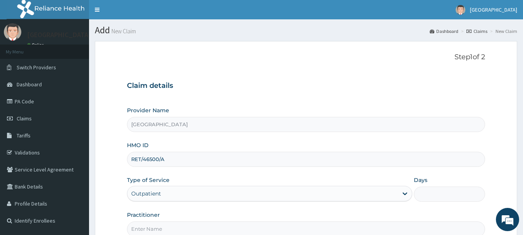
type input "1"
click at [166, 225] on input "Practitioner" at bounding box center [306, 228] width 358 height 15
type input "[PERSON_NAME]"
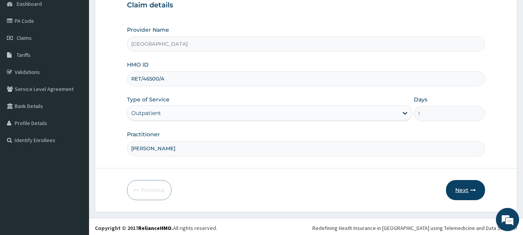
click at [455, 185] on button "Next" at bounding box center [465, 190] width 39 height 20
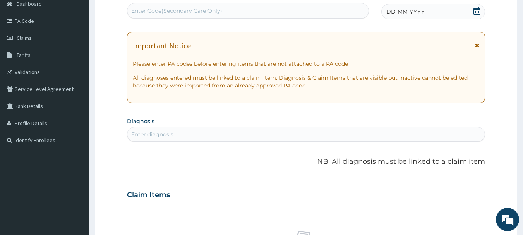
click at [442, 13] on div "DD-MM-YYYY" at bounding box center [433, 11] width 104 height 15
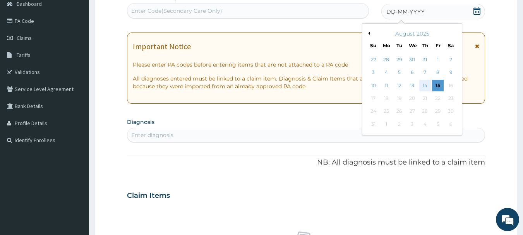
click at [423, 84] on div "14" at bounding box center [425, 86] width 12 height 12
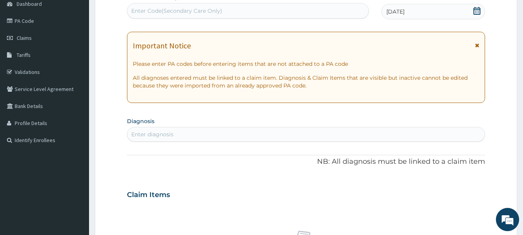
click at [175, 131] on div "Enter diagnosis" at bounding box center [305, 134] width 357 height 12
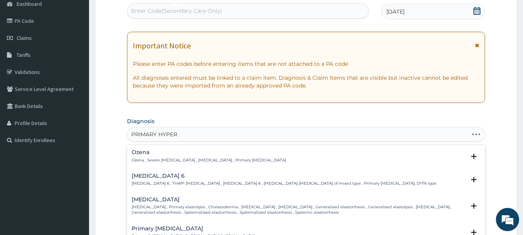
type input "PRIMARY HYPERT"
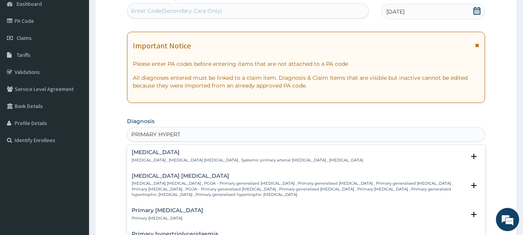
click at [158, 154] on h4 "[MEDICAL_DATA]" at bounding box center [247, 152] width 231 height 6
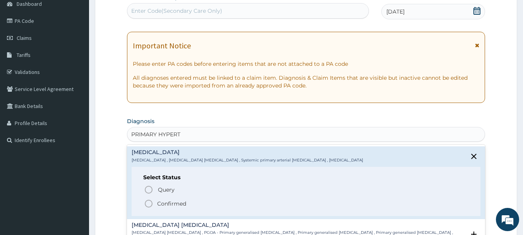
click at [152, 203] on circle "status option filled" at bounding box center [148, 203] width 7 height 7
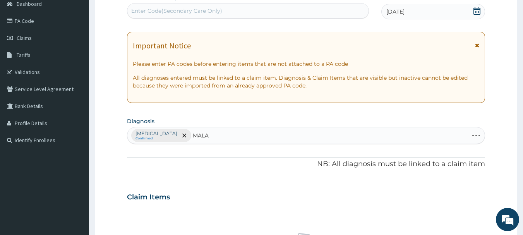
type input "MALAR"
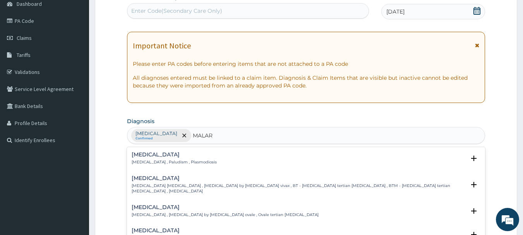
click at [149, 156] on h4 "[MEDICAL_DATA]" at bounding box center [174, 155] width 85 height 6
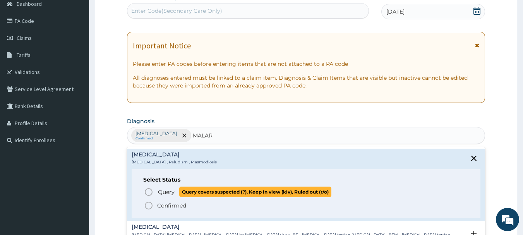
click at [151, 193] on icon "status option query" at bounding box center [148, 191] width 9 height 9
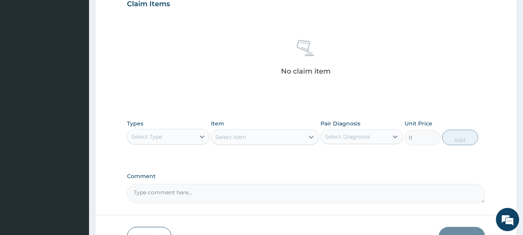
scroll to position [323, 0]
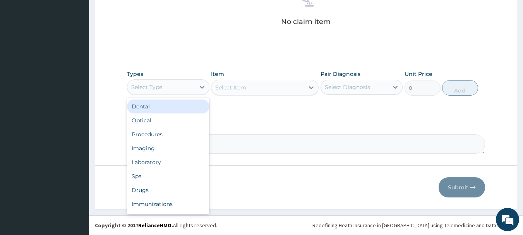
click at [190, 91] on div "Select Type" at bounding box center [161, 87] width 68 height 12
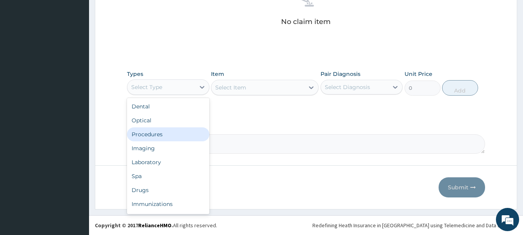
click at [183, 133] on div "Procedures" at bounding box center [168, 134] width 82 height 14
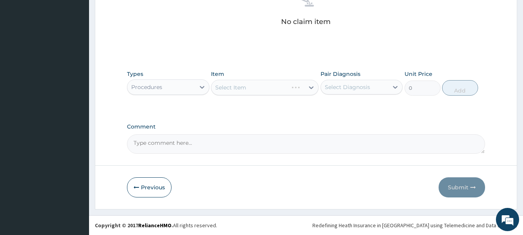
click at [275, 90] on div "Select Item" at bounding box center [265, 87] width 108 height 15
click at [245, 87] on div "Select Item" at bounding box center [230, 88] width 31 height 8
click at [244, 87] on div "Select Item" at bounding box center [230, 88] width 31 height 8
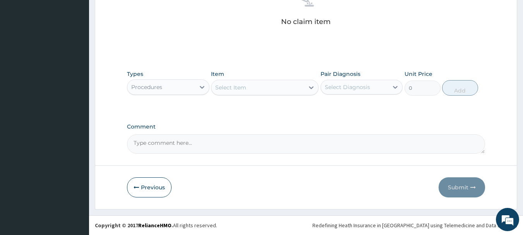
click at [244, 87] on div "Select Item" at bounding box center [230, 88] width 31 height 8
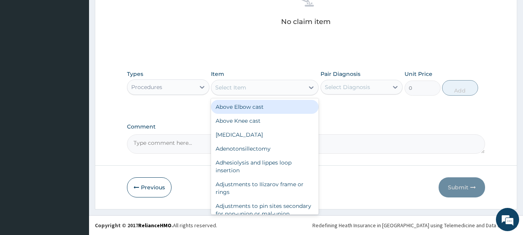
click at [266, 89] on div "Select Item" at bounding box center [257, 87] width 93 height 12
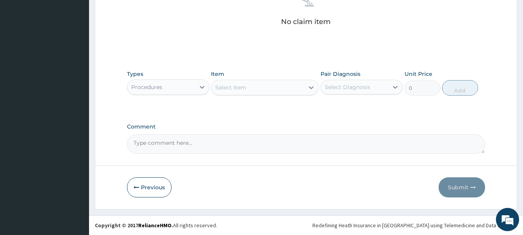
click at [269, 89] on div "Select Item" at bounding box center [257, 87] width 93 height 12
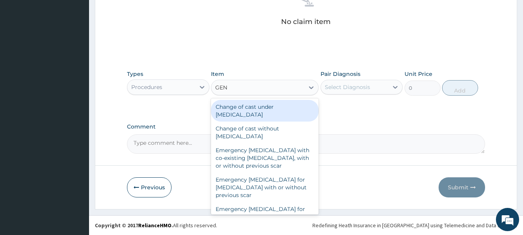
type input "GENE"
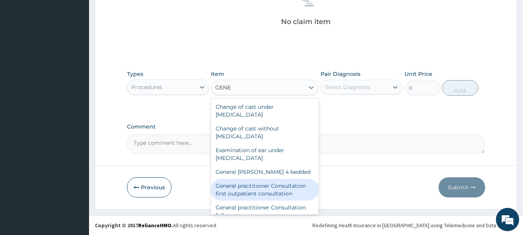
click at [280, 186] on div "General practitioner Consultation first outpatient consultation" at bounding box center [265, 190] width 108 height 22
type input "3547.5"
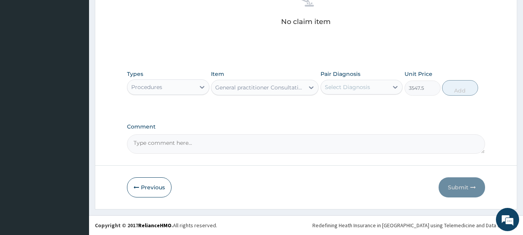
click at [385, 89] on div "Select Diagnosis" at bounding box center [355, 87] width 68 height 12
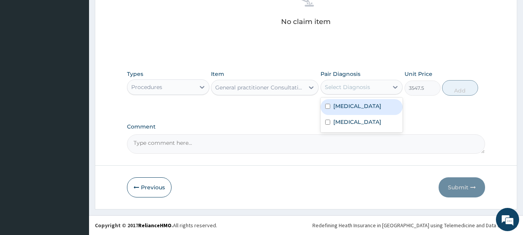
drag, startPoint x: 386, startPoint y: 109, endPoint x: 387, endPoint y: 130, distance: 20.9
click at [386, 111] on div "[MEDICAL_DATA]" at bounding box center [361, 107] width 82 height 16
checkbox input "true"
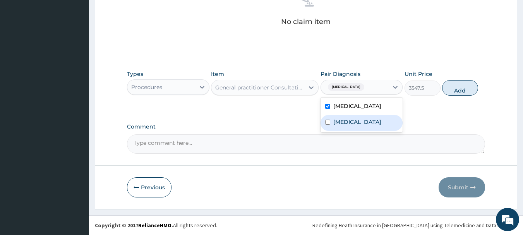
click at [384, 123] on div "[MEDICAL_DATA]" at bounding box center [361, 123] width 82 height 16
checkbox input "true"
click at [471, 94] on button "Add" at bounding box center [460, 87] width 36 height 15
type input "0"
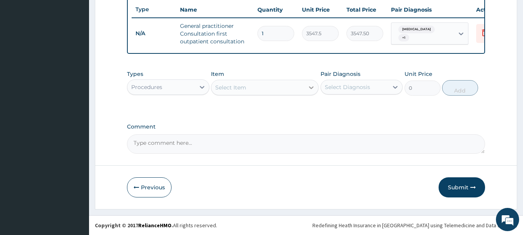
scroll to position [296, 0]
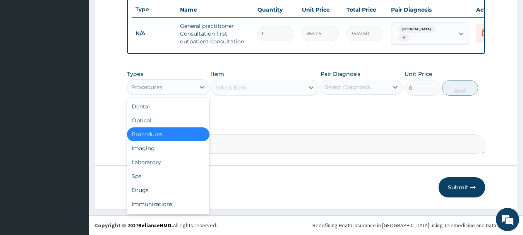
click at [183, 85] on div "Procedures" at bounding box center [161, 87] width 68 height 12
click at [156, 188] on div "Drugs" at bounding box center [168, 190] width 82 height 14
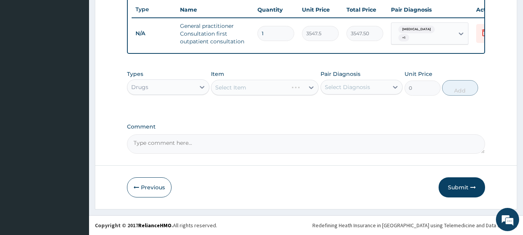
click at [278, 85] on div "Select Item" at bounding box center [265, 87] width 108 height 15
click at [278, 85] on div "Select Item" at bounding box center [257, 87] width 93 height 12
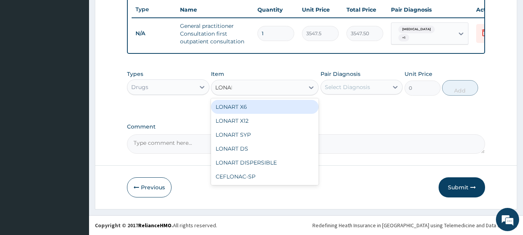
type input "LONART"
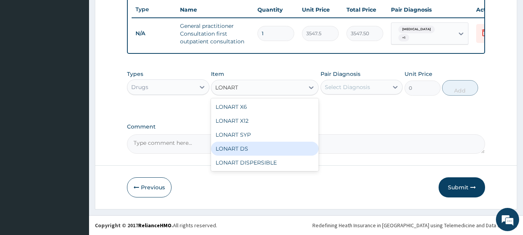
click at [251, 147] on div "LONART DS" at bounding box center [265, 149] width 108 height 14
type input "473"
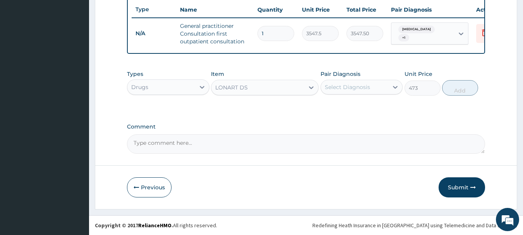
drag, startPoint x: 344, startPoint y: 88, endPoint x: 346, endPoint y: 95, distance: 7.1
click at [344, 89] on div "Select Diagnosis" at bounding box center [347, 87] width 45 height 8
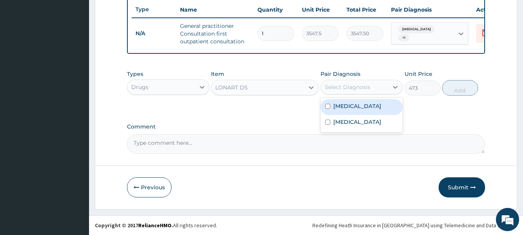
drag, startPoint x: 352, startPoint y: 108, endPoint x: 354, endPoint y: 117, distance: 9.5
click at [352, 110] on div "[MEDICAL_DATA]" at bounding box center [361, 107] width 82 height 16
checkbox input "true"
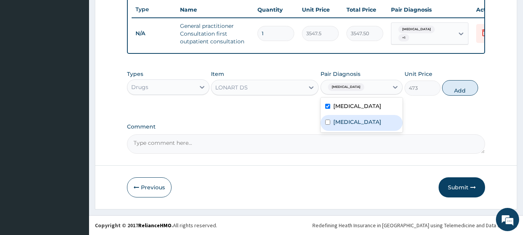
click at [354, 120] on div "[MEDICAL_DATA]" at bounding box center [361, 123] width 82 height 16
checkbox input "true"
click at [470, 93] on button "Add" at bounding box center [460, 87] width 36 height 15
type input "0"
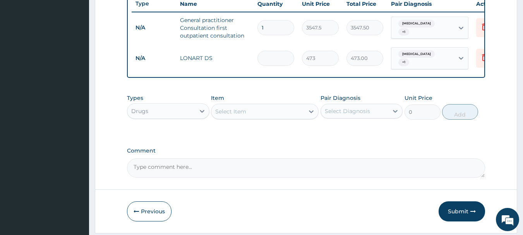
type input "0.00"
type input "6"
type input "2838.00"
type input "6"
click at [261, 118] on div "Select Item" at bounding box center [257, 111] width 93 height 12
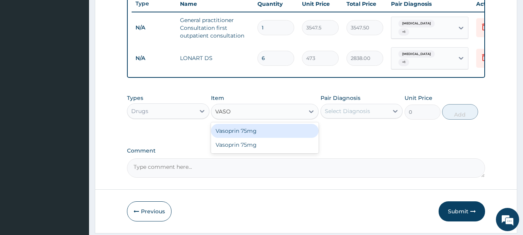
type input "VASOP"
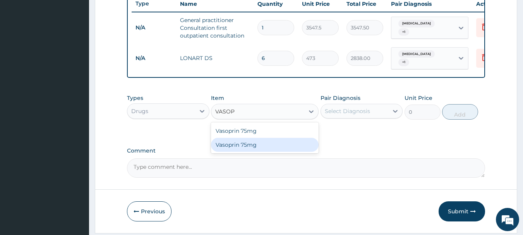
click at [288, 152] on div "Vasoprin 75mg" at bounding box center [265, 145] width 108 height 14
type input "35.475"
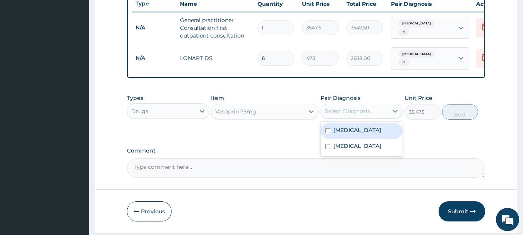
click at [351, 115] on div "Select Diagnosis" at bounding box center [347, 111] width 45 height 8
drag, startPoint x: 354, startPoint y: 140, endPoint x: 356, endPoint y: 149, distance: 8.6
click at [354, 139] on div "[MEDICAL_DATA]" at bounding box center [361, 131] width 82 height 16
checkbox input "true"
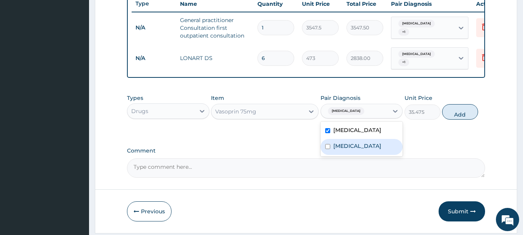
click at [358, 151] on div "[MEDICAL_DATA]" at bounding box center [361, 147] width 82 height 16
checkbox input "true"
click at [450, 120] on button "Add" at bounding box center [460, 111] width 36 height 15
type input "0"
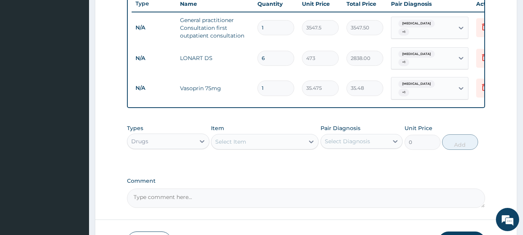
type input "0.00"
type input "3"
type input "106.43"
type input "30"
type input "1064.25"
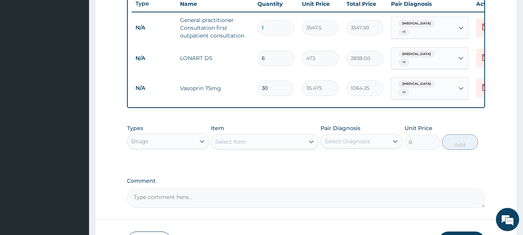
type input "30"
click at [284, 148] on div "Select Item" at bounding box center [257, 141] width 93 height 12
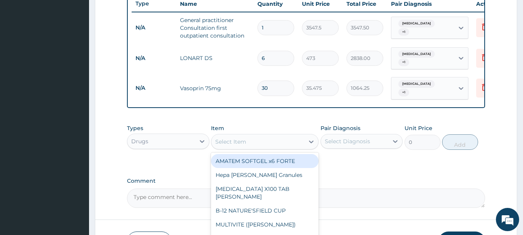
click at [508, 133] on form "Step 2 of 2 PA Code / Prescription Code Enter Code(Secondary Care Only) Encount…" at bounding box center [306, 4] width 422 height 518
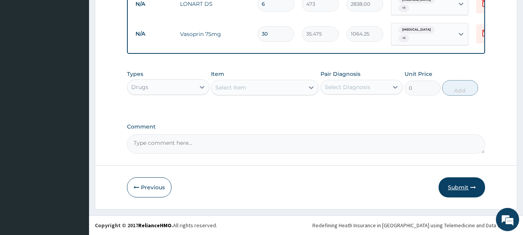
click at [462, 191] on button "Submit" at bounding box center [461, 187] width 46 height 20
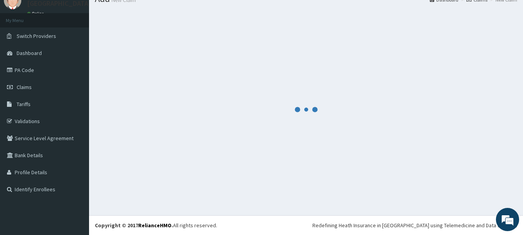
scroll to position [356, 0]
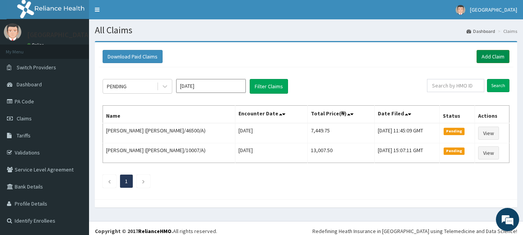
click at [494, 53] on link "Add Claim" at bounding box center [492, 56] width 33 height 13
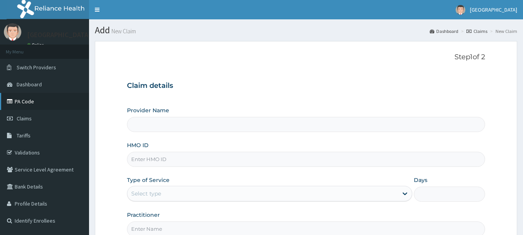
click at [31, 103] on link "PA Code" at bounding box center [44, 101] width 89 height 17
type input "[GEOGRAPHIC_DATA]"
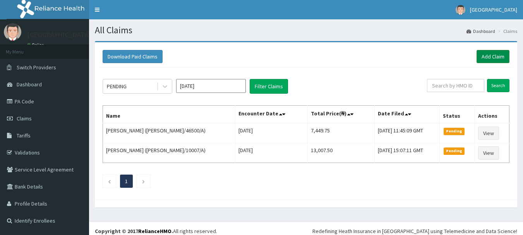
click at [489, 58] on link "Add Claim" at bounding box center [492, 56] width 33 height 13
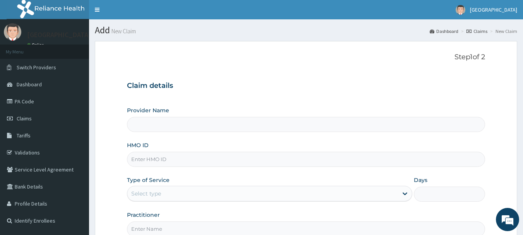
drag, startPoint x: 0, startPoint y: 0, endPoint x: 173, endPoint y: 161, distance: 236.2
click at [173, 160] on input "HMO ID" at bounding box center [306, 159] width 358 height 15
type input "[GEOGRAPHIC_DATA]"
click at [43, 121] on link "Claims" at bounding box center [44, 118] width 89 height 17
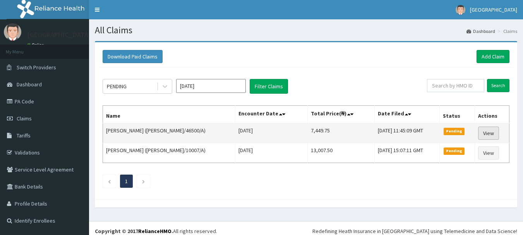
click at [483, 132] on link "View" at bounding box center [488, 132] width 21 height 13
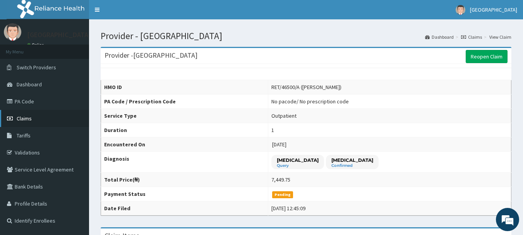
click at [29, 115] on span "Claims" at bounding box center [24, 118] width 15 height 7
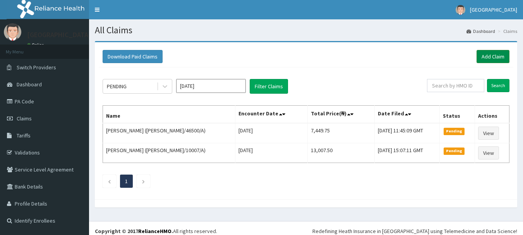
click at [491, 53] on link "Add Claim" at bounding box center [492, 56] width 33 height 13
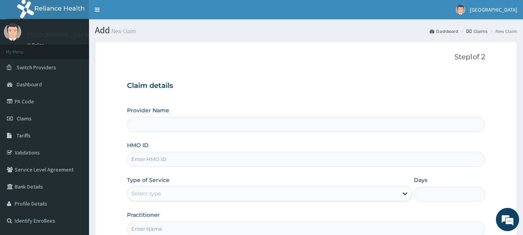
type input "[GEOGRAPHIC_DATA]"
type input "NBL/10335/A"
click at [274, 207] on div "Provider Name Davestar Hospital HMO ID NBL/10335/A Type of Service Select type …" at bounding box center [306, 171] width 358 height 130
click at [261, 187] on div "Select type" at bounding box center [269, 193] width 285 height 15
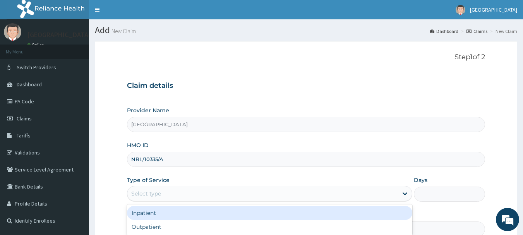
click at [232, 219] on div "Inpatient" at bounding box center [269, 213] width 285 height 14
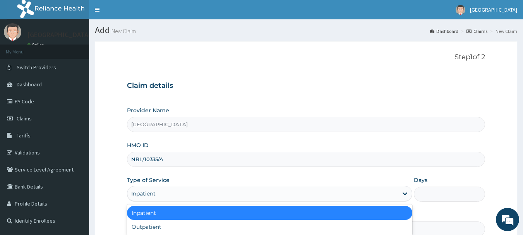
click at [229, 186] on div "Inpatient" at bounding box center [269, 193] width 285 height 15
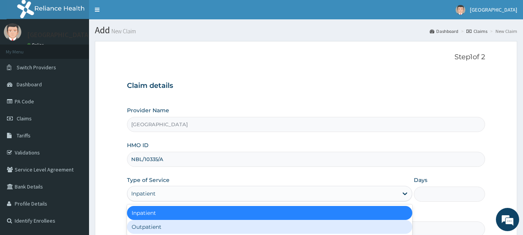
click at [225, 227] on div "Outpatient" at bounding box center [269, 227] width 285 height 14
type input "1"
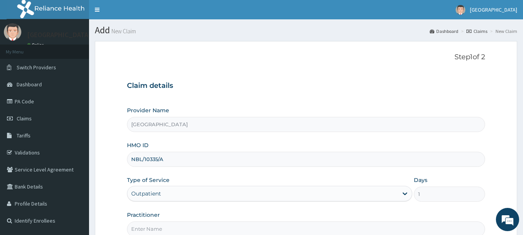
click at [225, 227] on input "Practitioner" at bounding box center [306, 228] width 358 height 15
type input "[PERSON_NAME]"
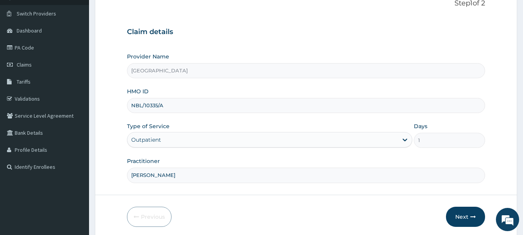
scroll to position [83, 0]
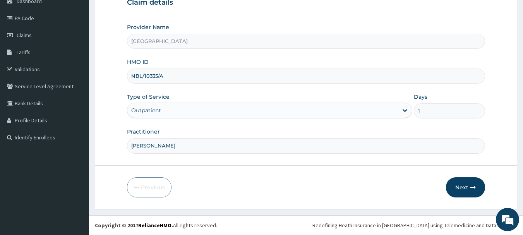
click at [463, 186] on button "Next" at bounding box center [465, 187] width 39 height 20
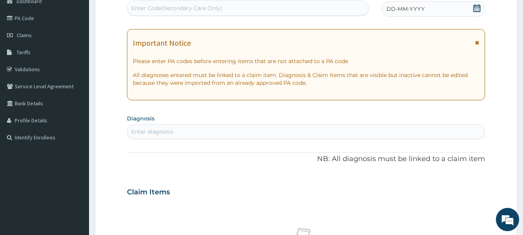
click at [408, 12] on span "DD-MM-YYYY" at bounding box center [405, 9] width 38 height 8
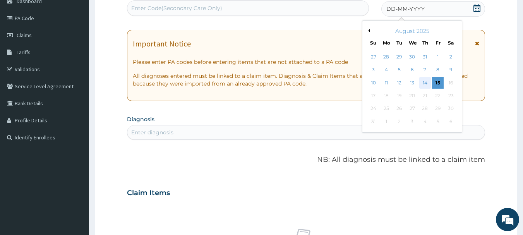
click at [423, 83] on div "14" at bounding box center [425, 83] width 12 height 12
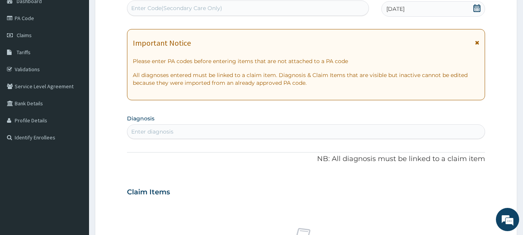
click at [213, 132] on div "Enter diagnosis" at bounding box center [305, 131] width 357 height 12
type input "UPPER RESP"
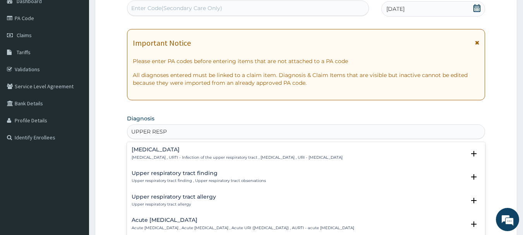
click at [159, 149] on h4 "[MEDICAL_DATA]" at bounding box center [237, 150] width 211 height 6
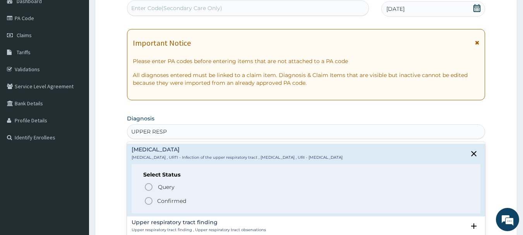
click at [151, 199] on icon "status option filled" at bounding box center [148, 200] width 9 height 9
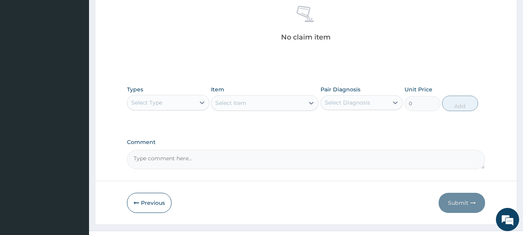
scroll to position [309, 0]
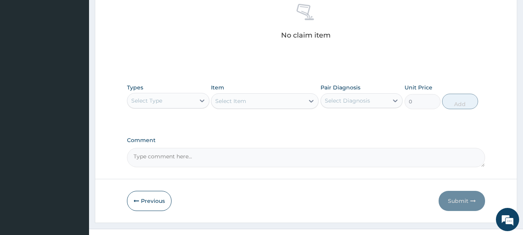
drag, startPoint x: 432, startPoint y: 38, endPoint x: 424, endPoint y: 46, distance: 11.2
click at [433, 39] on div "No claim item" at bounding box center [306, 22] width 358 height 89
click at [176, 101] on div "Select Type" at bounding box center [161, 100] width 68 height 12
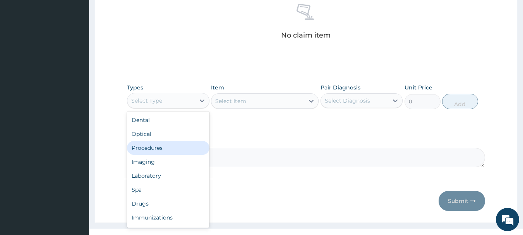
click at [161, 147] on div "Procedures" at bounding box center [168, 148] width 82 height 14
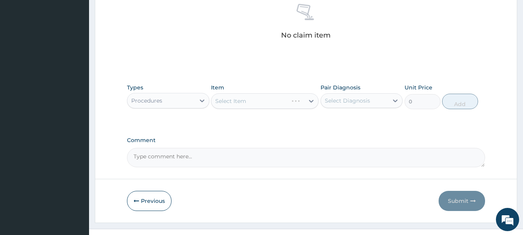
click at [248, 102] on div "Select Item" at bounding box center [265, 100] width 108 height 15
click at [248, 102] on div "Select Item" at bounding box center [249, 101] width 77 height 12
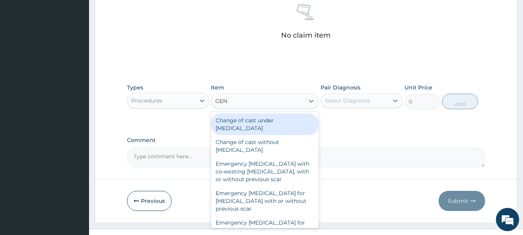
type input "GENE"
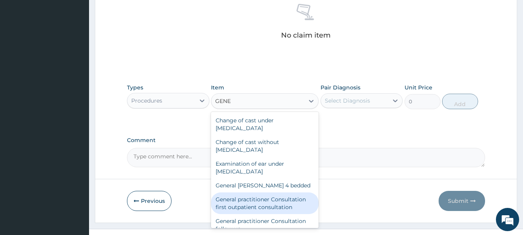
click at [273, 200] on div "General practitioner Consultation first outpatient consultation" at bounding box center [265, 203] width 108 height 22
type input "3547.5"
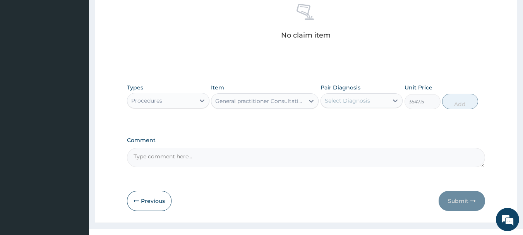
click at [369, 103] on div "Select Diagnosis" at bounding box center [355, 100] width 68 height 12
click at [367, 119] on label "[MEDICAL_DATA]" at bounding box center [357, 120] width 48 height 8
checkbox input "true"
click at [465, 98] on button "Add" at bounding box center [460, 101] width 36 height 15
type input "0"
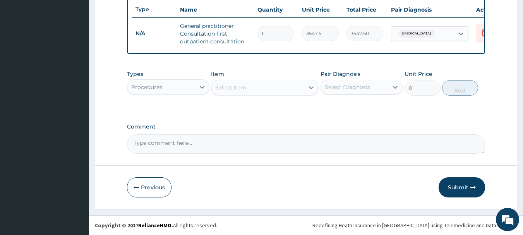
scroll to position [296, 0]
click at [243, 87] on div "Select Item" at bounding box center [230, 88] width 31 height 8
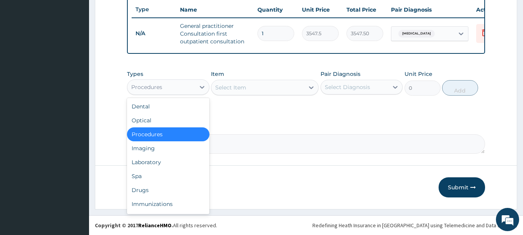
click at [186, 90] on div "Procedures" at bounding box center [161, 87] width 68 height 12
click at [166, 186] on div "Drugs" at bounding box center [168, 190] width 82 height 14
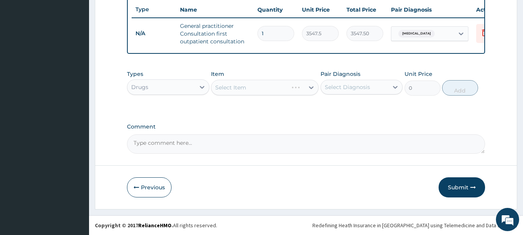
click at [258, 86] on div "Select Item" at bounding box center [265, 87] width 108 height 15
click at [258, 86] on div "Select Item" at bounding box center [257, 87] width 93 height 12
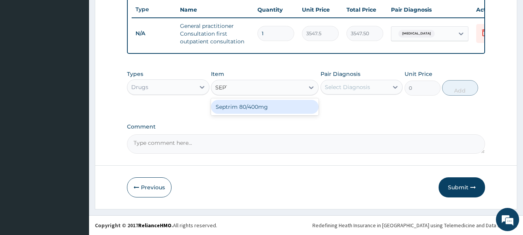
type input "SEPTR"
click at [267, 104] on div "Septrim 80/400mg" at bounding box center [265, 107] width 108 height 14
type input "94.6"
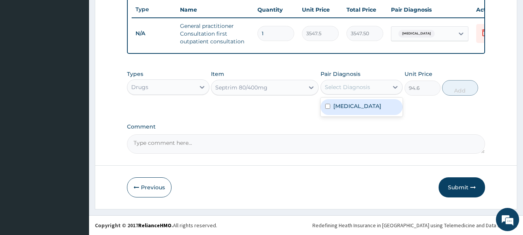
click at [355, 89] on div "Select Diagnosis" at bounding box center [347, 87] width 45 height 8
drag, startPoint x: 360, startPoint y: 107, endPoint x: 364, endPoint y: 118, distance: 12.0
click at [360, 110] on label "[MEDICAL_DATA]" at bounding box center [357, 106] width 48 height 8
checkbox input "true"
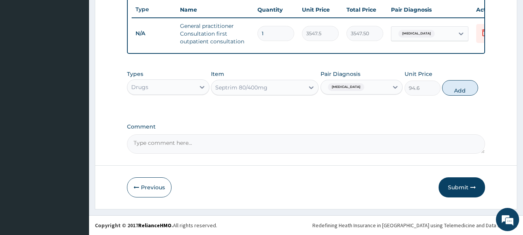
click at [459, 89] on button "Add" at bounding box center [460, 87] width 36 height 15
type input "0"
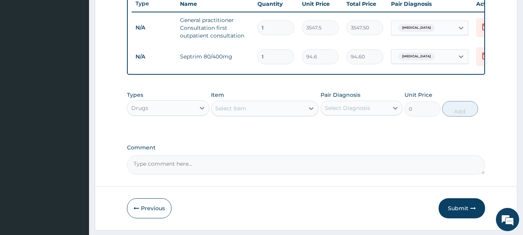
type input "10"
type input "946.00"
type input "10"
click at [294, 114] on div "Select Item" at bounding box center [257, 108] width 93 height 12
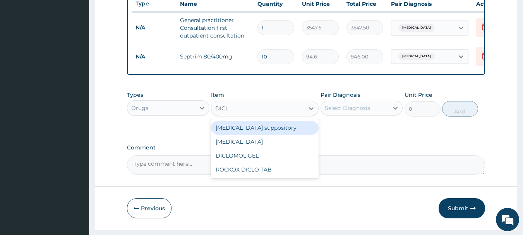
type input "DICLO"
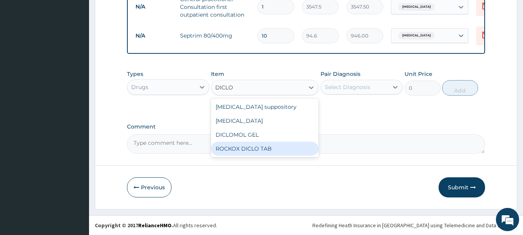
click at [263, 147] on div "ROCKOX DICLO TAB" at bounding box center [265, 149] width 108 height 14
type input "82.775"
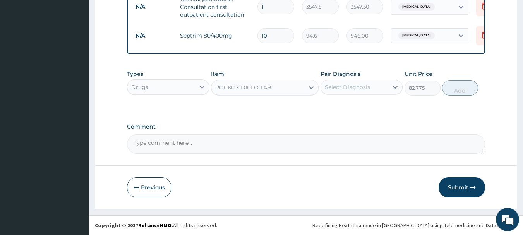
click at [352, 87] on div "Select Diagnosis" at bounding box center [347, 87] width 45 height 8
drag, startPoint x: 354, startPoint y: 108, endPoint x: 357, endPoint y: 125, distance: 17.8
click at [354, 109] on label "[MEDICAL_DATA]" at bounding box center [357, 106] width 48 height 8
checkbox input "true"
click at [452, 90] on button "Add" at bounding box center [460, 87] width 36 height 15
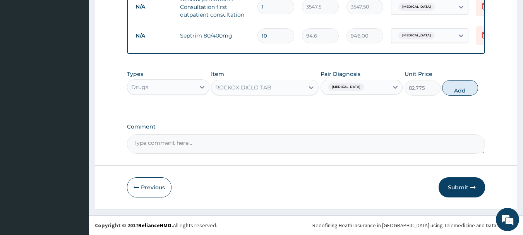
type input "0"
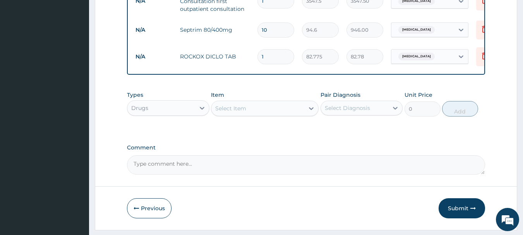
type input "10"
type input "827.75"
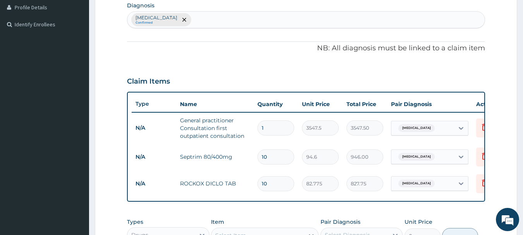
scroll to position [188, 0]
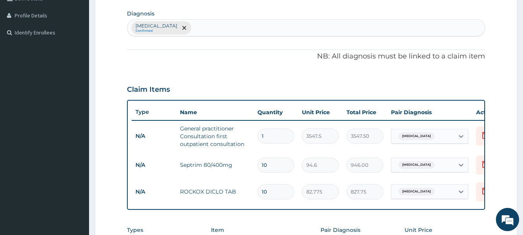
type input "10"
click at [392, 25] on div "[MEDICAL_DATA] Confirmed" at bounding box center [305, 28] width 357 height 16
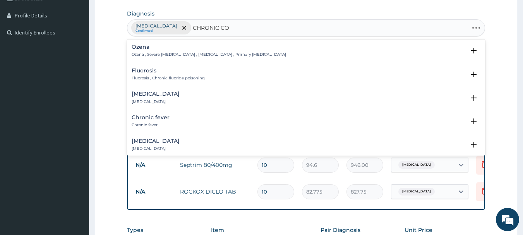
type input "CHRONIC COU"
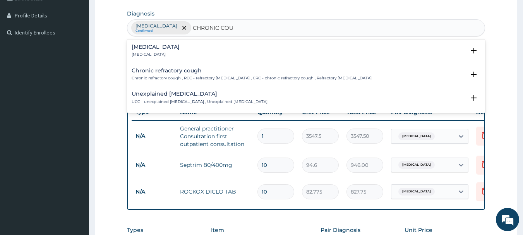
click at [154, 50] on h4 "[MEDICAL_DATA]" at bounding box center [156, 47] width 48 height 6
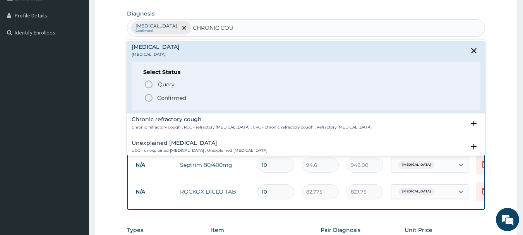
click at [149, 95] on circle "status option filled" at bounding box center [148, 97] width 7 height 7
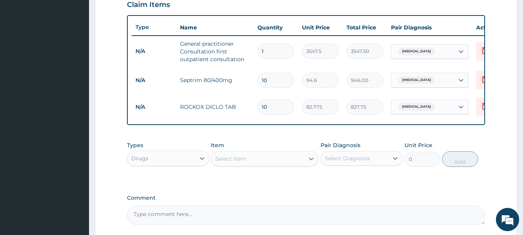
scroll to position [293, 0]
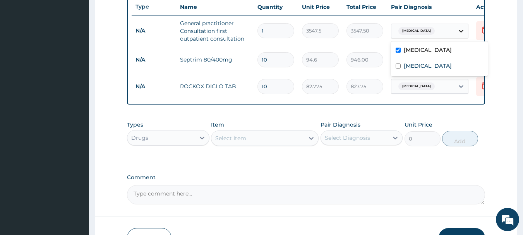
click at [454, 29] on div at bounding box center [461, 31] width 14 height 14
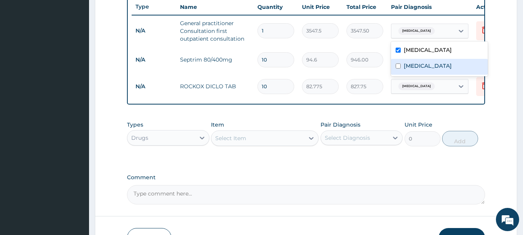
click at [438, 65] on label "Chronic cough" at bounding box center [427, 66] width 48 height 8
checkbox input "true"
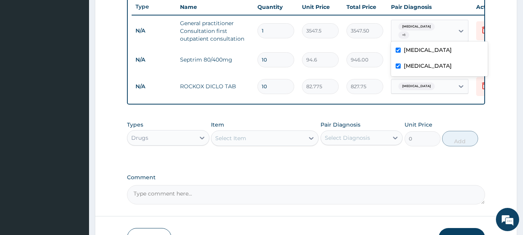
click at [352, 69] on td "946.00" at bounding box center [364, 59] width 44 height 23
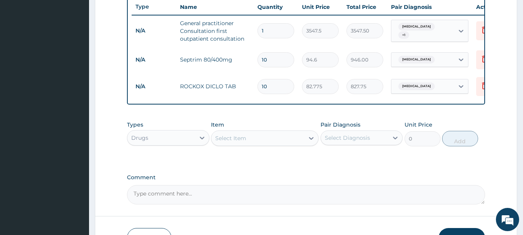
click at [419, 56] on span "Upper respiratory infection" at bounding box center [416, 60] width 36 height 8
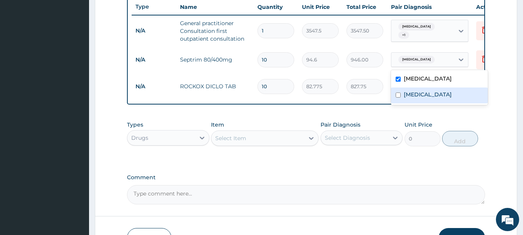
click at [422, 96] on label "Chronic cough" at bounding box center [427, 95] width 48 height 8
checkbox input "true"
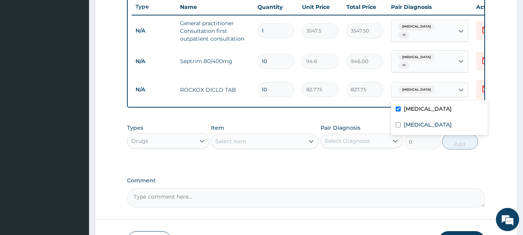
click at [413, 86] on span "Upper respiratory infection" at bounding box center [416, 90] width 36 height 8
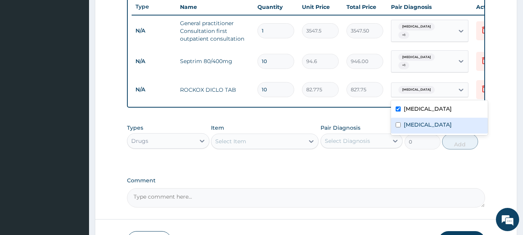
click at [412, 127] on label "Chronic cough" at bounding box center [427, 125] width 48 height 8
checkbox input "true"
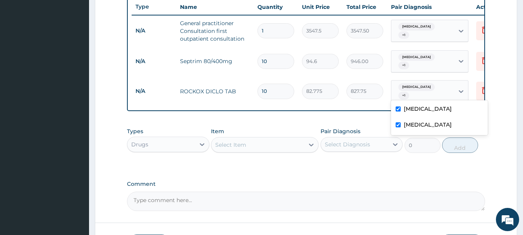
click at [343, 107] on div "Type Name Quantity Unit Price Total Price Pair Diagnosis Actions N/A General pr…" at bounding box center [306, 53] width 358 height 116
click at [270, 151] on div "Select Item" at bounding box center [257, 144] width 93 height 12
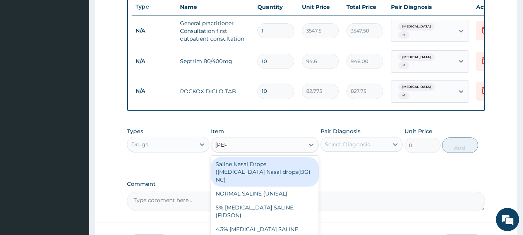
type input "SALB"
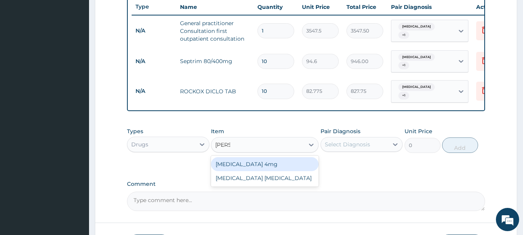
click at [266, 170] on div "Salbutamol 4mg" at bounding box center [265, 164] width 108 height 14
type input "41.3875"
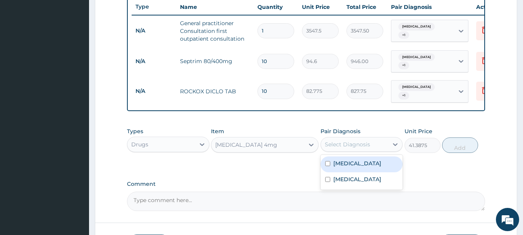
click at [357, 148] on div "Select Diagnosis" at bounding box center [347, 144] width 45 height 8
drag, startPoint x: 358, startPoint y: 164, endPoint x: 358, endPoint y: 173, distance: 8.1
click at [357, 166] on div "Upper respiratory infection" at bounding box center [361, 164] width 82 height 16
checkbox input "true"
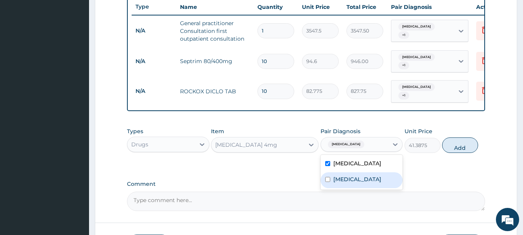
click at [362, 183] on label "Chronic cough" at bounding box center [357, 179] width 48 height 8
checkbox input "true"
click at [455, 153] on button "Add" at bounding box center [460, 144] width 36 height 15
type input "0"
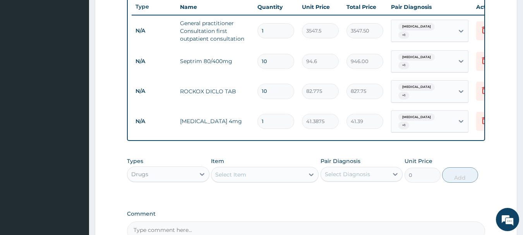
type input "10"
type input "413.88"
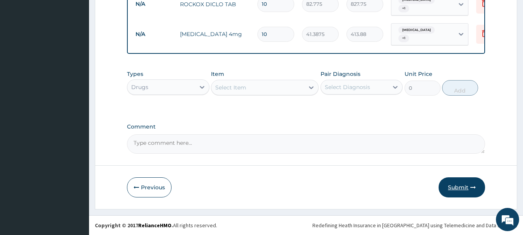
type input "10"
click at [462, 186] on button "Submit" at bounding box center [461, 187] width 46 height 20
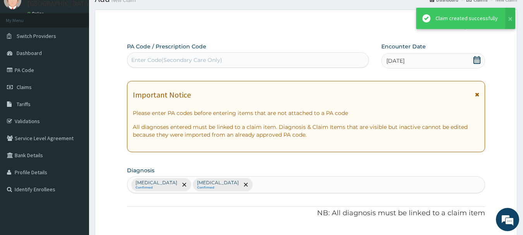
scroll to position [386, 0]
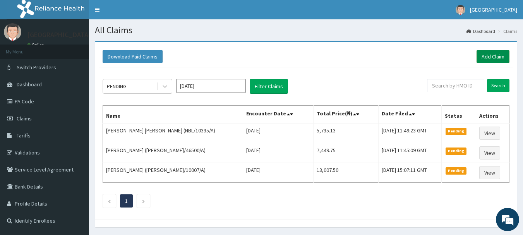
click at [494, 54] on link "Add Claim" at bounding box center [492, 56] width 33 height 13
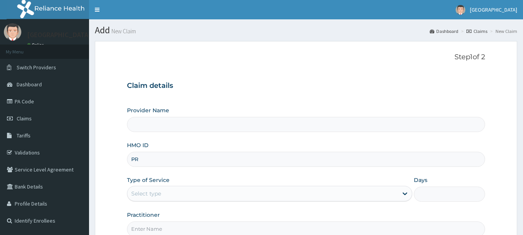
type input "PRN"
type input "[GEOGRAPHIC_DATA]"
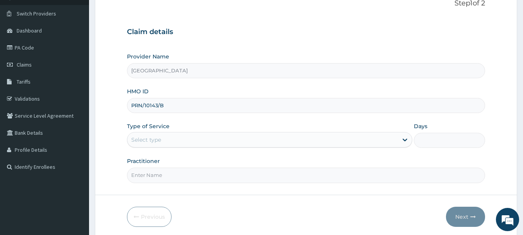
scroll to position [83, 0]
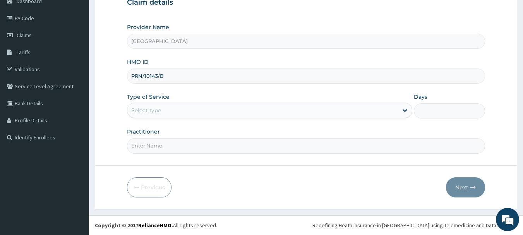
type input "PRN/10143/B"
click at [168, 117] on div "Select type" at bounding box center [269, 110] width 285 height 15
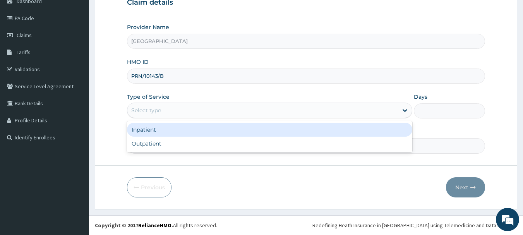
click at [167, 113] on div "Select type" at bounding box center [262, 110] width 270 height 12
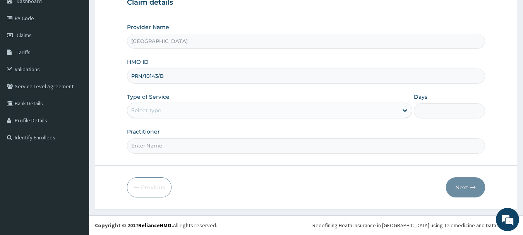
click at [167, 113] on div "Select type" at bounding box center [262, 110] width 270 height 12
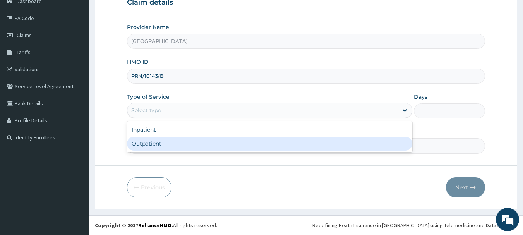
click at [170, 142] on div "Outpatient" at bounding box center [269, 144] width 285 height 14
type input "1"
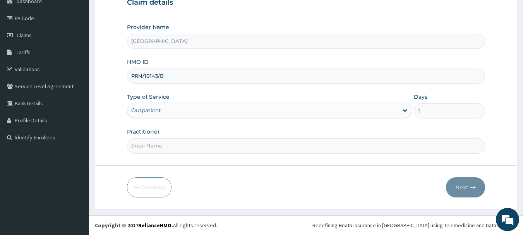
click at [170, 142] on input "Practitioner" at bounding box center [306, 145] width 358 height 15
type input "AKINOLA"
click at [466, 182] on button "Next" at bounding box center [465, 187] width 39 height 20
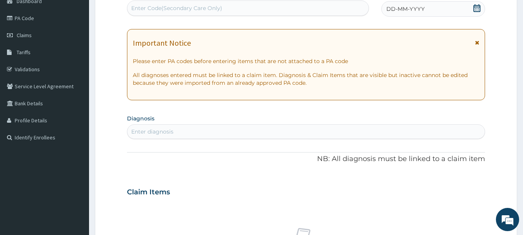
click at [438, 7] on div "DD-MM-YYYY" at bounding box center [433, 8] width 104 height 15
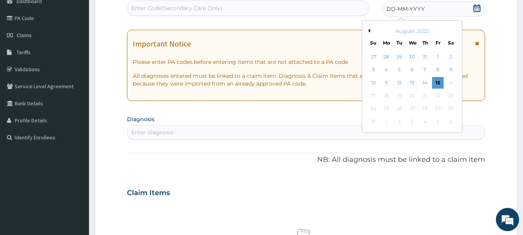
click at [428, 86] on div "14" at bounding box center [425, 83] width 12 height 12
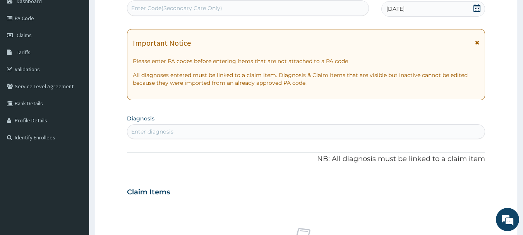
click at [179, 131] on div "Enter diagnosis" at bounding box center [305, 131] width 357 height 12
type input "MALAR"
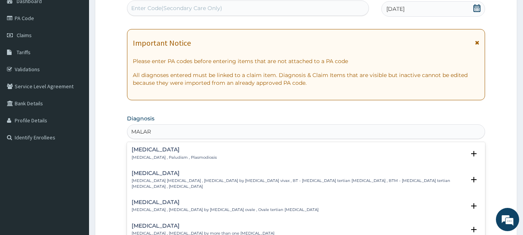
click at [144, 154] on div "Malaria Malaria , Paludism , Plasmodiosis" at bounding box center [174, 154] width 85 height 14
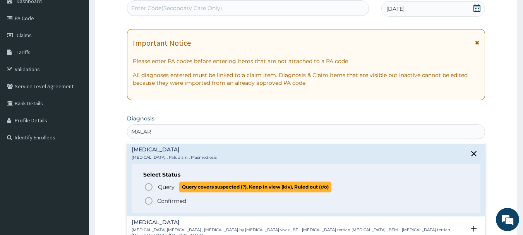
click at [149, 188] on icon "status option query" at bounding box center [148, 186] width 9 height 9
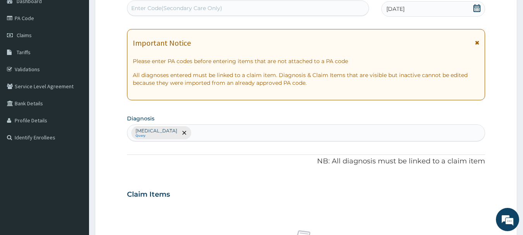
type input "Y"
type input "TYPHOI"
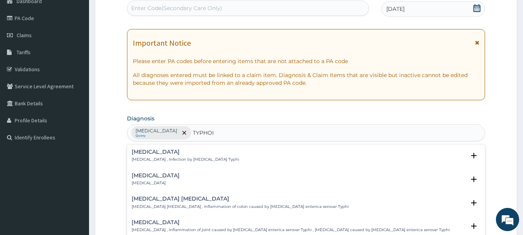
click at [149, 149] on h4 "Typhoid fever" at bounding box center [186, 152] width 108 height 6
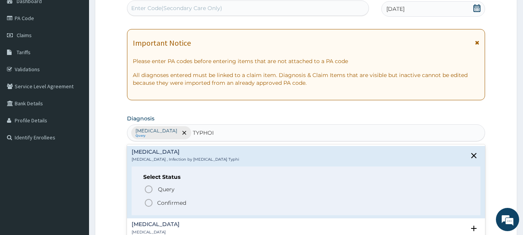
click at [148, 200] on icon "status option filled" at bounding box center [148, 202] width 9 height 9
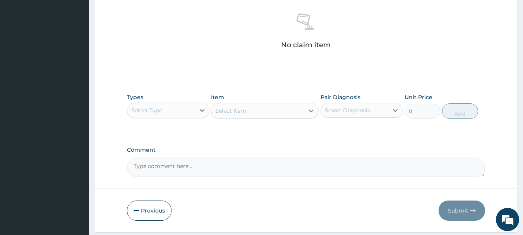
scroll to position [323, 0]
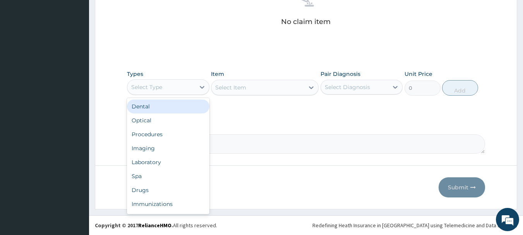
click at [179, 89] on div "Select Type" at bounding box center [161, 87] width 68 height 12
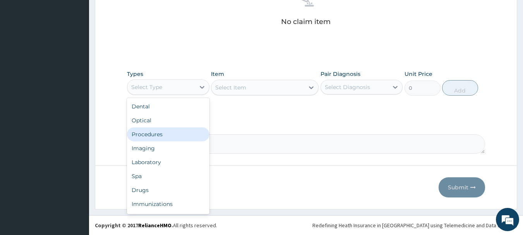
click at [162, 133] on div "Procedures" at bounding box center [168, 134] width 82 height 14
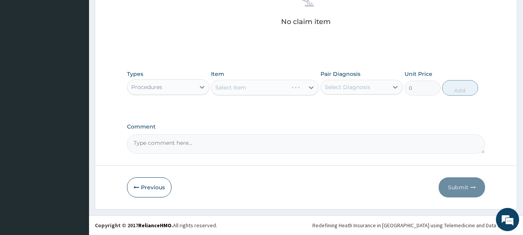
click at [271, 89] on div "Select Item" at bounding box center [265, 87] width 108 height 15
click at [271, 89] on div "Select Item" at bounding box center [257, 87] width 93 height 12
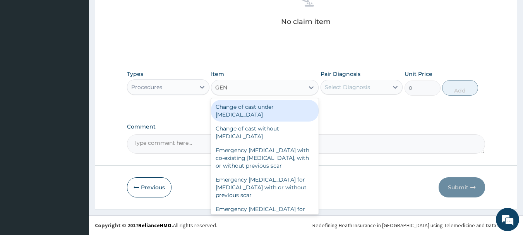
type input "GENE"
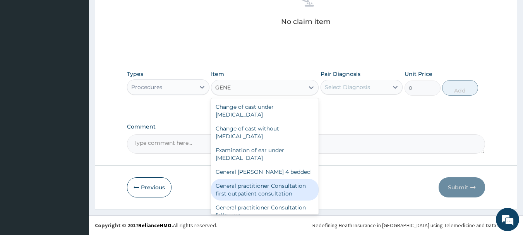
click at [276, 191] on div "General practitioner Consultation first outpatient consultation" at bounding box center [265, 190] width 108 height 22
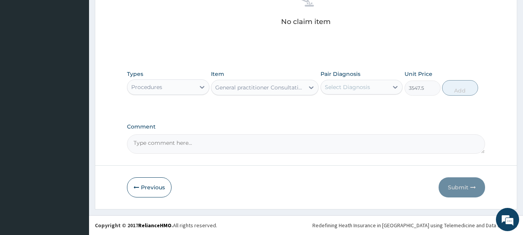
type input "3547.5"
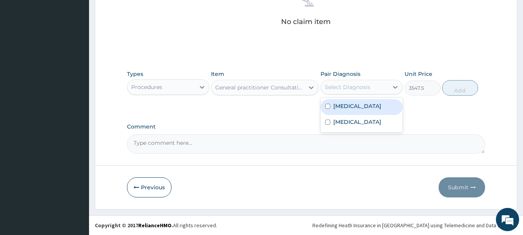
click at [347, 92] on div "Select Diagnosis" at bounding box center [355, 87] width 68 height 12
drag, startPoint x: 354, startPoint y: 112, endPoint x: 357, endPoint y: 117, distance: 5.5
click at [355, 113] on div "Malaria" at bounding box center [361, 107] width 82 height 16
checkbox input "true"
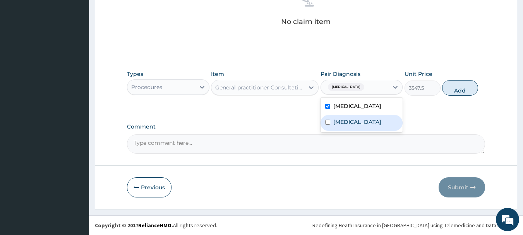
click at [362, 127] on div "Typhoid fever" at bounding box center [361, 123] width 82 height 16
checkbox input "true"
click at [461, 87] on button "Add" at bounding box center [460, 87] width 36 height 15
type input "0"
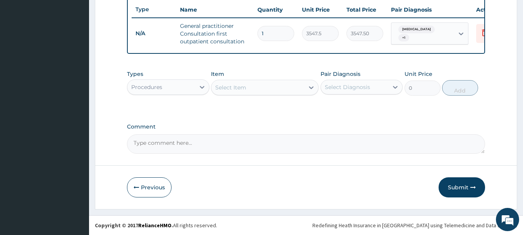
scroll to position [296, 0]
click at [262, 89] on div "Select Item" at bounding box center [257, 87] width 93 height 12
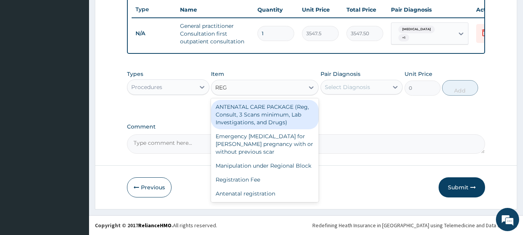
type input "REG"
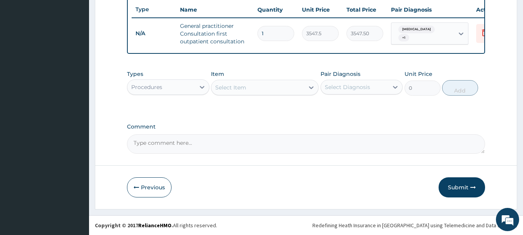
click at [229, 90] on div "Select Item" at bounding box center [230, 88] width 31 height 8
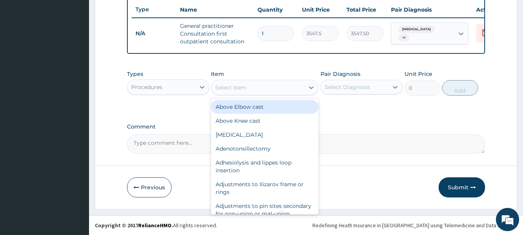
click at [193, 85] on div "Procedures" at bounding box center [161, 87] width 68 height 12
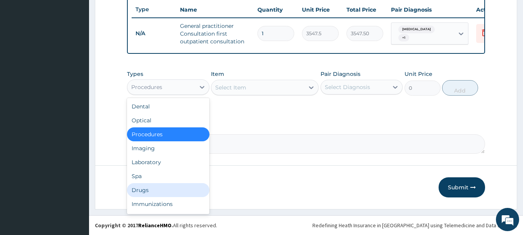
drag, startPoint x: 162, startPoint y: 187, endPoint x: 195, endPoint y: 159, distance: 42.2
click at [162, 187] on div "Drugs" at bounding box center [168, 190] width 82 height 14
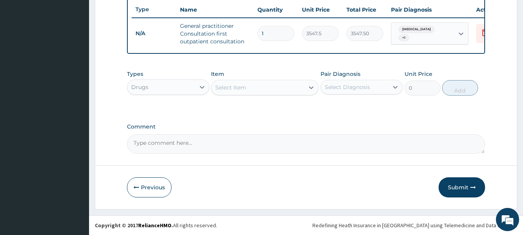
click at [266, 90] on div "Select Item" at bounding box center [257, 87] width 93 height 12
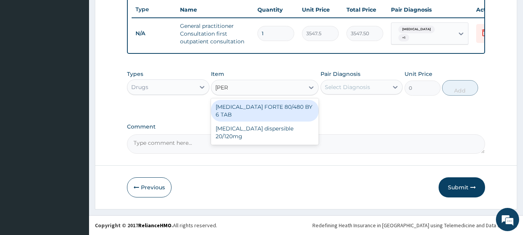
type input "COART"
click at [288, 105] on div "COARTEM FORTE 80/480 BY 6 TAB" at bounding box center [265, 111] width 108 height 22
type input "449.35"
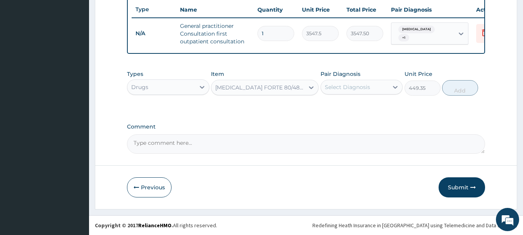
click at [340, 91] on div "Select Diagnosis" at bounding box center [355, 87] width 68 height 12
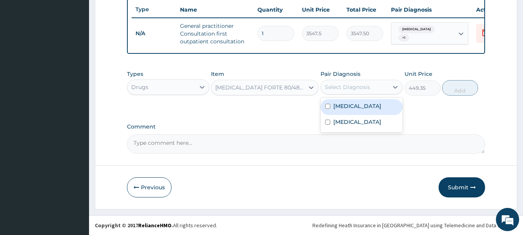
drag, startPoint x: 348, startPoint y: 111, endPoint x: 354, endPoint y: 125, distance: 15.1
click at [349, 113] on div "Malaria" at bounding box center [361, 107] width 82 height 16
checkbox input "true"
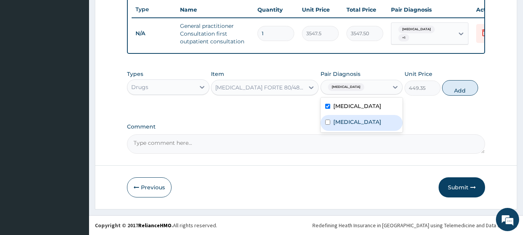
click at [355, 127] on div "Typhoid fever" at bounding box center [361, 123] width 82 height 16
checkbox input "true"
click at [467, 85] on button "Add" at bounding box center [460, 87] width 36 height 15
type input "0"
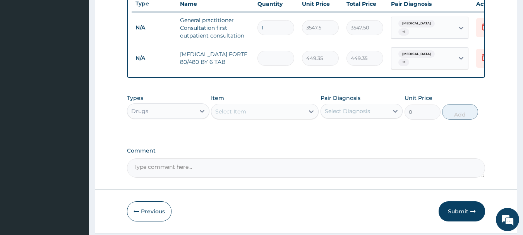
type input "0.00"
type input "6"
type input "2696.10"
type input "6"
click at [296, 113] on div "Select Item" at bounding box center [257, 111] width 93 height 12
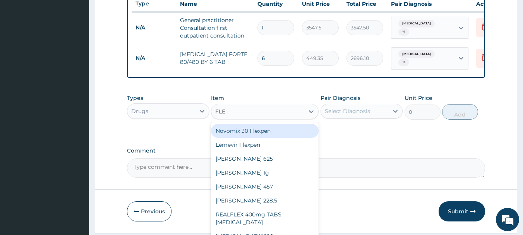
type input "FLEM"
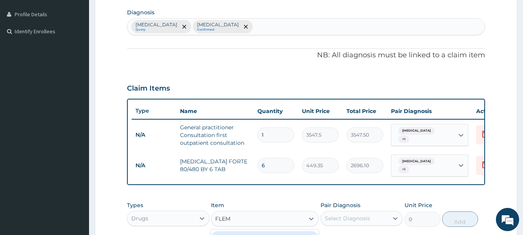
scroll to position [219, 0]
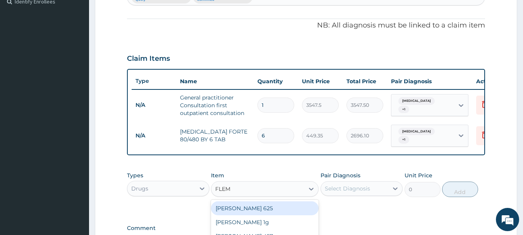
click at [263, 207] on div "[PERSON_NAME] 625" at bounding box center [265, 208] width 108 height 14
type input "591.25"
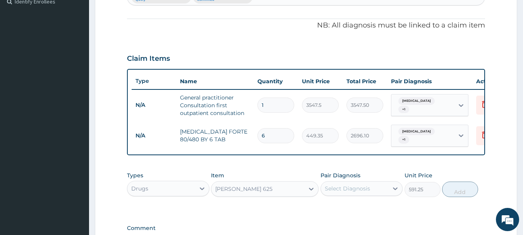
scroll to position [323, 0]
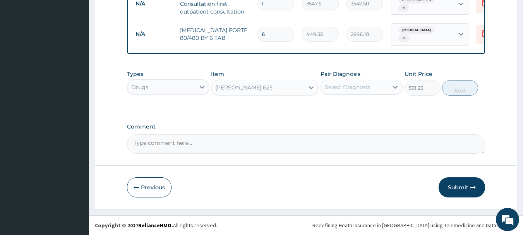
click at [370, 82] on div "Select Diagnosis" at bounding box center [355, 87] width 68 height 12
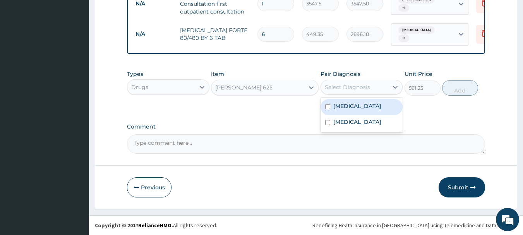
click at [369, 105] on div "[MEDICAL_DATA]" at bounding box center [361, 107] width 82 height 16
checkbox input "true"
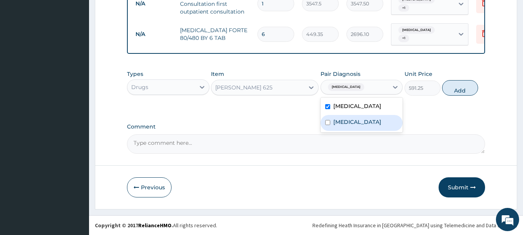
click at [366, 122] on label "Typhoid fever" at bounding box center [357, 122] width 48 height 8
checkbox input "true"
click at [463, 91] on button "Add" at bounding box center [460, 87] width 36 height 15
type input "0"
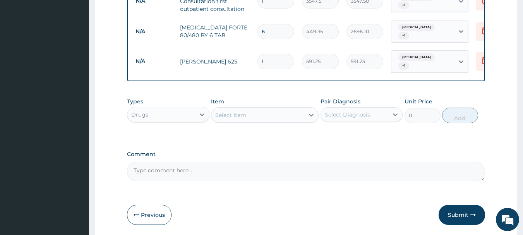
type input "14"
type input "8277.50"
type input "14"
click at [249, 117] on div "Select Item" at bounding box center [257, 115] width 93 height 12
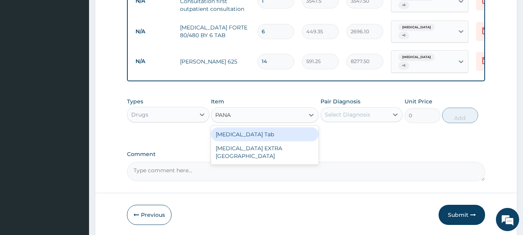
type input "PANAD"
click at [282, 135] on div "[MEDICAL_DATA] Tab" at bounding box center [265, 134] width 108 height 14
type input "49.665"
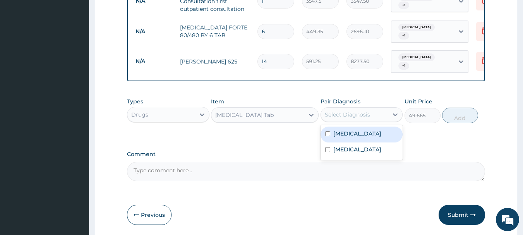
click at [353, 114] on div "Select Diagnosis" at bounding box center [347, 115] width 45 height 8
drag, startPoint x: 363, startPoint y: 129, endPoint x: 369, endPoint y: 142, distance: 14.4
click at [363, 130] on div "[MEDICAL_DATA]" at bounding box center [361, 134] width 82 height 16
checkbox input "true"
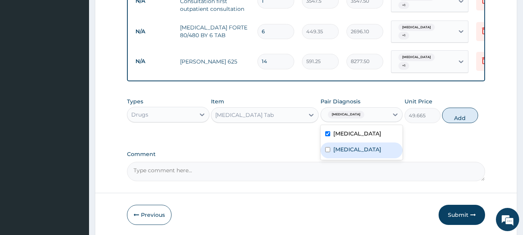
click at [372, 148] on div "Typhoid fever" at bounding box center [361, 150] width 82 height 16
checkbox input "true"
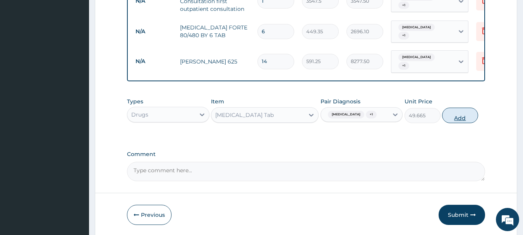
click at [460, 117] on button "Add" at bounding box center [460, 115] width 36 height 15
type input "0"
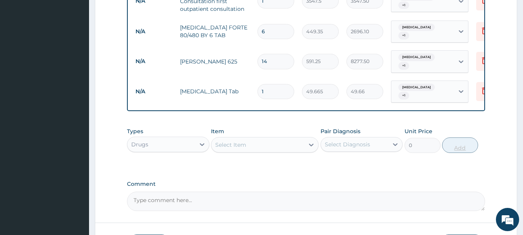
type input "18"
type input "893.97"
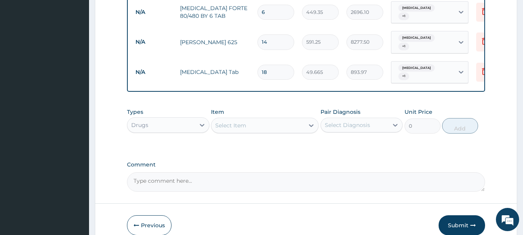
scroll to position [376, 0]
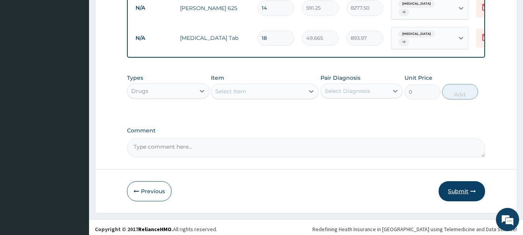
click at [455, 190] on button "Submit" at bounding box center [461, 191] width 46 height 20
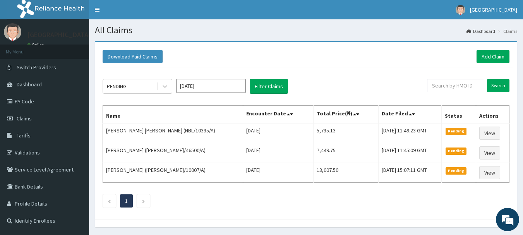
click at [451, 43] on div "Download Paid Claims Add Claim × Note you can only download claims within a max…" at bounding box center [306, 130] width 422 height 177
click at [37, 132] on link "Tariffs" at bounding box center [44, 135] width 89 height 17
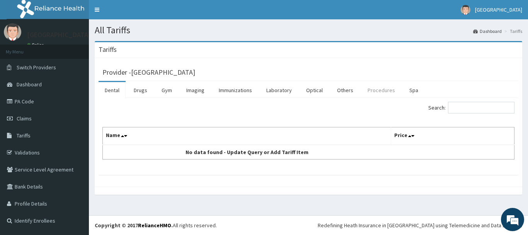
click at [387, 88] on link "Procedures" at bounding box center [382, 90] width 40 height 16
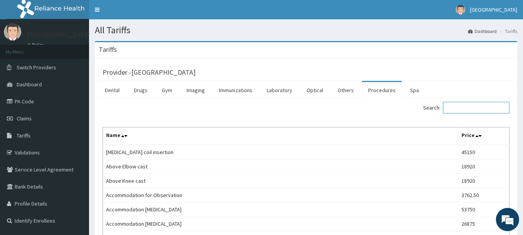
click at [473, 108] on input "Search:" at bounding box center [475, 108] width 67 height 12
paste input "Hysteroscopy Adhesiolysis"
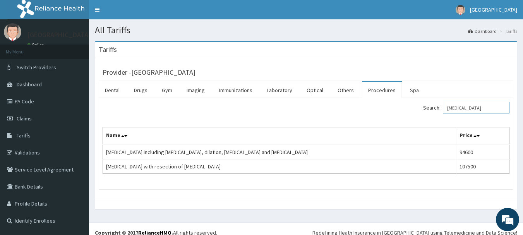
type input "Hysteroscopy"
click at [479, 63] on div "Provider - Davestar Hospital Dental Drugs Gym Imaging Immunizations Laboratory …" at bounding box center [306, 129] width 422 height 143
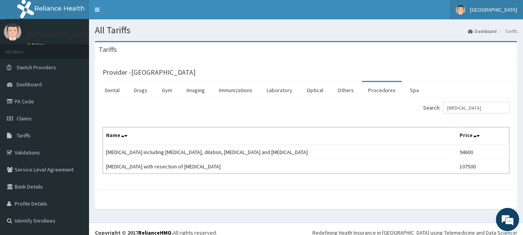
click at [496, 5] on link "[GEOGRAPHIC_DATA]" at bounding box center [485, 9] width 73 height 19
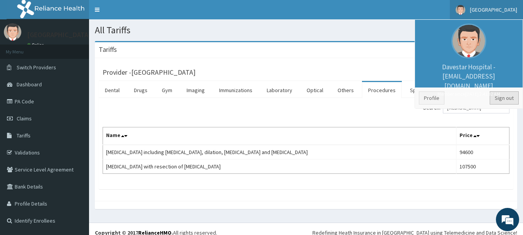
click at [503, 98] on link "Sign out" at bounding box center [503, 97] width 29 height 13
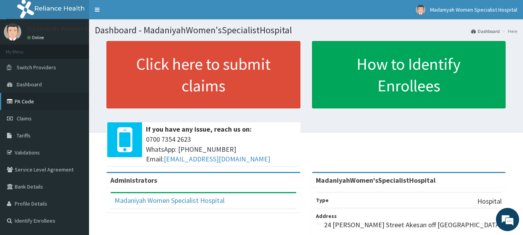
click at [34, 104] on link "PA Code" at bounding box center [44, 101] width 89 height 17
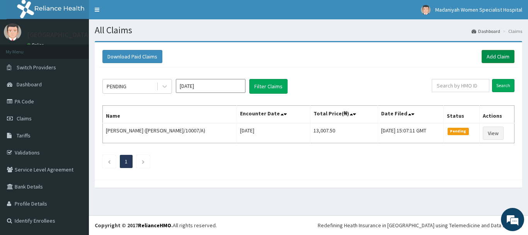
click at [509, 54] on link "Add Claim" at bounding box center [498, 56] width 33 height 13
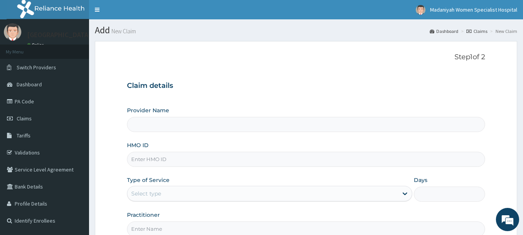
type input "[GEOGRAPHIC_DATA]"
click at [211, 145] on div "HMO ID" at bounding box center [306, 154] width 358 height 26
click at [207, 164] on input "HMO ID" at bounding box center [306, 159] width 358 height 15
type input "HPN/10324/A"
click at [161, 190] on div "Select type" at bounding box center [146, 194] width 30 height 8
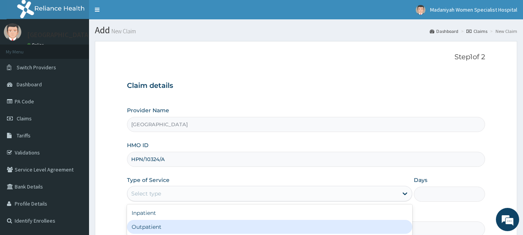
click at [171, 222] on div "Outpatient" at bounding box center [269, 227] width 285 height 14
type input "1"
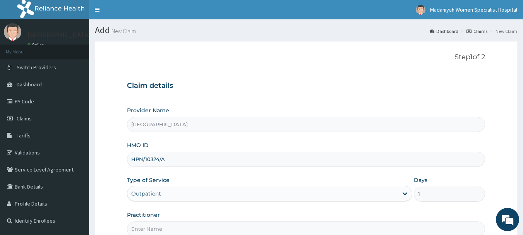
click at [172, 222] on input "Practitioner" at bounding box center [306, 228] width 358 height 15
type input "[PERSON_NAME]"
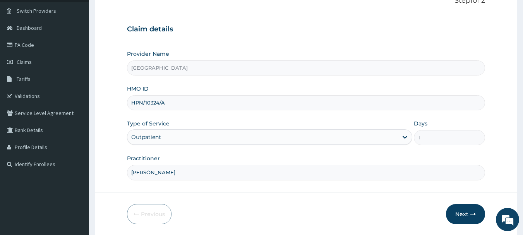
scroll to position [83, 0]
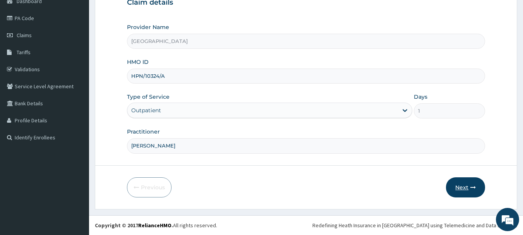
click at [456, 183] on button "Next" at bounding box center [465, 187] width 39 height 20
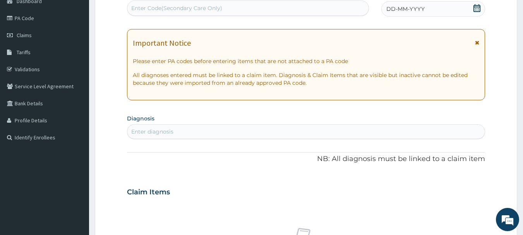
click at [407, 9] on span "DD-MM-YYYY" at bounding box center [405, 9] width 38 height 8
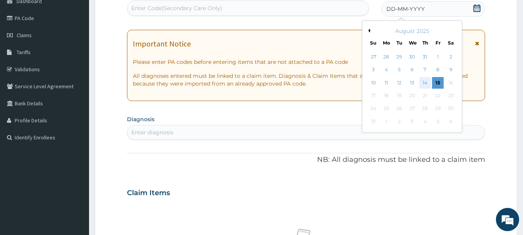
click at [423, 81] on div "14" at bounding box center [425, 83] width 12 height 12
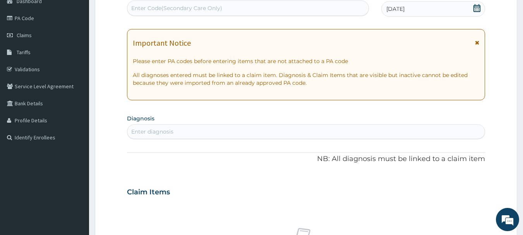
click at [260, 133] on div "Enter diagnosis" at bounding box center [305, 131] width 357 height 12
type input "mala"
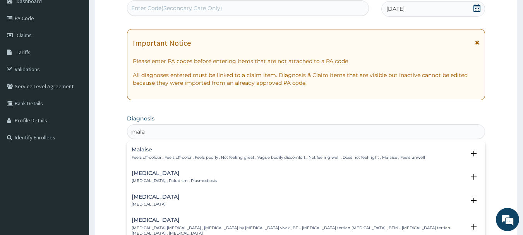
click at [144, 179] on p "[MEDICAL_DATA] , Paludism , Plasmodiosis" at bounding box center [174, 180] width 85 height 5
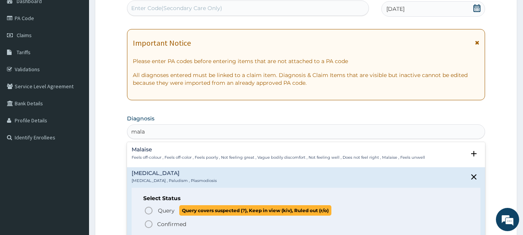
click at [149, 211] on icon "status option query" at bounding box center [148, 210] width 9 height 9
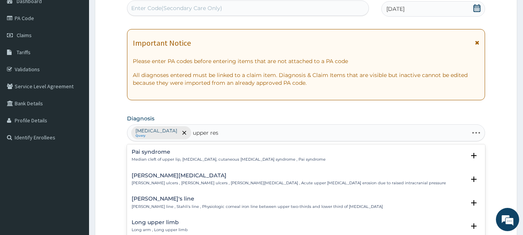
type input "upper resp"
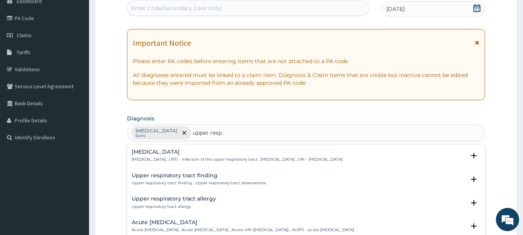
click at [183, 152] on h4 "[MEDICAL_DATA]" at bounding box center [237, 152] width 211 height 6
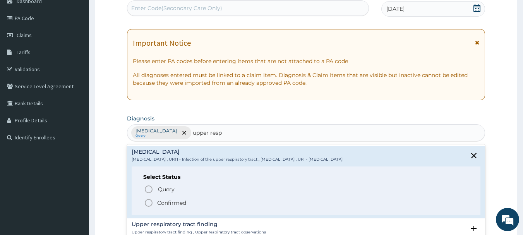
click at [148, 202] on icon "status option filled" at bounding box center [148, 202] width 9 height 9
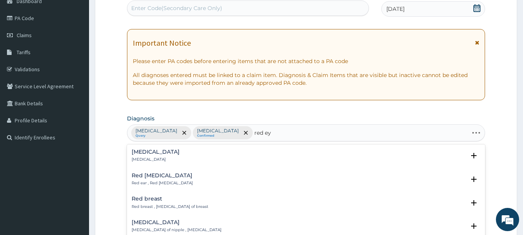
type input "[MEDICAL_DATA]"
click at [147, 154] on h4 "[MEDICAL_DATA]" at bounding box center [156, 152] width 48 height 6
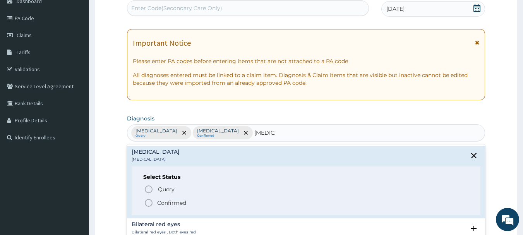
click at [149, 200] on circle "status option filled" at bounding box center [148, 202] width 7 height 7
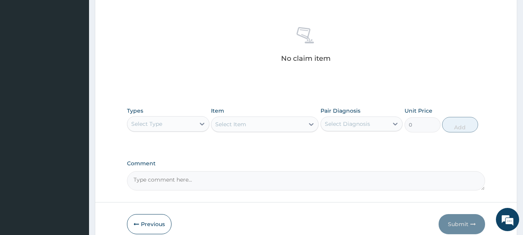
scroll to position [323, 0]
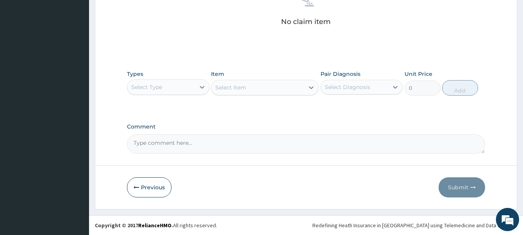
click at [181, 87] on div "Select Type" at bounding box center [161, 87] width 68 height 12
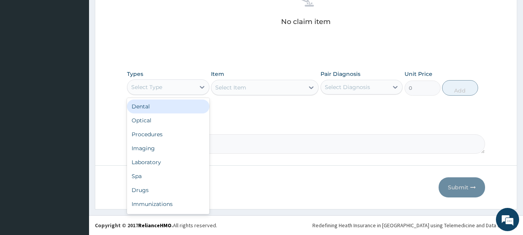
click at [181, 111] on div "Dental" at bounding box center [168, 106] width 82 height 14
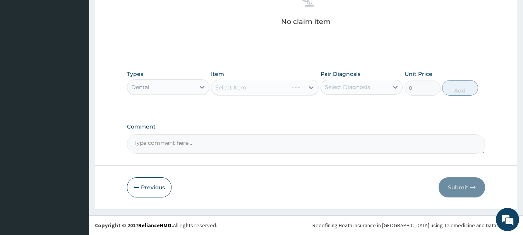
click at [179, 83] on div "Dental" at bounding box center [161, 87] width 68 height 12
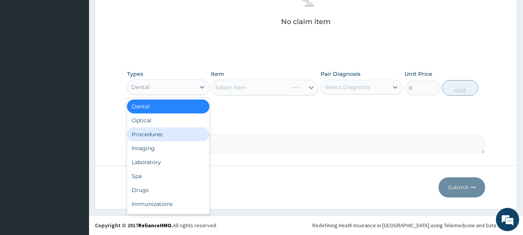
click at [162, 132] on div "Procedures" at bounding box center [168, 134] width 82 height 14
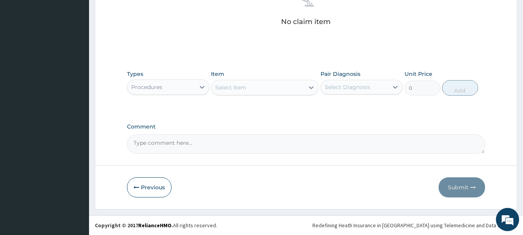
click at [276, 91] on div "Select Item" at bounding box center [257, 87] width 93 height 12
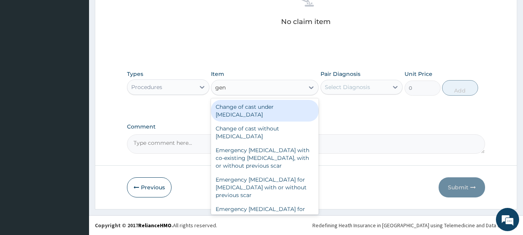
type input "gene"
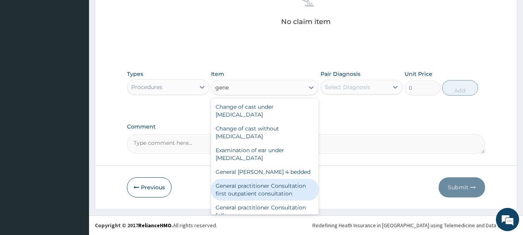
click at [256, 190] on div "General practitioner Consultation first outpatient consultation" at bounding box center [265, 190] width 108 height 22
type input "3547.5"
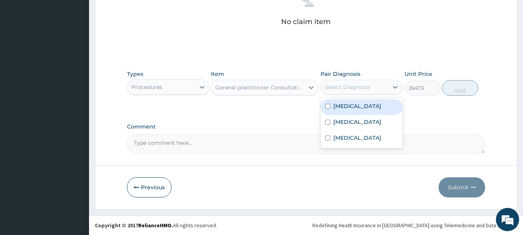
click at [360, 90] on div "Select Diagnosis" at bounding box center [347, 87] width 45 height 8
drag, startPoint x: 366, startPoint y: 113, endPoint x: 369, endPoint y: 120, distance: 7.4
click at [367, 118] on div "[MEDICAL_DATA] [MEDICAL_DATA] [MEDICAL_DATA]" at bounding box center [361, 122] width 82 height 51
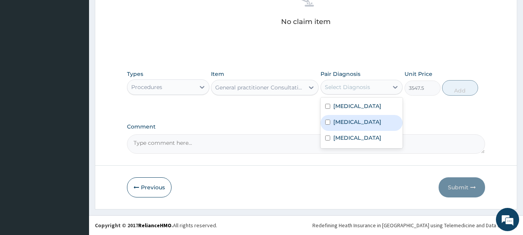
drag, startPoint x: 371, startPoint y: 127, endPoint x: 373, endPoint y: 140, distance: 13.2
click at [372, 126] on label "[MEDICAL_DATA]" at bounding box center [357, 122] width 48 height 8
checkbox input "true"
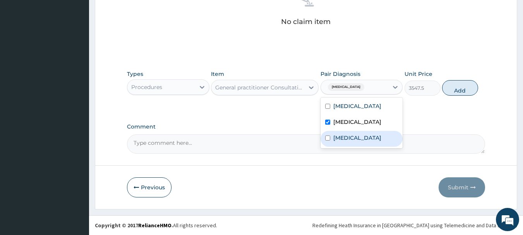
click at [373, 142] on div "[MEDICAL_DATA]" at bounding box center [361, 139] width 82 height 16
checkbox input "true"
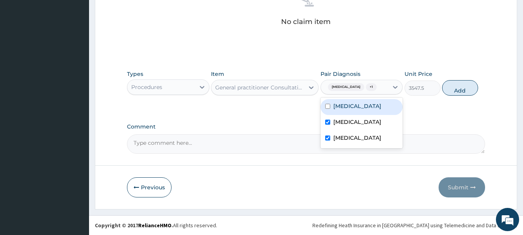
click at [370, 115] on div "[MEDICAL_DATA]" at bounding box center [361, 107] width 82 height 16
checkbox input "true"
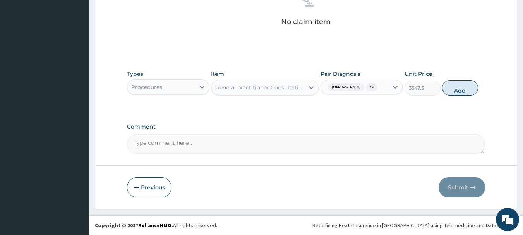
click at [451, 93] on button "Add" at bounding box center [460, 87] width 36 height 15
type input "0"
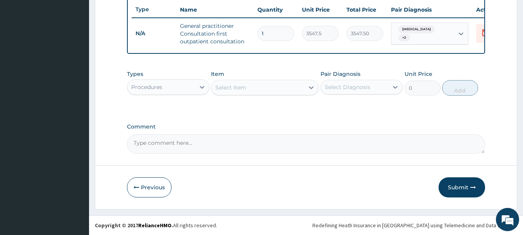
scroll to position [296, 0]
click at [244, 83] on div "Select Item" at bounding box center [257, 87] width 93 height 12
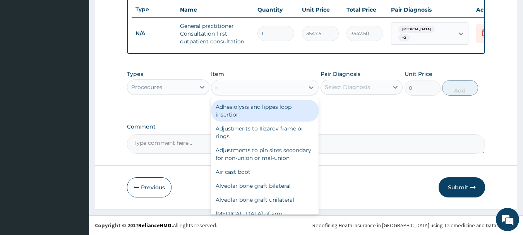
type input "reg"
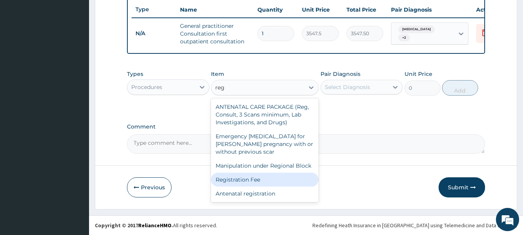
click at [294, 178] on div "Registration Fee" at bounding box center [265, 180] width 108 height 14
type input "2150"
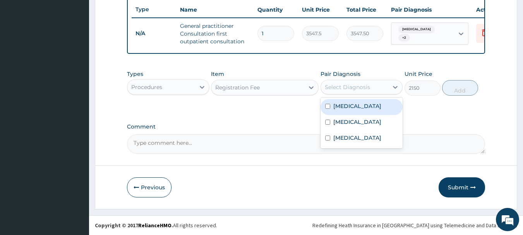
click at [368, 87] on div "Select Diagnosis" at bounding box center [347, 87] width 45 height 8
drag, startPoint x: 368, startPoint y: 106, endPoint x: 369, endPoint y: 122, distance: 16.3
click at [368, 106] on div "[MEDICAL_DATA]" at bounding box center [361, 107] width 82 height 16
checkbox input "true"
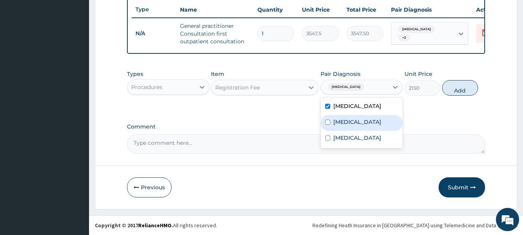
click at [371, 125] on label "[MEDICAL_DATA]" at bounding box center [357, 122] width 48 height 8
checkbox input "true"
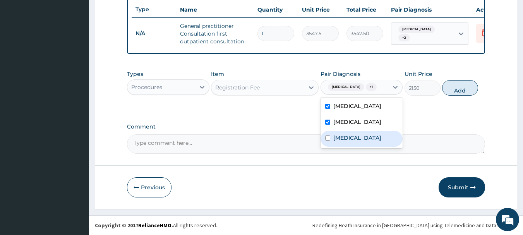
click at [371, 144] on div "[MEDICAL_DATA]" at bounding box center [361, 139] width 82 height 16
checkbox input "true"
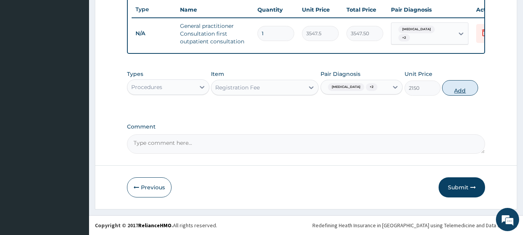
click at [455, 90] on button "Add" at bounding box center [460, 87] width 36 height 15
type input "0"
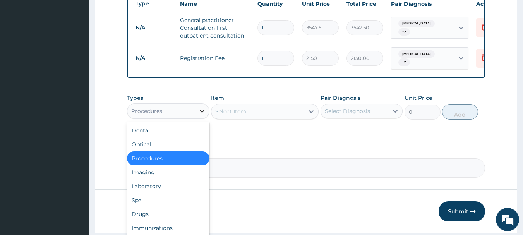
click at [196, 115] on div at bounding box center [202, 111] width 14 height 14
click at [166, 186] on div "Laboratory" at bounding box center [168, 186] width 82 height 14
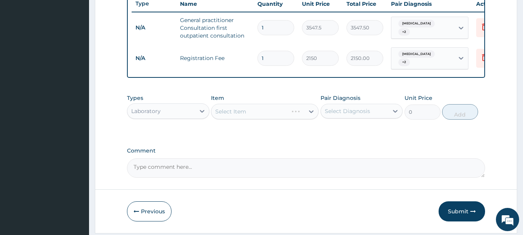
click at [255, 111] on div "Select Item" at bounding box center [265, 111] width 108 height 15
click at [255, 111] on div "Select Item" at bounding box center [257, 111] width 93 height 12
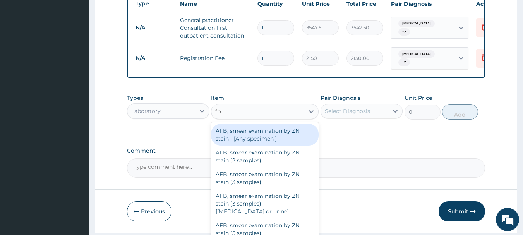
type input "fbc"
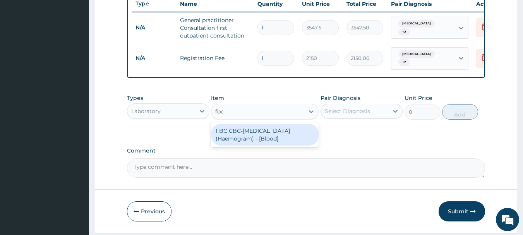
click at [282, 134] on div "FBC CBC-[MEDICAL_DATA] (Haemogram) - [Blood]" at bounding box center [265, 135] width 108 height 22
type input "4300"
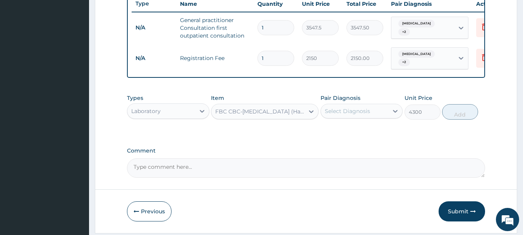
click at [366, 114] on div "Select Diagnosis" at bounding box center [347, 111] width 45 height 8
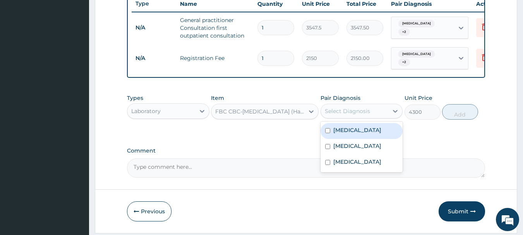
click at [371, 135] on div "[MEDICAL_DATA]" at bounding box center [361, 131] width 82 height 16
checkbox input "true"
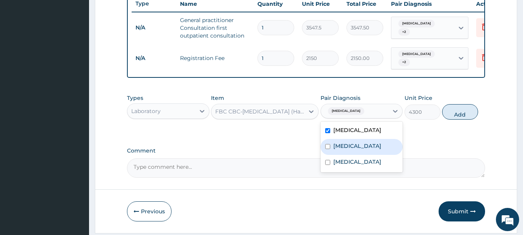
click at [371, 150] on label "[MEDICAL_DATA]" at bounding box center [357, 146] width 48 height 8
checkbox input "true"
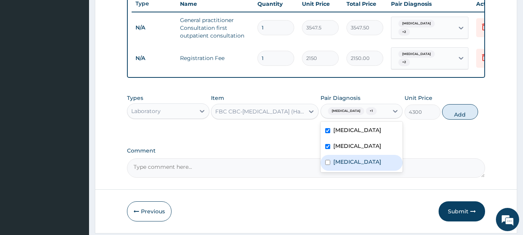
click at [369, 171] on div "[MEDICAL_DATA]" at bounding box center [361, 163] width 82 height 16
checkbox input "true"
click at [454, 114] on button "Add" at bounding box center [460, 111] width 36 height 15
type input "0"
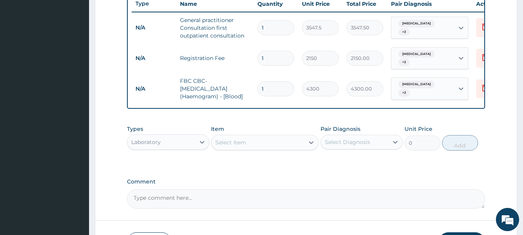
click at [261, 142] on div "Select Item" at bounding box center [257, 142] width 93 height 12
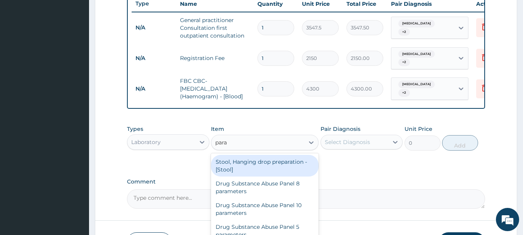
type input "paras"
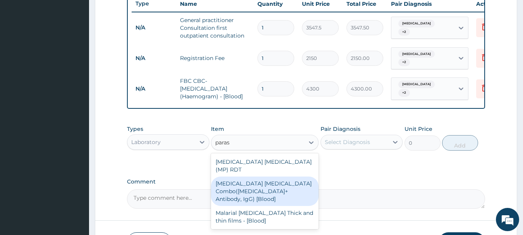
click at [265, 186] on div "[MEDICAL_DATA] [MEDICAL_DATA] Combo([MEDICAL_DATA]+ Antibody, IgG) [Blood]" at bounding box center [265, 190] width 108 height 29
type input "1612.5"
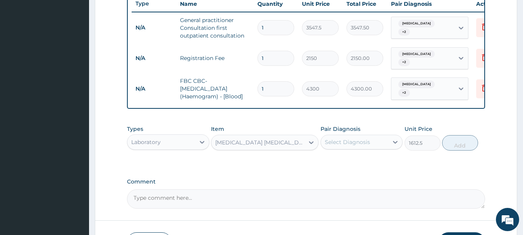
click at [361, 138] on div "Select Diagnosis" at bounding box center [355, 142] width 68 height 12
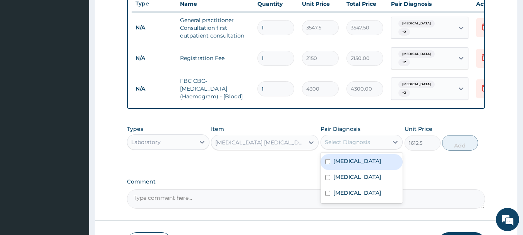
drag, startPoint x: 367, startPoint y: 170, endPoint x: 367, endPoint y: 176, distance: 6.2
click at [367, 170] on div "[MEDICAL_DATA]" at bounding box center [361, 162] width 82 height 16
checkbox input "true"
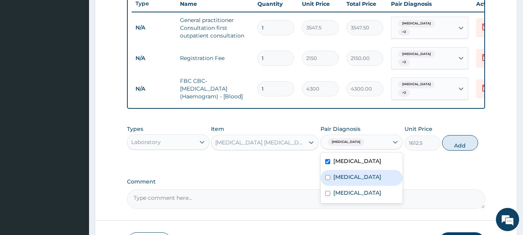
drag, startPoint x: 369, startPoint y: 188, endPoint x: 369, endPoint y: 201, distance: 13.2
click at [369, 181] on label "[MEDICAL_DATA]" at bounding box center [357, 177] width 48 height 8
checkbox input "true"
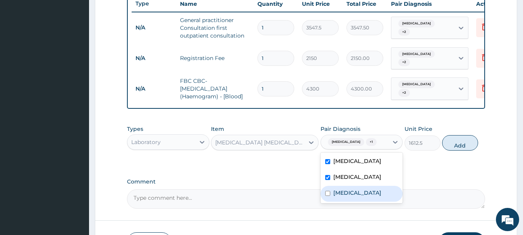
click at [368, 202] on div "[MEDICAL_DATA]" at bounding box center [361, 194] width 82 height 16
checkbox input "true"
drag, startPoint x: 460, startPoint y: 147, endPoint x: 478, endPoint y: 145, distance: 18.3
click at [461, 147] on button "Add" at bounding box center [460, 142] width 36 height 15
type input "0"
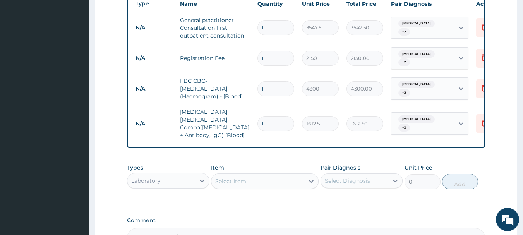
scroll to position [385, 0]
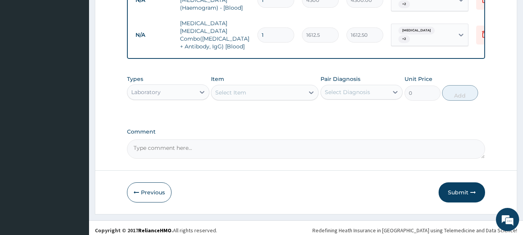
click at [164, 87] on div "Laboratory" at bounding box center [161, 92] width 68 height 12
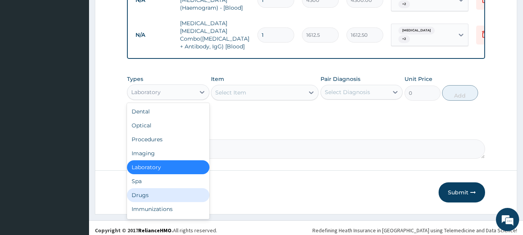
click at [165, 189] on div "Drugs" at bounding box center [168, 195] width 82 height 14
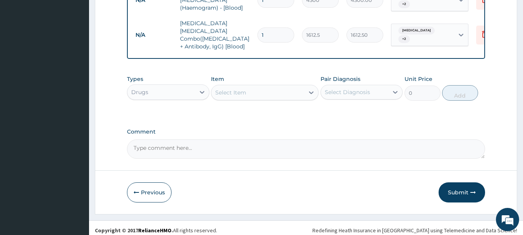
click at [253, 87] on div "Select Item" at bounding box center [257, 92] width 93 height 12
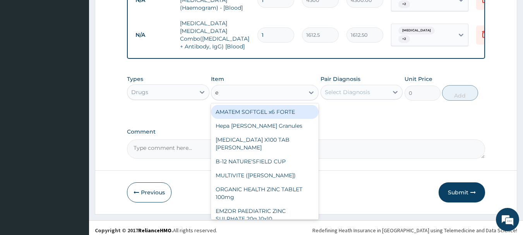
type input "e m"
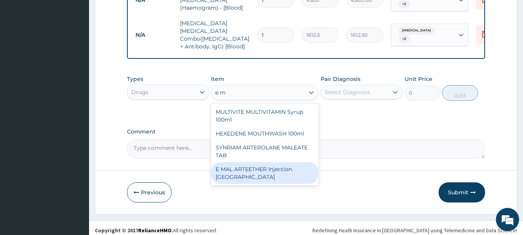
click at [280, 166] on div "E MAL ARTEETHER Injection. [GEOGRAPHIC_DATA]" at bounding box center [265, 173] width 108 height 22
type input "1773.75"
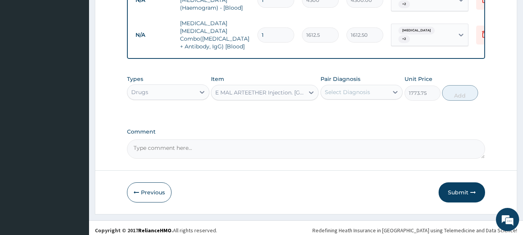
drag, startPoint x: 364, startPoint y: 92, endPoint x: 365, endPoint y: 96, distance: 4.3
click at [364, 91] on div "Select Diagnosis" at bounding box center [355, 92] width 68 height 12
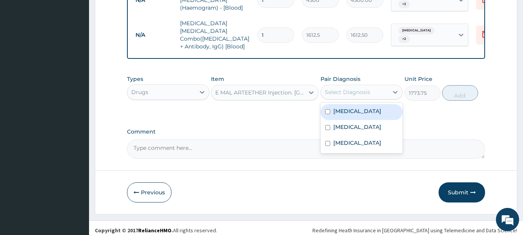
drag, startPoint x: 370, startPoint y: 111, endPoint x: 373, endPoint y: 123, distance: 12.0
click at [371, 118] on div "Malaria Upper respiratory infection Red eye" at bounding box center [361, 128] width 82 height 51
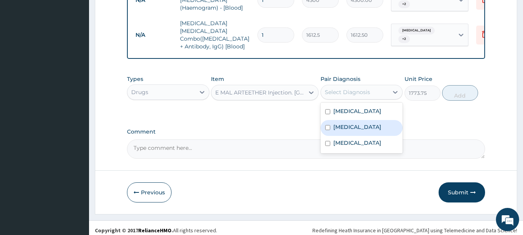
drag, startPoint x: 375, startPoint y: 130, endPoint x: 374, endPoint y: 147, distance: 17.4
click at [375, 131] on label "Upper respiratory infection" at bounding box center [357, 127] width 48 height 8
checkbox input "true"
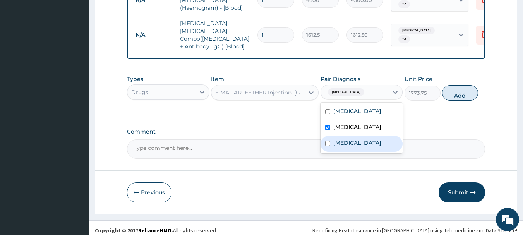
drag, startPoint x: 373, startPoint y: 150, endPoint x: 371, endPoint y: 145, distance: 5.4
click at [372, 150] on div "Red eye" at bounding box center [361, 144] width 82 height 16
checkbox input "true"
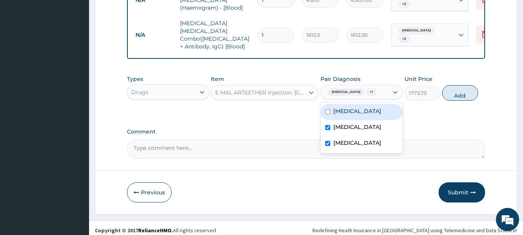
click at [381, 114] on div "Malaria" at bounding box center [361, 112] width 82 height 16
checkbox input "true"
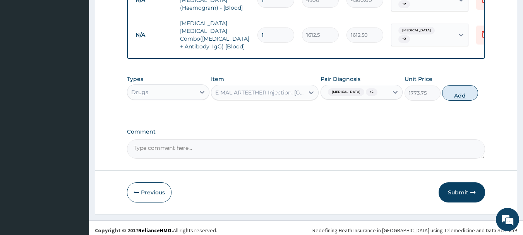
click at [457, 96] on button "Add" at bounding box center [460, 92] width 36 height 15
type input "0"
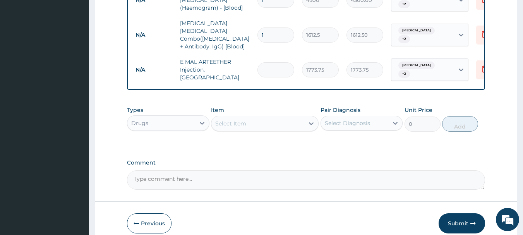
type input "0.00"
type input "3"
type input "5321.25"
type input "3"
click at [265, 118] on div "Select Item" at bounding box center [257, 123] width 93 height 12
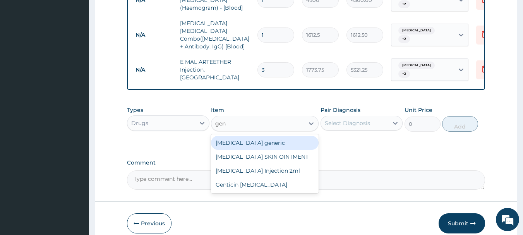
type input "gent"
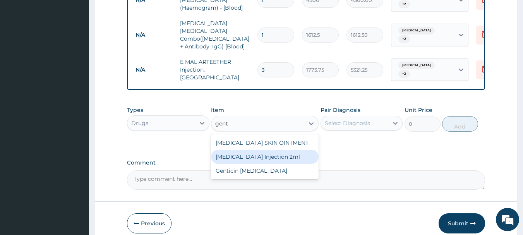
click at [284, 150] on div "GENTAMICIN Injection 2ml" at bounding box center [265, 157] width 108 height 14
type input "331.1"
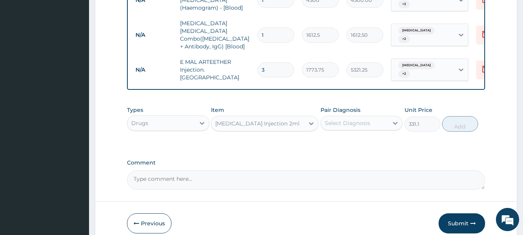
click at [348, 119] on div "Select Diagnosis" at bounding box center [347, 123] width 45 height 8
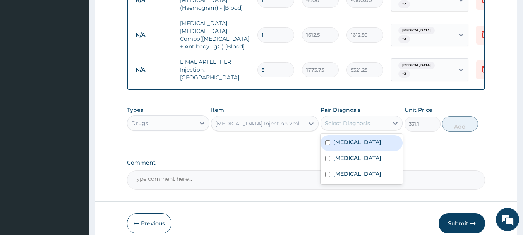
drag, startPoint x: 353, startPoint y: 139, endPoint x: 354, endPoint y: 147, distance: 7.8
click at [353, 143] on div "Malaria" at bounding box center [361, 143] width 82 height 16
checkbox input "true"
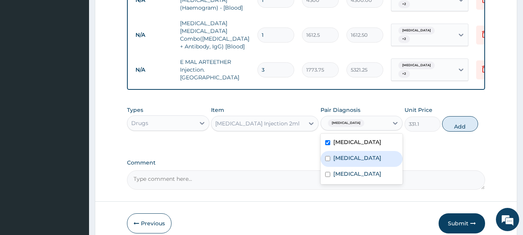
drag, startPoint x: 355, startPoint y: 154, endPoint x: 357, endPoint y: 159, distance: 5.3
click at [355, 155] on label "Upper respiratory infection" at bounding box center [357, 158] width 48 height 8
checkbox input "true"
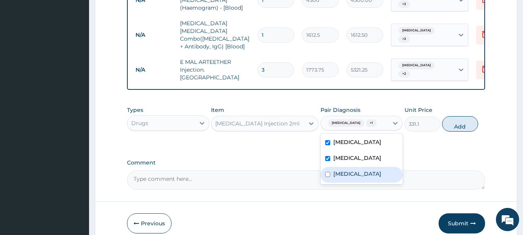
click at [356, 175] on div "Red eye" at bounding box center [361, 175] width 82 height 16
checkbox input "true"
click at [456, 120] on button "Add" at bounding box center [460, 123] width 36 height 15
type input "0"
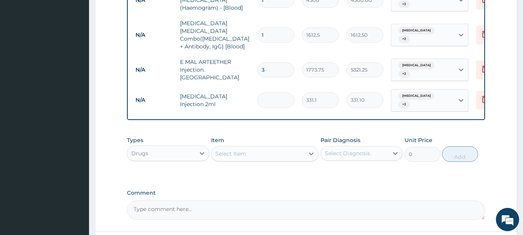
type input "0.00"
type input "3"
type input "993.30"
type input "3"
click at [279, 147] on div "Select Item" at bounding box center [257, 153] width 93 height 12
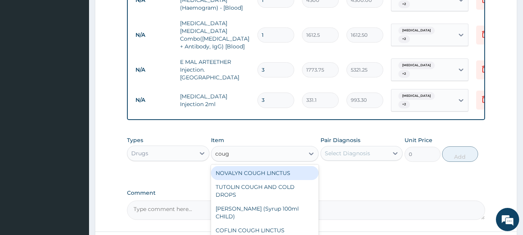
type input "cough"
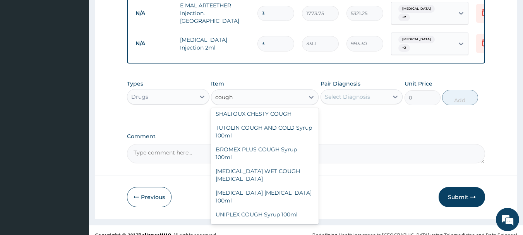
scroll to position [107, 0]
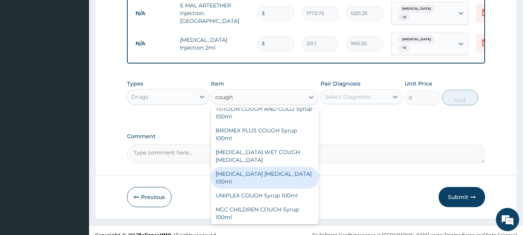
click at [268, 167] on div "BENYLIN DRY COUGH 100ml" at bounding box center [265, 178] width 108 height 22
type input "1773.75"
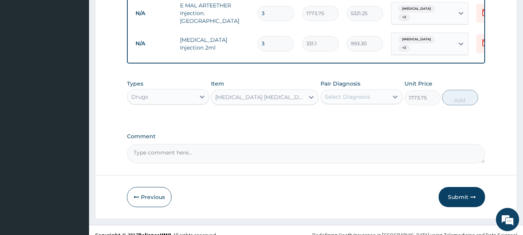
click at [354, 93] on div "Select Diagnosis" at bounding box center [347, 97] width 45 height 8
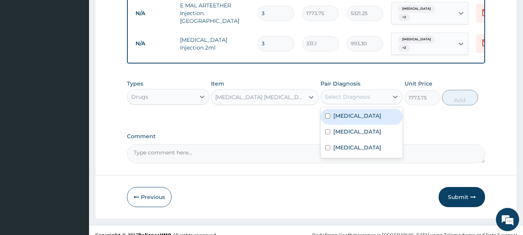
click at [360, 114] on div "Malaria" at bounding box center [361, 117] width 82 height 16
checkbox input "true"
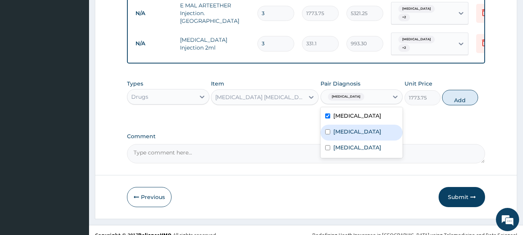
drag, startPoint x: 366, startPoint y: 125, endPoint x: 369, endPoint y: 139, distance: 14.3
click at [367, 131] on label "Upper respiratory infection" at bounding box center [357, 132] width 48 height 8
checkbox input "true"
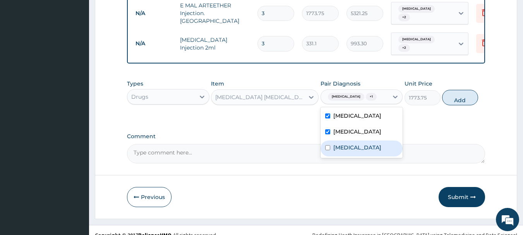
click at [371, 146] on div "Red eye" at bounding box center [361, 148] width 82 height 16
checkbox input "true"
click at [458, 91] on button "Add" at bounding box center [460, 97] width 36 height 15
type input "0"
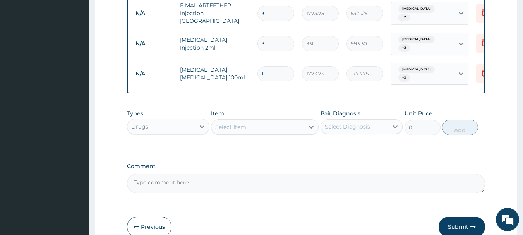
click at [274, 121] on div "Select Item" at bounding box center [257, 127] width 93 height 12
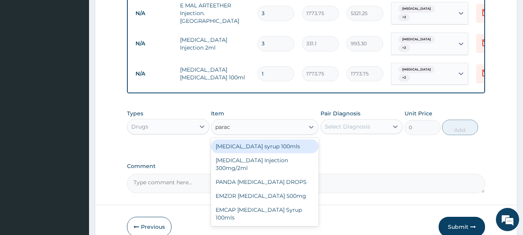
type input "parace"
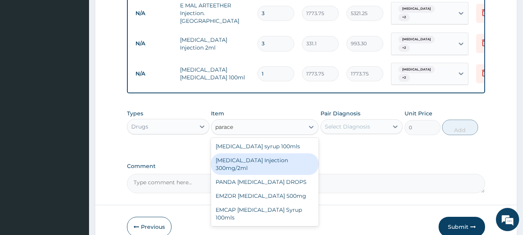
drag, startPoint x: 289, startPoint y: 148, endPoint x: 325, endPoint y: 126, distance: 41.7
click at [289, 153] on div "PARACETAMOL Injection 300mg/2ml" at bounding box center [265, 164] width 108 height 22
type input "260.15"
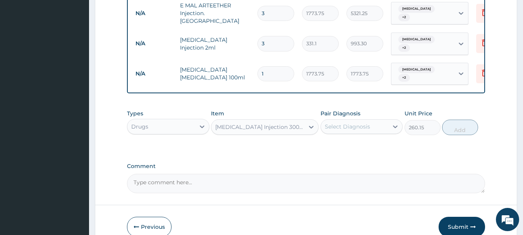
click at [335, 123] on div "Select Diagnosis" at bounding box center [347, 127] width 45 height 8
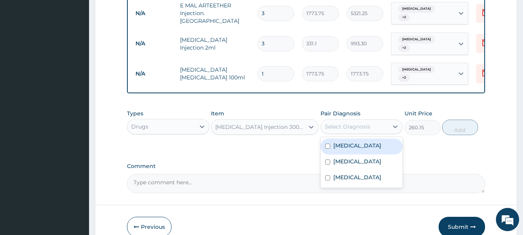
click at [347, 138] on div "Malaria" at bounding box center [361, 146] width 82 height 16
checkbox input "true"
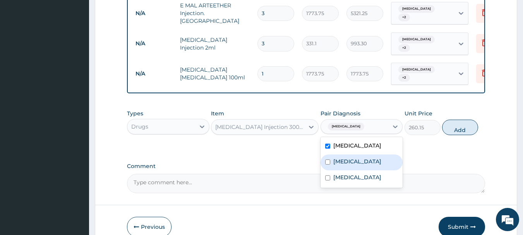
drag, startPoint x: 354, startPoint y: 155, endPoint x: 358, endPoint y: 173, distance: 18.3
click at [354, 157] on label "Upper respiratory infection" at bounding box center [357, 161] width 48 height 8
checkbox input "true"
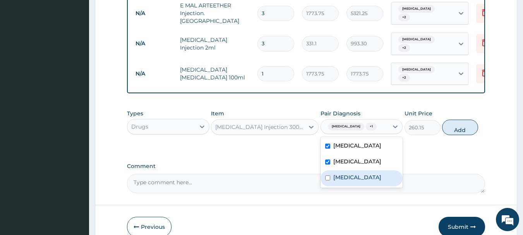
click at [358, 175] on div "Red eye" at bounding box center [361, 178] width 82 height 16
checkbox input "true"
click at [454, 120] on button "Add" at bounding box center [460, 127] width 36 height 15
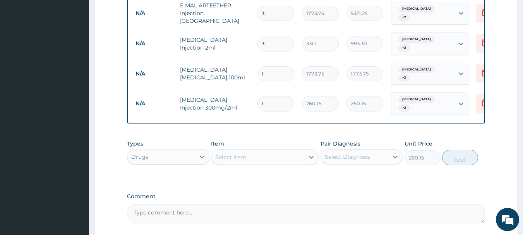
type input "0"
type input "0.00"
type input "2"
type input "520.30"
type input "2"
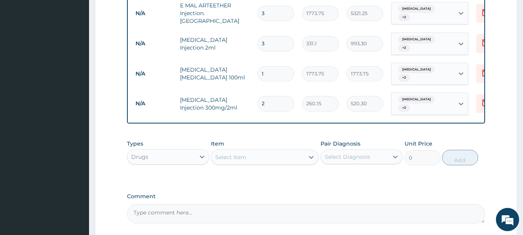
click at [285, 151] on div "Select Item" at bounding box center [257, 157] width 93 height 12
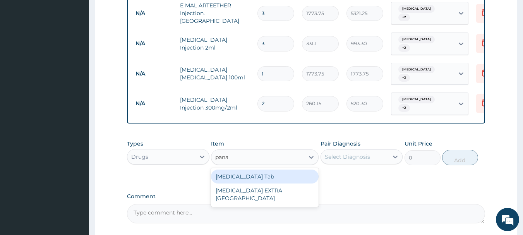
type input "panad"
click at [292, 169] on div "PANADOL Tab" at bounding box center [265, 176] width 108 height 14
type input "49.665"
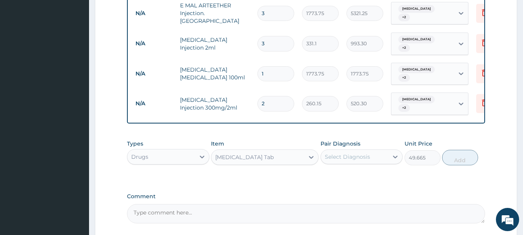
drag, startPoint x: 361, startPoint y: 133, endPoint x: 369, endPoint y: 147, distance: 15.9
click at [363, 149] on div "Select Diagnosis" at bounding box center [361, 156] width 82 height 15
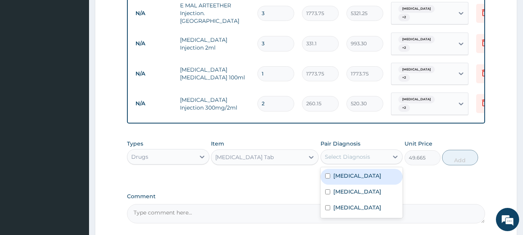
click at [374, 169] on div "Malaria" at bounding box center [361, 177] width 82 height 16
checkbox input "true"
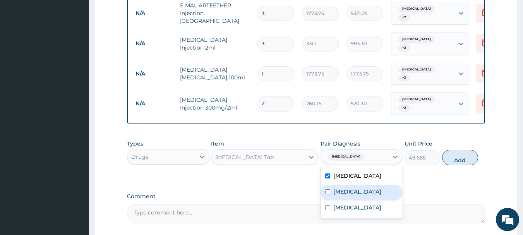
click at [376, 188] on label "Upper respiratory infection" at bounding box center [357, 192] width 48 height 8
checkbox input "true"
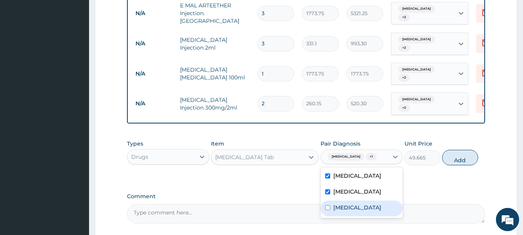
drag, startPoint x: 376, startPoint y: 202, endPoint x: 378, endPoint y: 187, distance: 15.5
click at [376, 202] on div "Red eye" at bounding box center [361, 208] width 82 height 16
checkbox input "true"
click at [456, 150] on button "Add" at bounding box center [460, 157] width 36 height 15
type input "0"
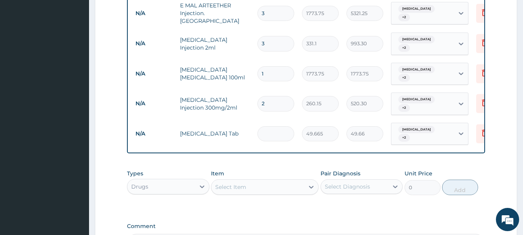
type input "0.00"
type input "3"
type input "149.00"
type input "30"
type input "1489.95"
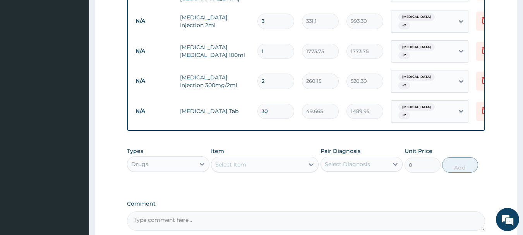
scroll to position [521, 0]
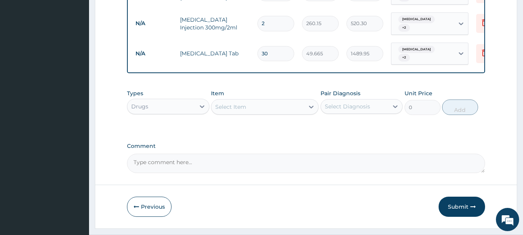
type input "30"
click at [264, 101] on div "Select Item" at bounding box center [257, 107] width 93 height 12
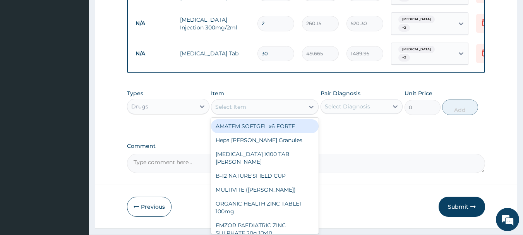
click at [235, 103] on div "Select Item" at bounding box center [230, 107] width 31 height 8
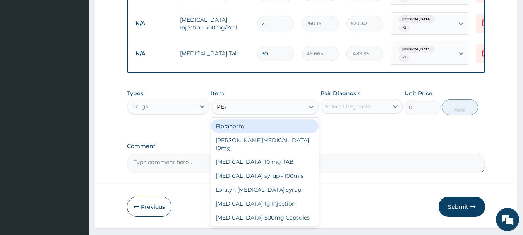
type input "lorat"
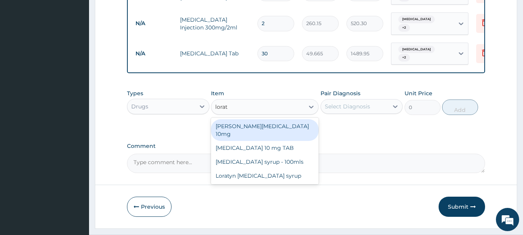
click at [263, 119] on div "Loratyn Loratadine 10mg" at bounding box center [265, 130] width 108 height 22
type input "88.6875"
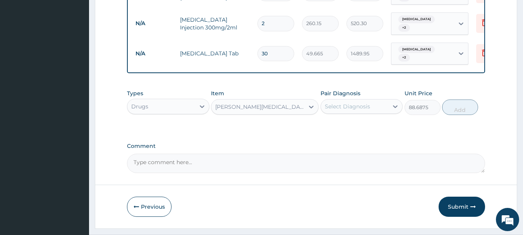
click at [352, 103] on div "Select Diagnosis" at bounding box center [347, 107] width 45 height 8
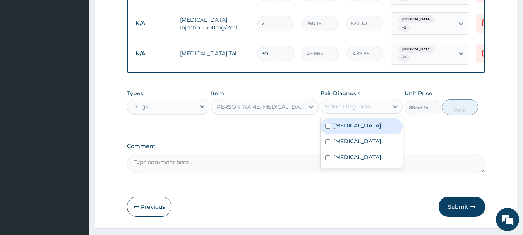
drag, startPoint x: 357, startPoint y: 103, endPoint x: 359, endPoint y: 120, distance: 16.4
click at [359, 118] on div "Malaria" at bounding box center [361, 126] width 82 height 16
checkbox input "true"
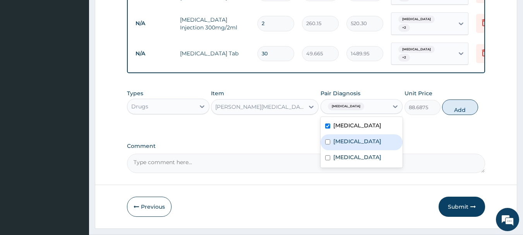
drag, startPoint x: 360, startPoint y: 126, endPoint x: 361, endPoint y: 132, distance: 5.1
click at [360, 137] on label "Upper respiratory infection" at bounding box center [357, 141] width 48 height 8
checkbox input "true"
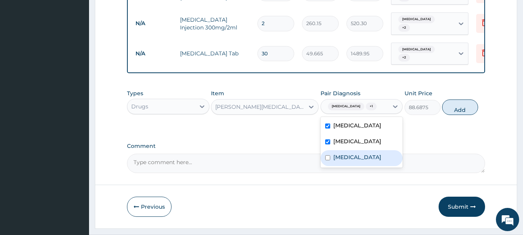
click at [363, 150] on div "Red eye" at bounding box center [361, 158] width 82 height 16
checkbox input "true"
click at [458, 99] on button "Add" at bounding box center [460, 106] width 36 height 15
type input "0"
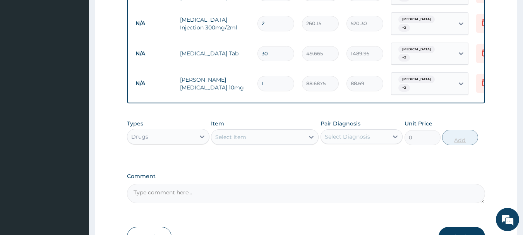
type input "10"
type input "886.88"
type input "10"
click at [267, 131] on div "Select Item" at bounding box center [257, 137] width 93 height 12
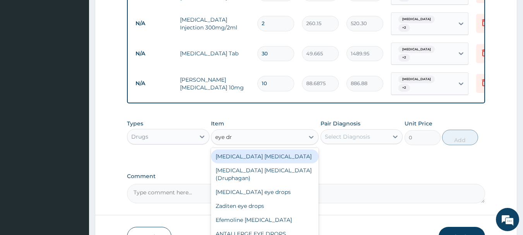
type input "eye dro"
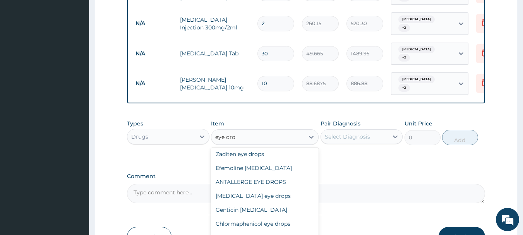
scroll to position [62, 0]
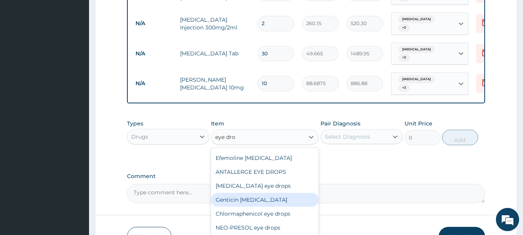
click at [253, 193] on div "Genticin eye drop" at bounding box center [265, 200] width 108 height 14
type input "946"
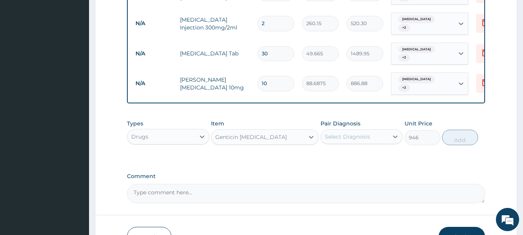
click at [350, 133] on div "Select Diagnosis" at bounding box center [347, 137] width 45 height 8
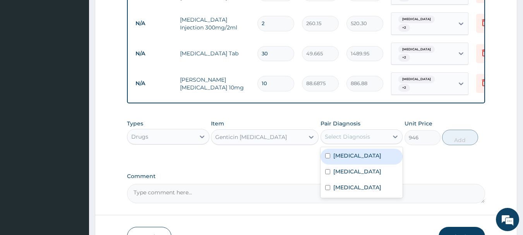
drag, startPoint x: 352, startPoint y: 136, endPoint x: 352, endPoint y: 150, distance: 14.3
click at [352, 149] on div "Malaria" at bounding box center [361, 157] width 82 height 16
checkbox input "true"
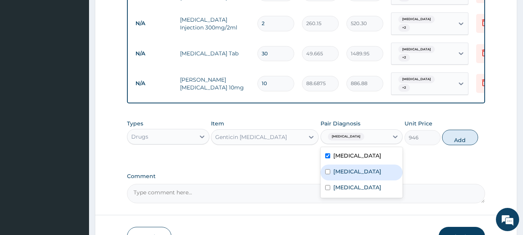
drag, startPoint x: 352, startPoint y: 150, endPoint x: 353, endPoint y: 158, distance: 7.4
click at [352, 167] on label "Upper respiratory infection" at bounding box center [357, 171] width 48 height 8
checkbox input "true"
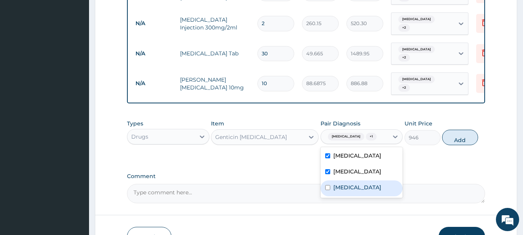
click at [356, 180] on div "Red eye" at bounding box center [361, 188] width 82 height 16
checkbox input "true"
click at [459, 130] on button "Add" at bounding box center [460, 137] width 36 height 15
type input "0"
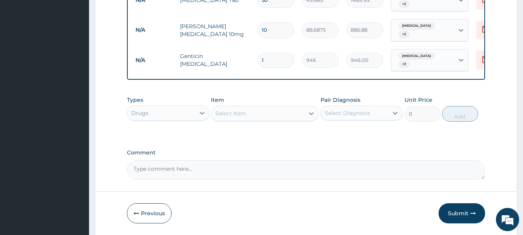
click at [455, 203] on button "Submit" at bounding box center [461, 213] width 46 height 20
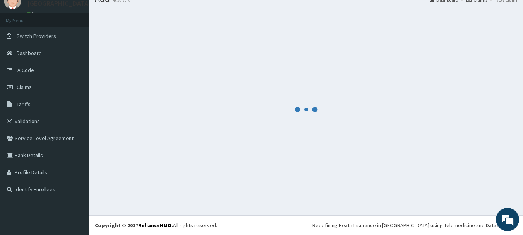
scroll to position [575, 0]
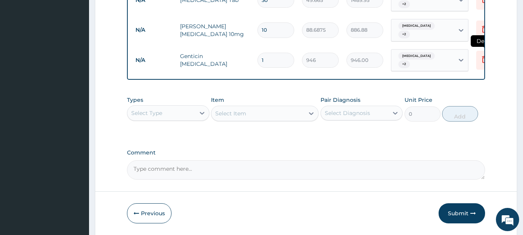
click at [480, 55] on icon at bounding box center [484, 59] width 9 height 9
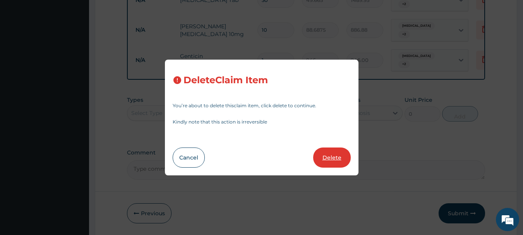
click at [340, 156] on button "Delete" at bounding box center [332, 157] width 38 height 20
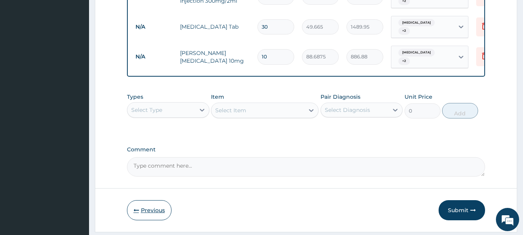
click at [152, 200] on button "Previous" at bounding box center [149, 210] width 44 height 20
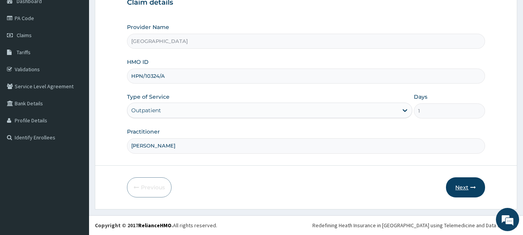
click at [456, 188] on button "Next" at bounding box center [465, 187] width 39 height 20
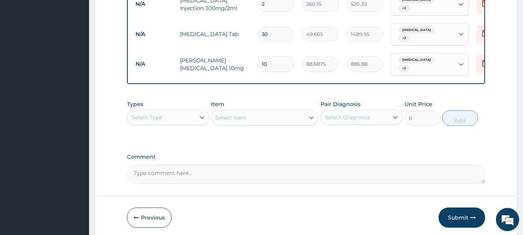
scroll to position [542, 0]
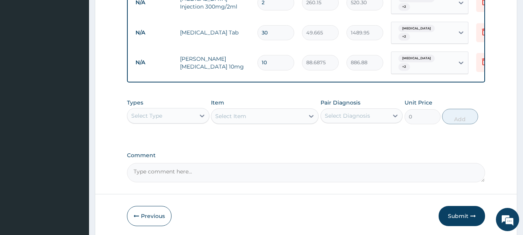
click at [285, 108] on div "Select Item" at bounding box center [265, 115] width 108 height 15
click at [192, 108] on div "Select Type" at bounding box center [168, 115] width 82 height 15
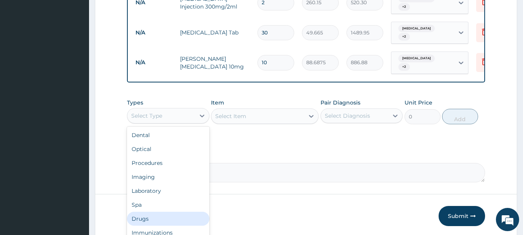
click at [169, 212] on div "Drugs" at bounding box center [168, 219] width 82 height 14
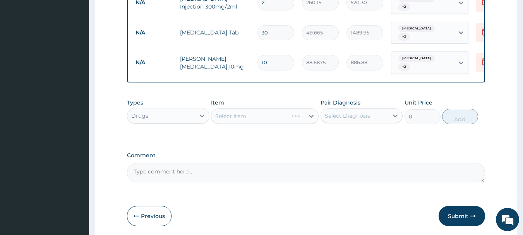
click at [271, 108] on div "Select Item" at bounding box center [265, 115] width 108 height 15
click at [271, 110] on div "Select Item" at bounding box center [257, 116] width 93 height 12
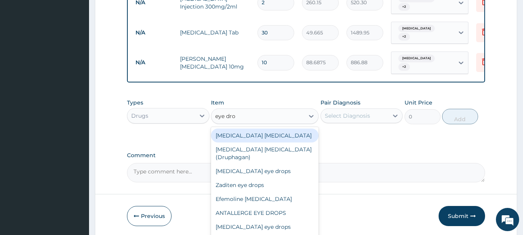
type input "eye drop"
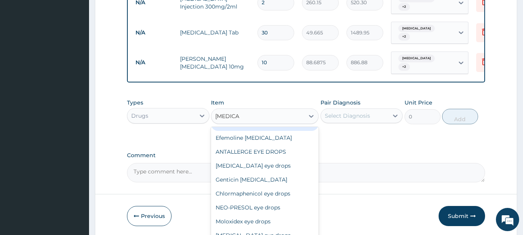
scroll to position [62, 0]
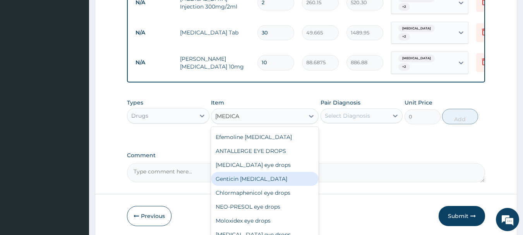
click at [237, 172] on div "Genticin eye drop" at bounding box center [265, 179] width 108 height 14
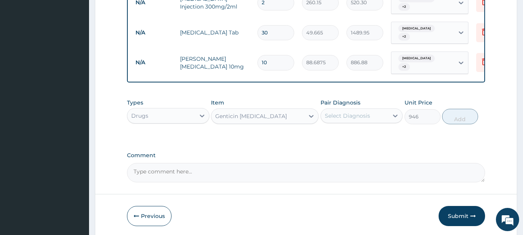
type input "946"
click at [358, 112] on div "Select Diagnosis" at bounding box center [347, 116] width 45 height 8
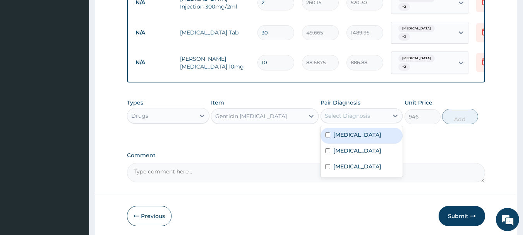
drag, startPoint x: 361, startPoint y: 114, endPoint x: 361, endPoint y: 132, distance: 17.4
click at [361, 128] on div "Malaria" at bounding box center [361, 136] width 82 height 16
checkbox input "true"
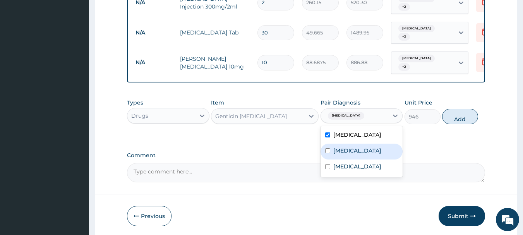
drag, startPoint x: 361, startPoint y: 133, endPoint x: 364, endPoint y: 151, distance: 18.4
click at [362, 147] on label "Upper respiratory infection" at bounding box center [357, 151] width 48 height 8
checkbox input "true"
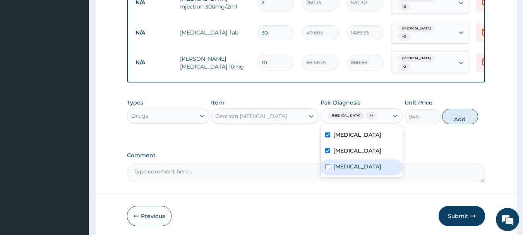
click at [365, 159] on div "Red eye" at bounding box center [361, 167] width 82 height 16
checkbox input "true"
click at [457, 109] on button "Add" at bounding box center [460, 116] width 36 height 15
type input "0"
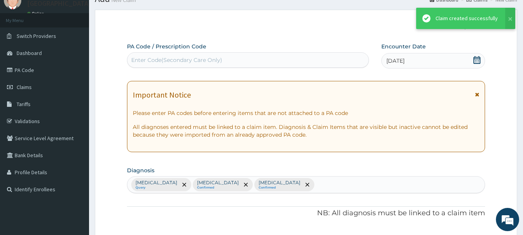
scroll to position [542, 0]
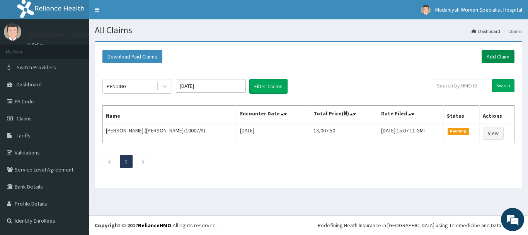
click at [495, 58] on link "Add Claim" at bounding box center [498, 56] width 33 height 13
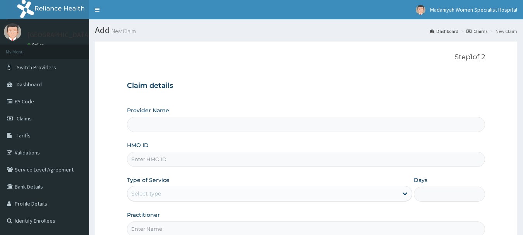
click at [173, 156] on input "HMO ID" at bounding box center [306, 159] width 358 height 15
type input "[GEOGRAPHIC_DATA]"
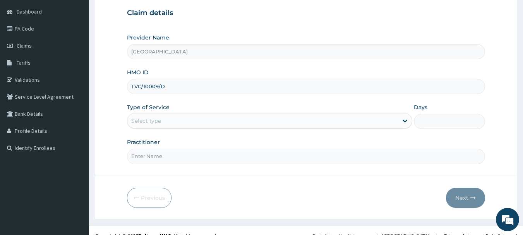
scroll to position [83, 0]
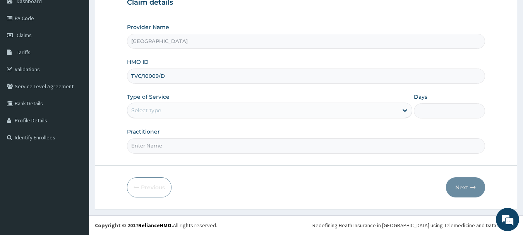
type input "TVC/10009/D"
click at [176, 108] on div "Select type" at bounding box center [262, 110] width 270 height 12
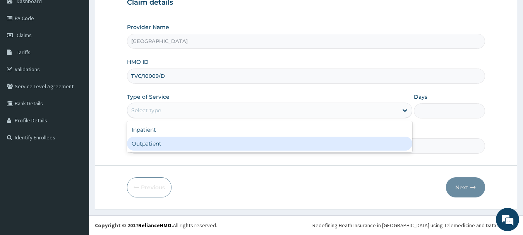
click at [172, 144] on div "Outpatient" at bounding box center [269, 144] width 285 height 14
type input "1"
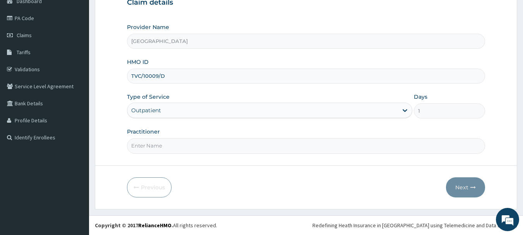
click at [172, 144] on input "Practitioner" at bounding box center [306, 145] width 358 height 15
type input "AKINOLA"
click at [456, 190] on button "Next" at bounding box center [465, 187] width 39 height 20
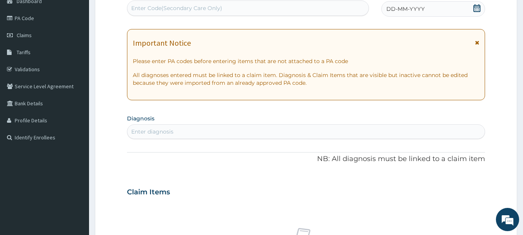
click at [432, 7] on div "DD-MM-YYYY" at bounding box center [433, 8] width 104 height 15
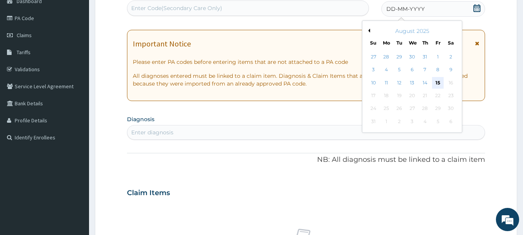
click at [435, 82] on div "15" at bounding box center [438, 83] width 12 height 12
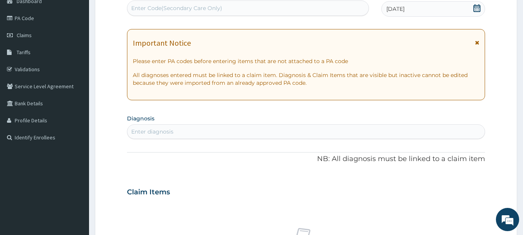
click at [268, 135] on div "Enter diagnosis" at bounding box center [305, 131] width 357 height 12
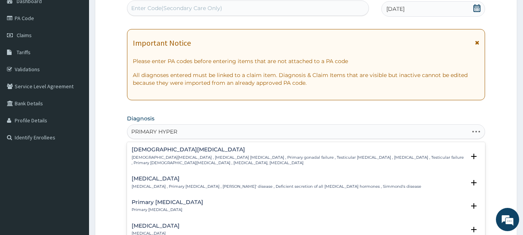
type input "PRIMARY HYPERT"
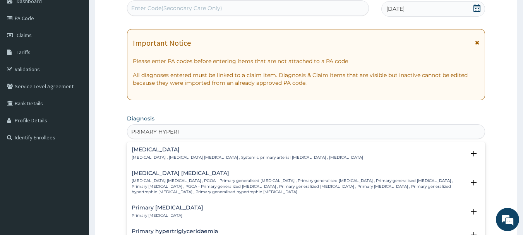
click at [152, 154] on div "Essential hypertension Essential hypertension , Idiopathic hypertension , Syste…" at bounding box center [247, 154] width 231 height 14
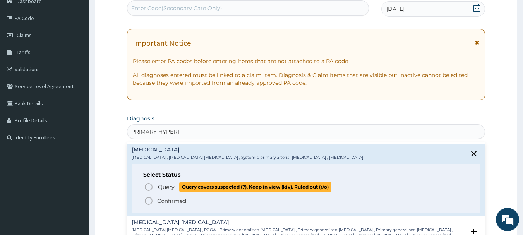
click at [148, 185] on icon "status option query" at bounding box center [148, 186] width 9 height 9
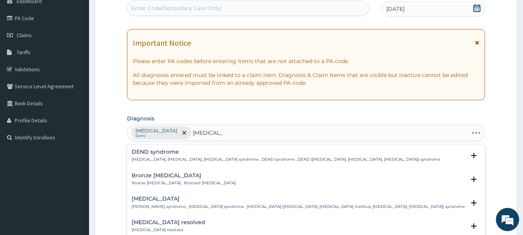
type input "DIABETES M"
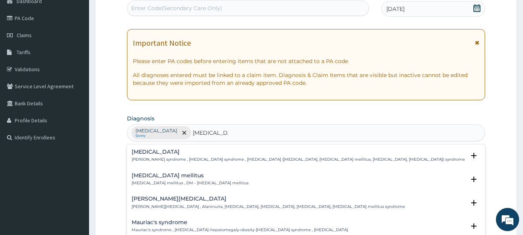
click at [144, 176] on h4 "Diabetes mellitus" at bounding box center [190, 176] width 117 height 6
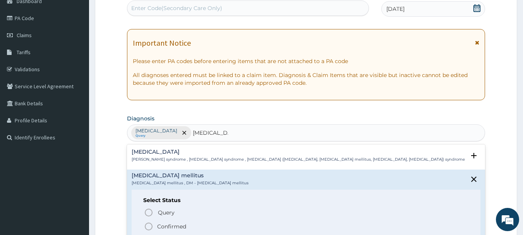
click at [149, 225] on icon "status option filled" at bounding box center [148, 226] width 9 height 9
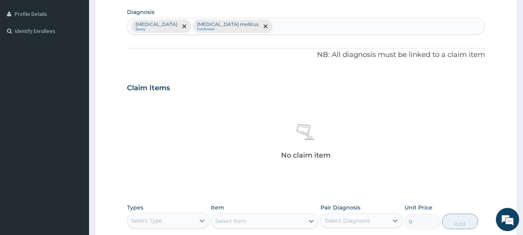
scroll to position [323, 0]
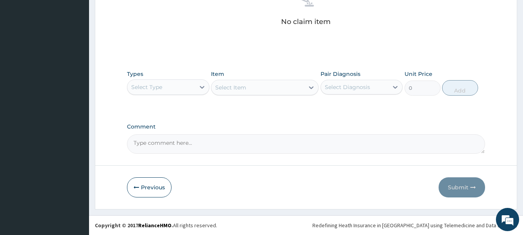
drag, startPoint x: 154, startPoint y: 86, endPoint x: 154, endPoint y: 92, distance: 5.4
click at [155, 86] on div "Select Type" at bounding box center [146, 87] width 31 height 8
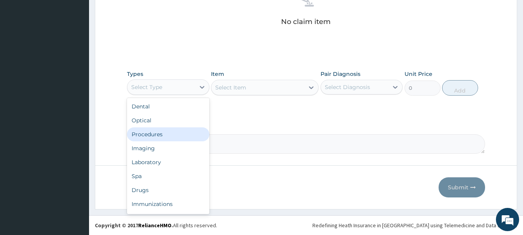
click at [162, 134] on div "Procedures" at bounding box center [168, 134] width 82 height 14
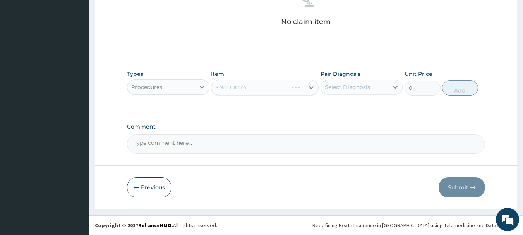
click at [274, 89] on div "Select Item" at bounding box center [249, 87] width 77 height 12
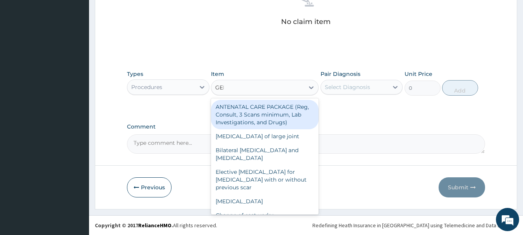
type input "GENE"
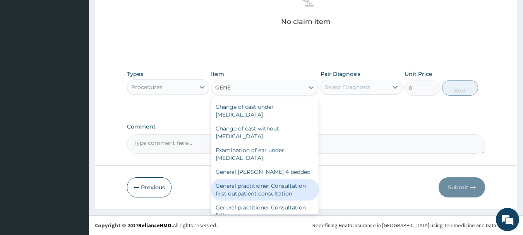
click at [276, 189] on div "General practitioner Consultation first outpatient consultation" at bounding box center [265, 190] width 108 height 22
type input "3547.5"
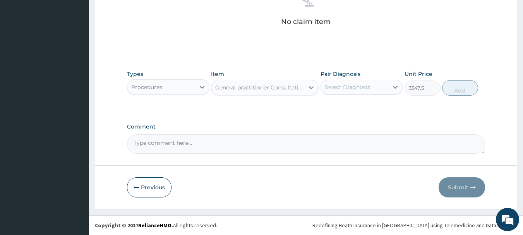
click at [357, 84] on div "Select Diagnosis" at bounding box center [347, 87] width 45 height 8
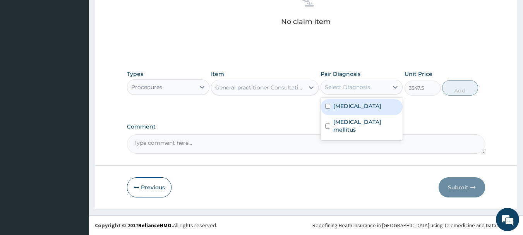
drag, startPoint x: 362, startPoint y: 110, endPoint x: 363, endPoint y: 121, distance: 10.5
click at [363, 113] on div "Essential hypertension" at bounding box center [361, 107] width 82 height 16
checkbox input "true"
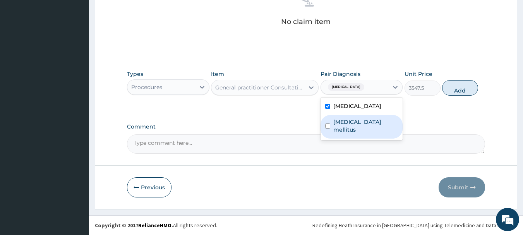
click at [364, 126] on div "Diabetes mellitus" at bounding box center [361, 127] width 82 height 24
checkbox input "true"
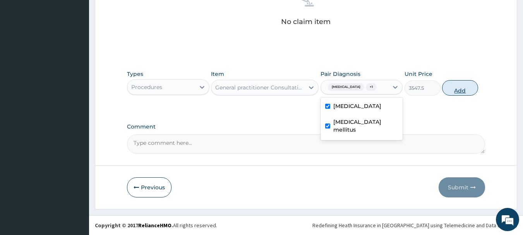
click at [465, 94] on button "Add" at bounding box center [460, 87] width 36 height 15
type input "0"
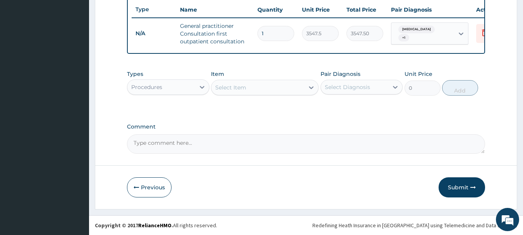
scroll to position [296, 0]
click at [183, 89] on div "Procedures" at bounding box center [161, 87] width 68 height 12
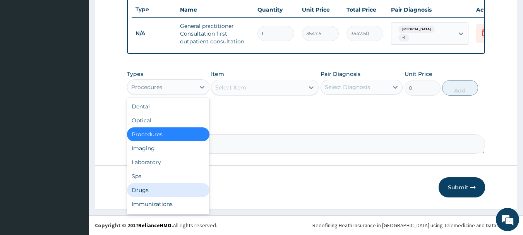
drag, startPoint x: 160, startPoint y: 187, endPoint x: 170, endPoint y: 173, distance: 17.0
click at [161, 187] on div "Drugs" at bounding box center [168, 190] width 82 height 14
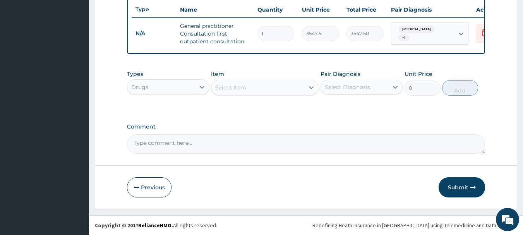
click at [252, 88] on div "Select Item" at bounding box center [257, 87] width 93 height 12
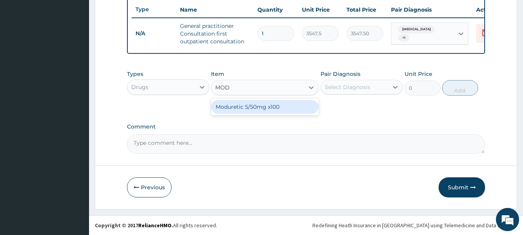
type input "MODU"
click at [269, 103] on div "Moduretic 5/50mg x100" at bounding box center [265, 107] width 108 height 14
type input "106.425"
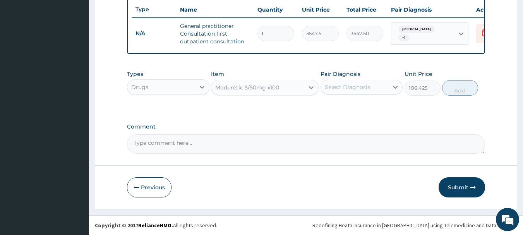
click at [378, 88] on div "Select Diagnosis" at bounding box center [355, 87] width 68 height 12
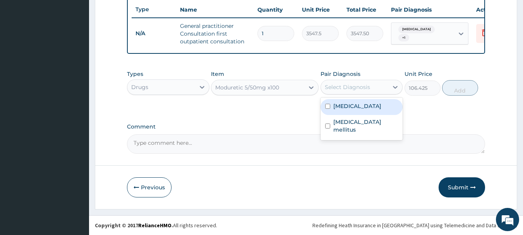
click at [376, 108] on label "Essential hypertension" at bounding box center [357, 106] width 48 height 8
checkbox input "true"
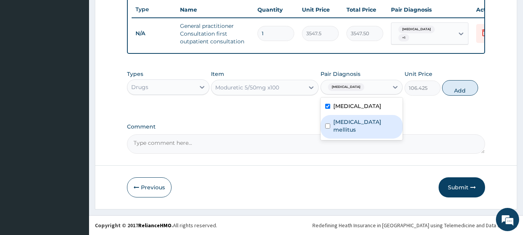
click at [374, 121] on label "Diabetes mellitus" at bounding box center [365, 125] width 65 height 15
checkbox input "true"
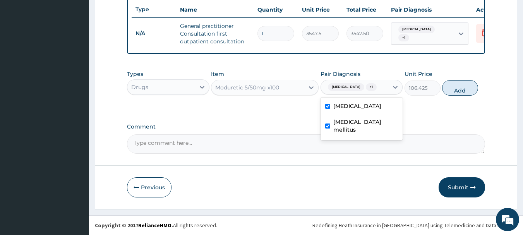
click at [452, 92] on button "Add" at bounding box center [460, 87] width 36 height 15
type input "0"
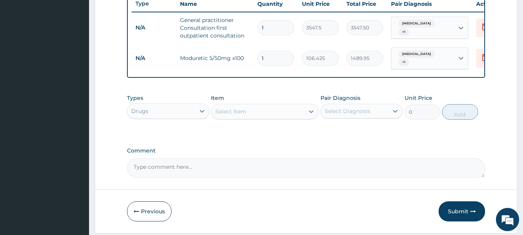
type input "14"
type input "1489.95"
type input "14"
click at [268, 118] on div "Select Item" at bounding box center [257, 111] width 93 height 12
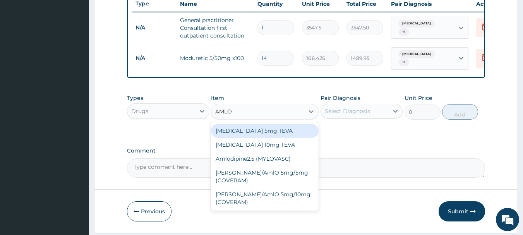
type input "AMLOD"
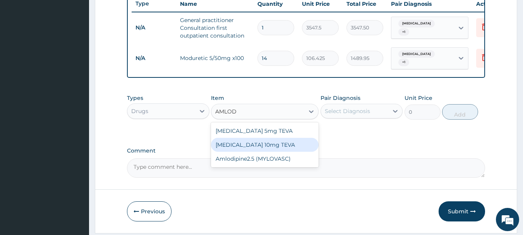
click at [282, 150] on div "Amlodipine 10mg TEVA" at bounding box center [265, 145] width 108 height 14
type input "100.5125"
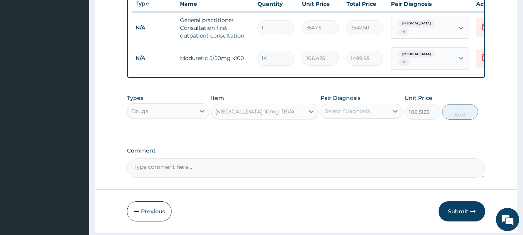
click at [333, 113] on div "Select Diagnosis" at bounding box center [347, 111] width 45 height 8
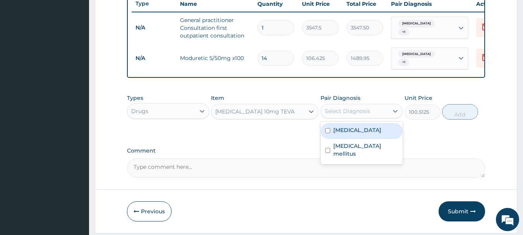
drag, startPoint x: 338, startPoint y: 131, endPoint x: 341, endPoint y: 144, distance: 13.0
click at [339, 135] on div "Essential hypertension" at bounding box center [361, 131] width 82 height 16
checkbox input "true"
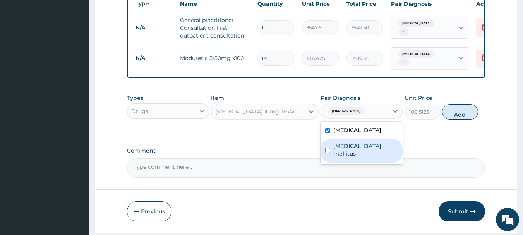
click at [344, 153] on label "Diabetes mellitus" at bounding box center [365, 149] width 65 height 15
checkbox input "true"
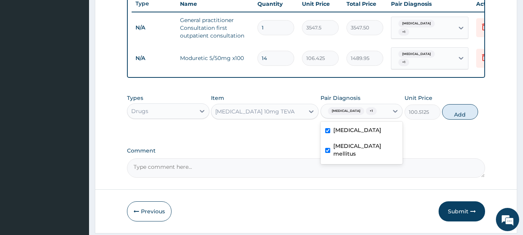
click at [456, 120] on button "Add" at bounding box center [460, 111] width 36 height 15
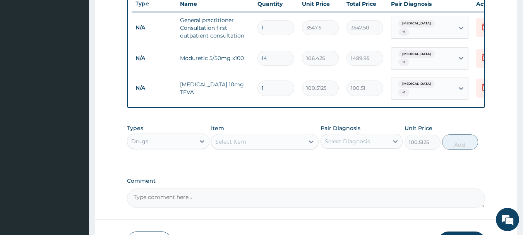
type input "0"
type input "14"
type input "1407.17"
type input "14"
click at [297, 144] on div "Select Item" at bounding box center [257, 141] width 93 height 12
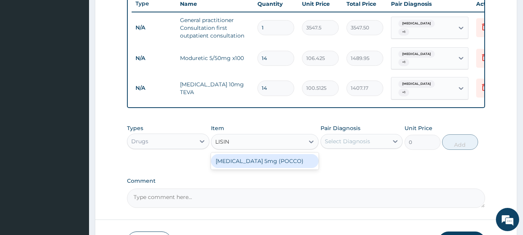
type input "LISINO"
click at [298, 167] on div "LISINOPRIL 5mg (POCCO)" at bounding box center [265, 161] width 108 height 14
type input "53.2125"
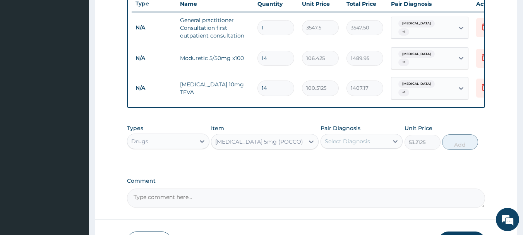
click at [360, 145] on div "Select Diagnosis" at bounding box center [347, 141] width 45 height 8
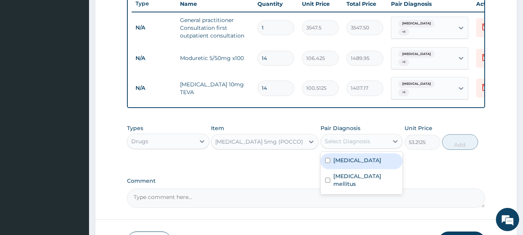
drag, startPoint x: 362, startPoint y: 168, endPoint x: 362, endPoint y: 174, distance: 5.4
click at [362, 169] on div "Essential hypertension" at bounding box center [361, 161] width 82 height 16
checkbox input "true"
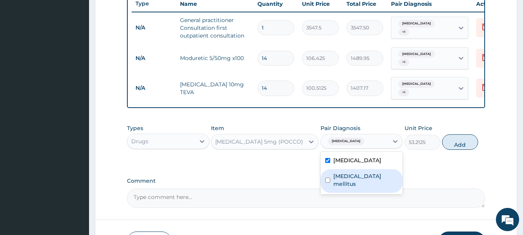
click at [363, 179] on label "Diabetes mellitus" at bounding box center [365, 179] width 65 height 15
checkbox input "true"
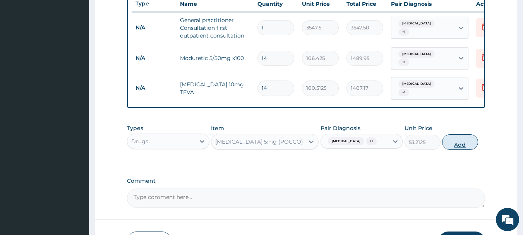
click at [448, 150] on button "Add" at bounding box center [460, 141] width 36 height 15
type input "0"
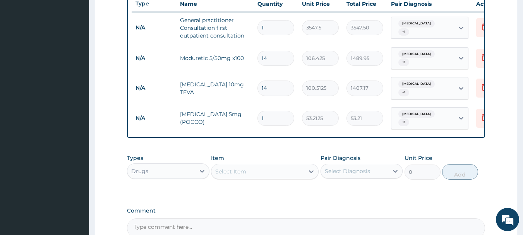
type input "14"
type input "744.98"
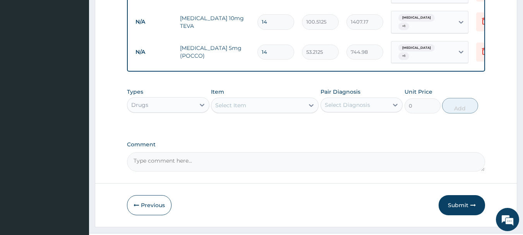
scroll to position [386, 0]
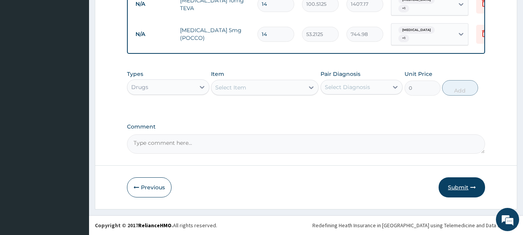
type input "14"
click at [454, 191] on button "Submit" at bounding box center [461, 187] width 46 height 20
